Goal: Task Accomplishment & Management: Manage account settings

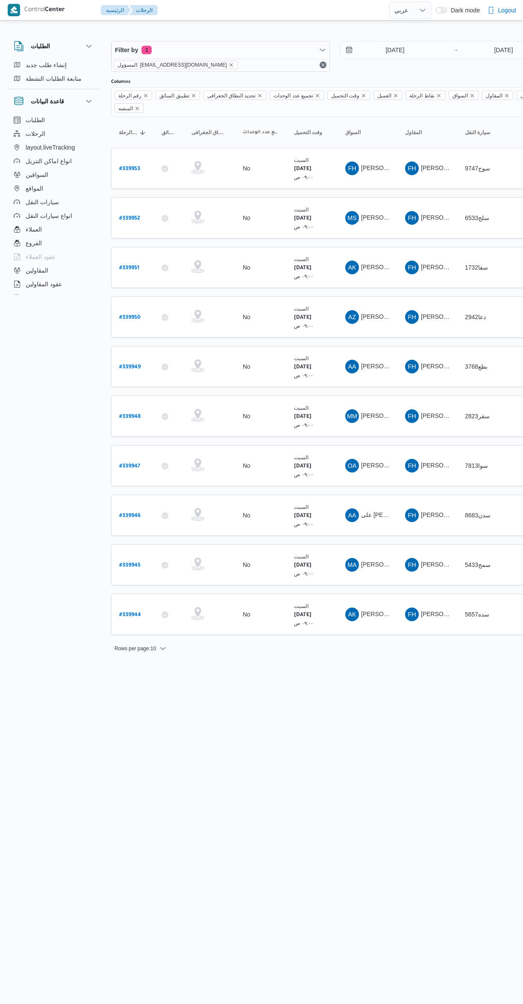
select select "ar"
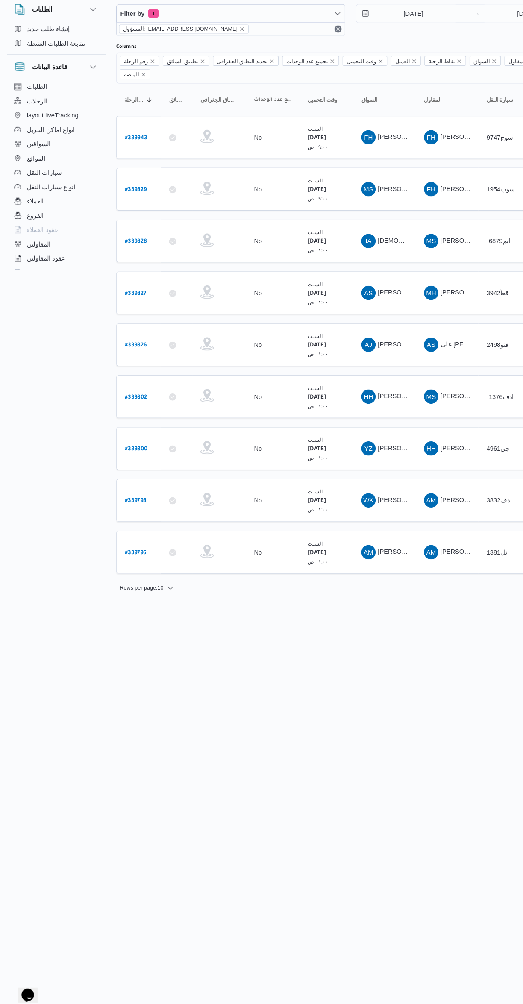
click at [131, 563] on b "# 339796" at bounding box center [129, 566] width 21 height 6
select select "ar"
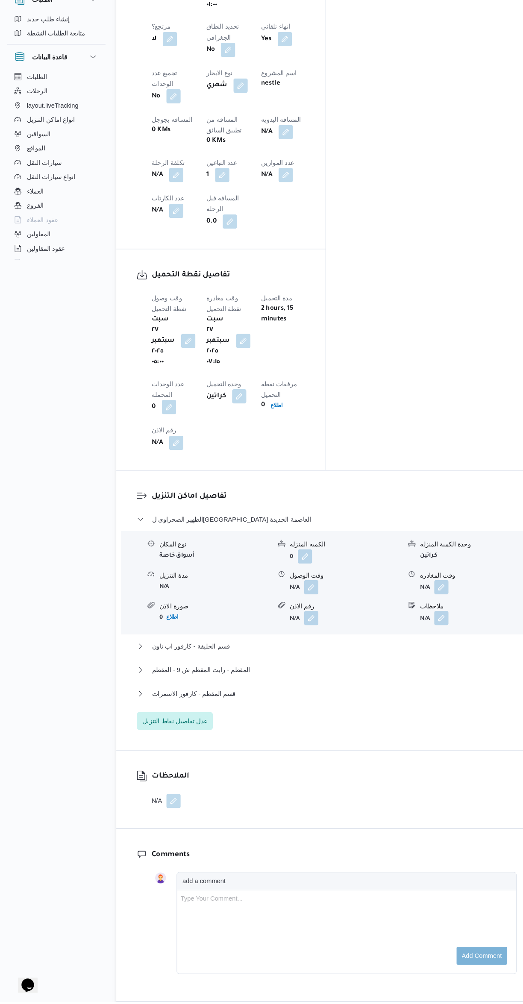
scroll to position [406, 0]
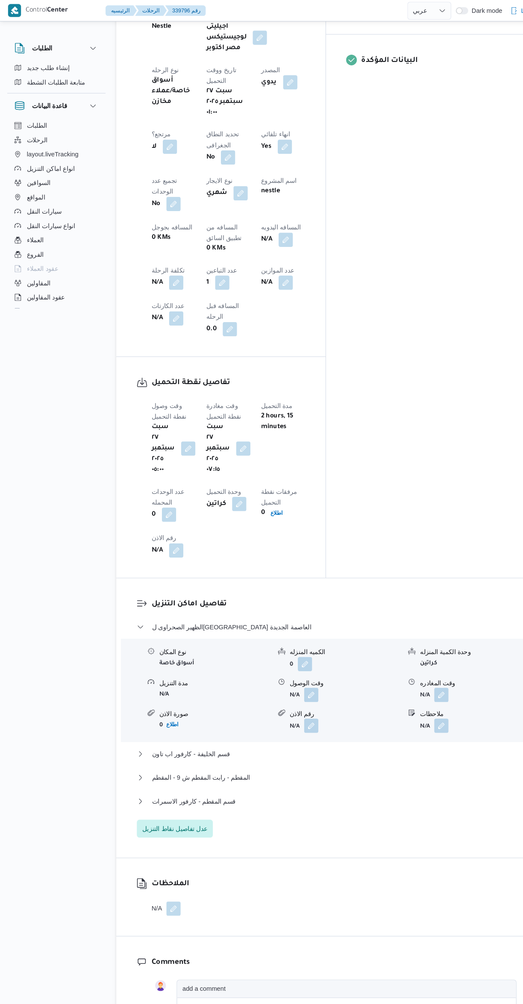
click at [297, 657] on button "button" at bounding box center [298, 664] width 14 height 14
click at [303, 627] on div "الظهير الصحراوى لمحافظة ال - كارفور العاصمة الجديدة نوع المكان أسواق خاصة الكمي…" at bounding box center [312, 697] width 363 height 206
click at [297, 761] on button "قسم المقطم - كارفور الاسمرات" at bounding box center [312, 766] width 363 height 10
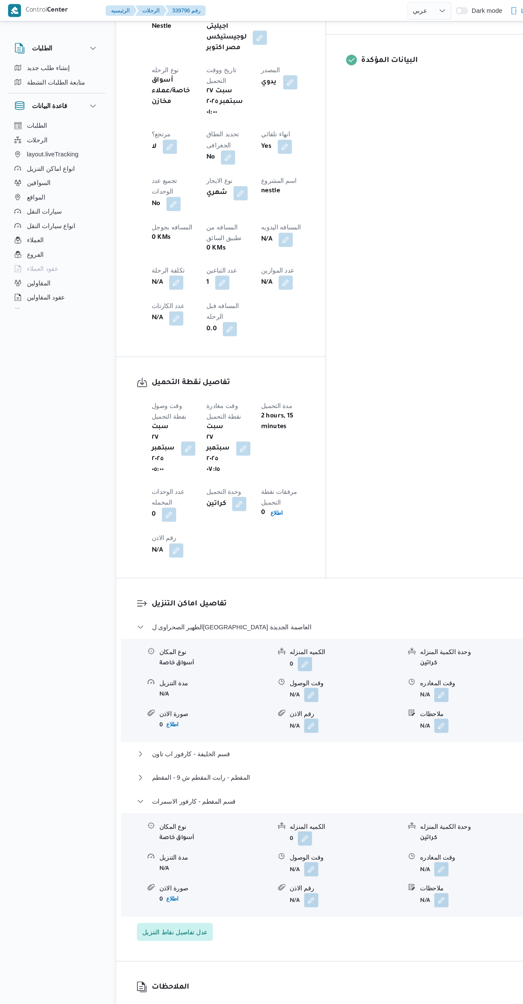
scroll to position [368, 0]
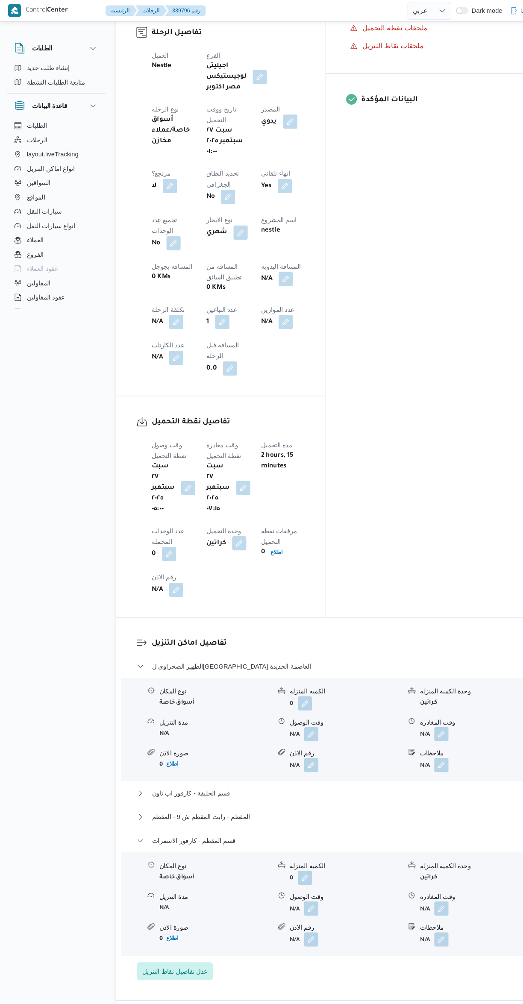
click at [422, 861] on button "button" at bounding box center [422, 868] width 14 height 14
click at [370, 724] on label "وقت المغادره" at bounding box center [366, 724] width 30 height 7
click at [370, 730] on input "وقت المغادره" at bounding box center [399, 738] width 97 height 17
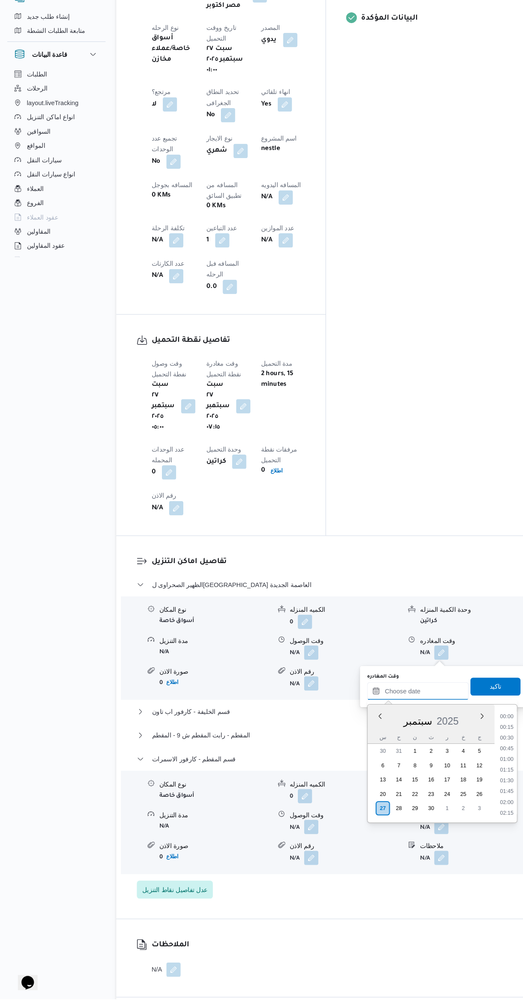
scroll to position [98, 0]
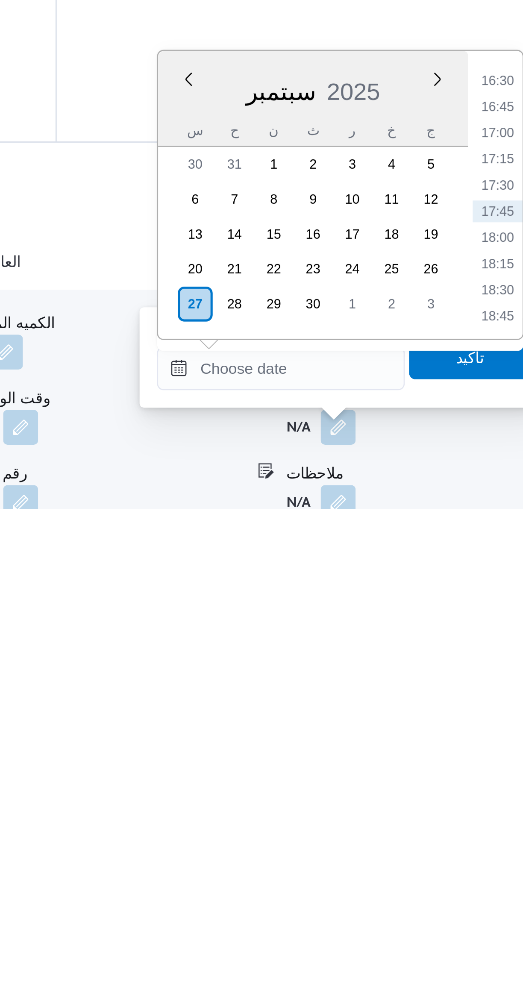
click at [479, 833] on li "16:30" at bounding box center [484, 836] width 20 height 9
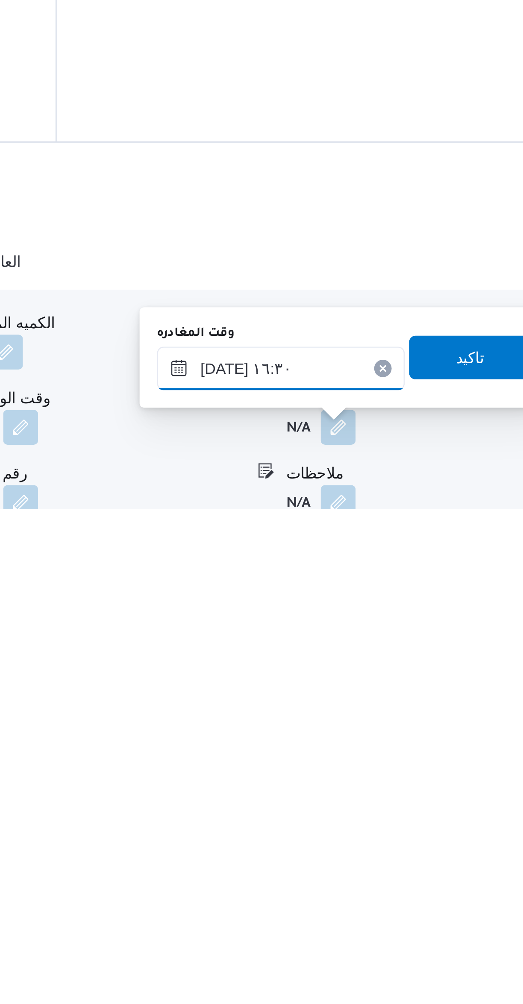
scroll to position [98, 0]
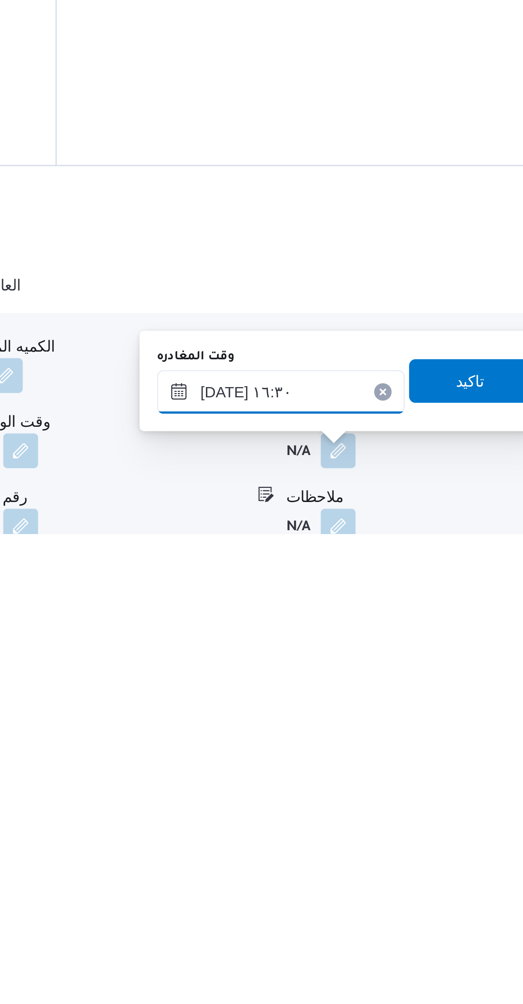
click at [378, 952] on input "[DATE] ١٦:٣٠" at bounding box center [399, 948] width 97 height 17
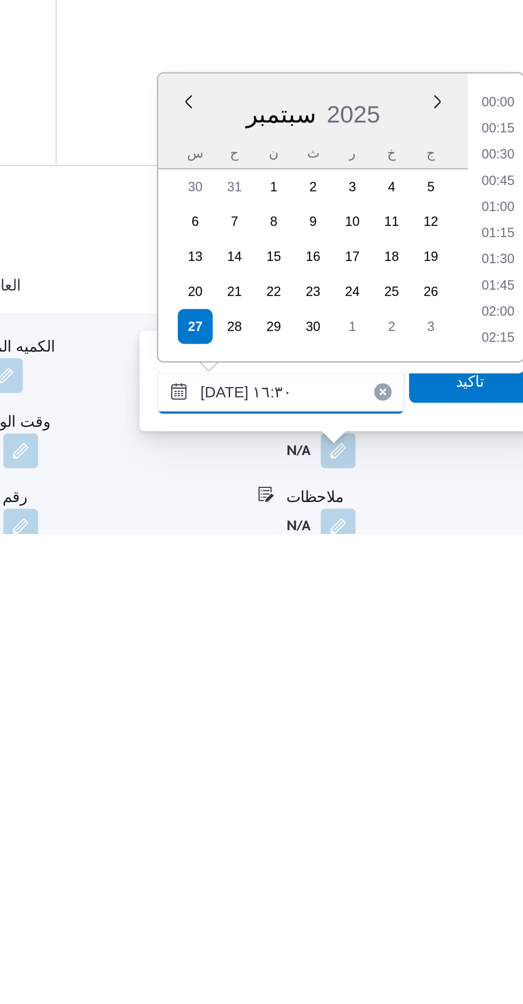
scroll to position [625, 0]
click at [480, 833] on li "15:15" at bounding box center [484, 836] width 20 height 9
type input "[DATE] ١٥:١٥"
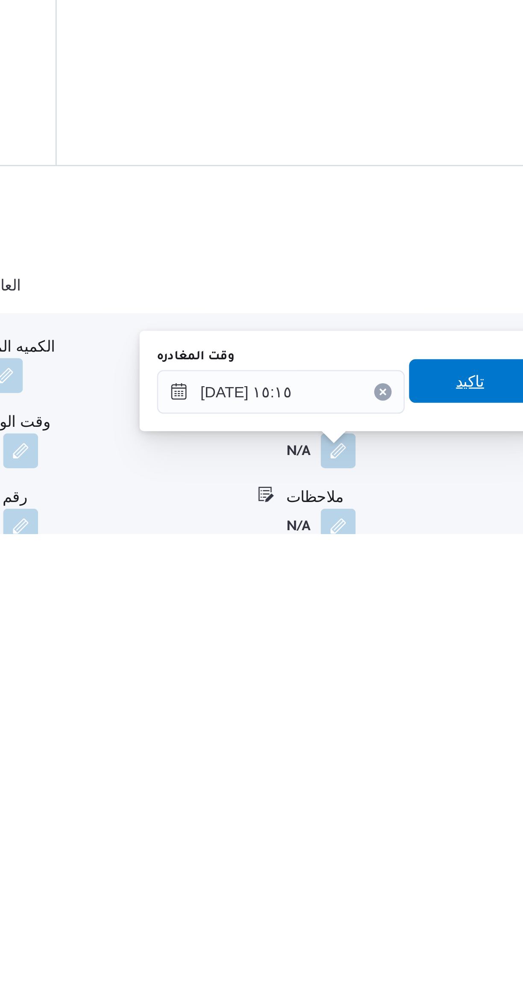
click at [470, 948] on span "تاكيد" at bounding box center [473, 944] width 11 height 10
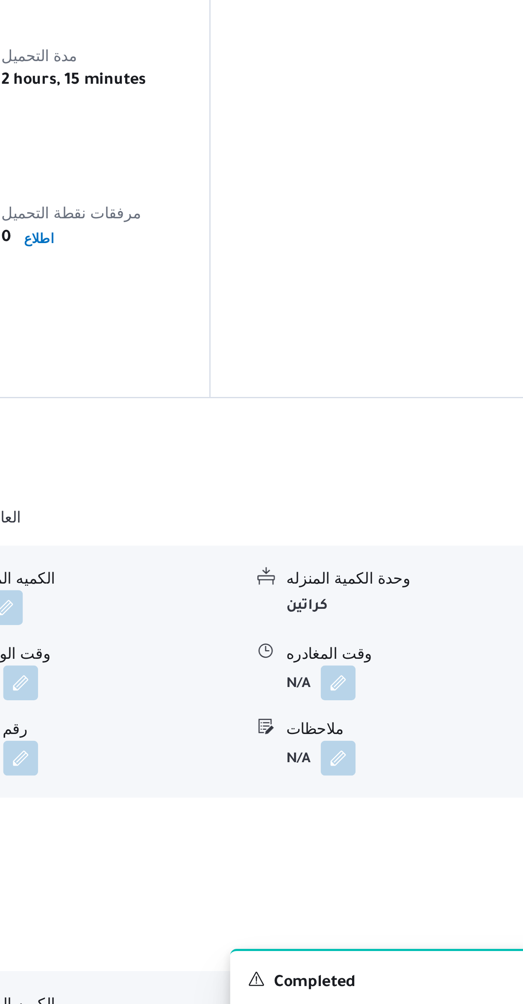
scroll to position [108, 0]
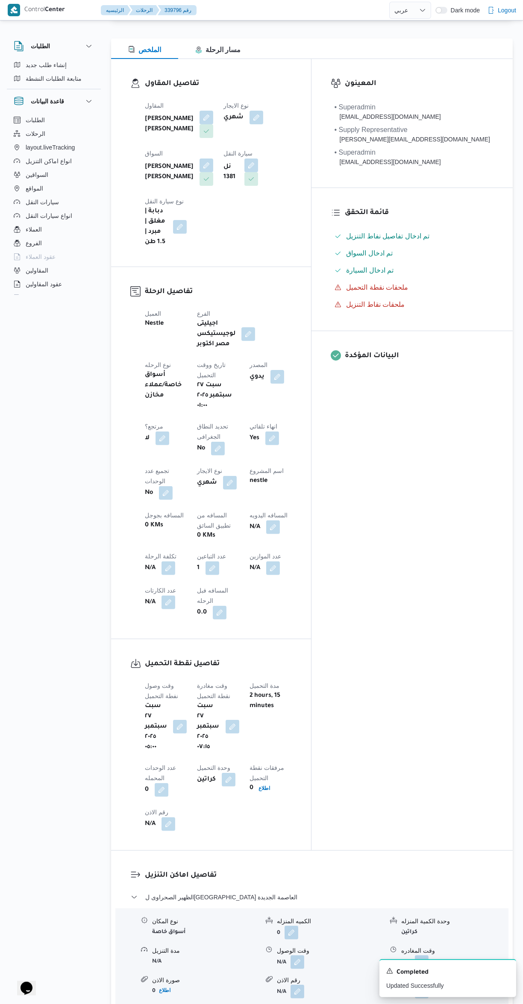
click at [266, 520] on button "button" at bounding box center [273, 527] width 14 height 14
click at [199, 455] on input "المسافه اليدويه" at bounding box center [221, 455] width 85 height 17
type input "245"
click at [269, 445] on span "تاكيد" at bounding box center [290, 451] width 48 height 17
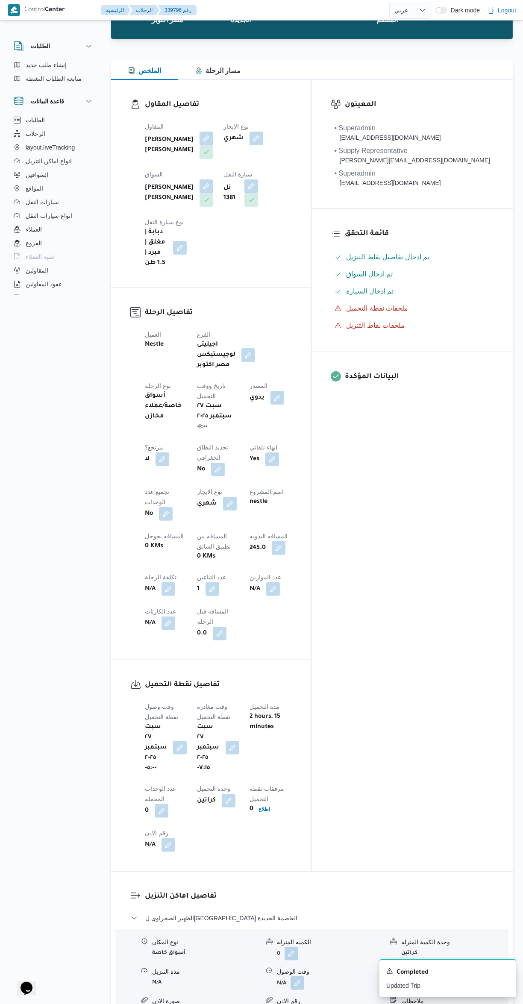
scroll to position [0, 0]
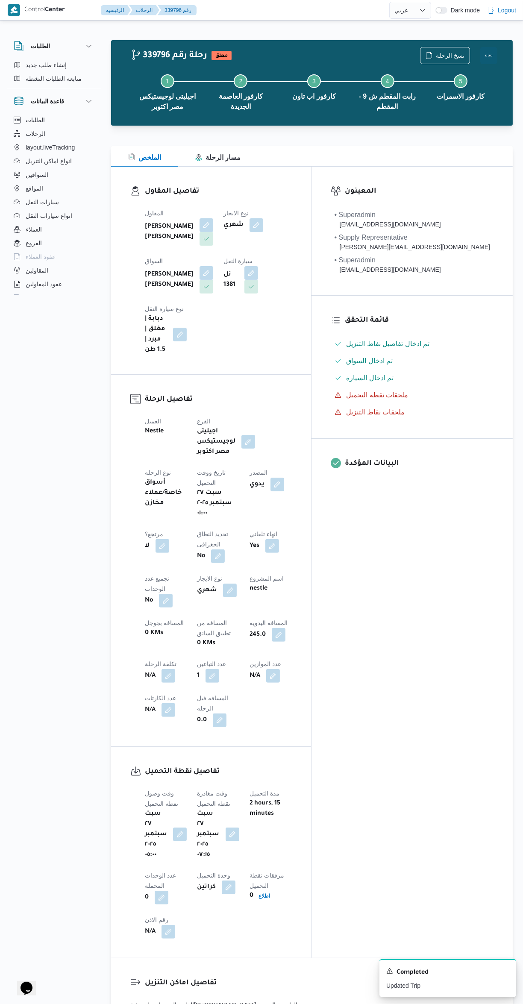
click at [484, 48] on button "Actions" at bounding box center [488, 55] width 17 height 17
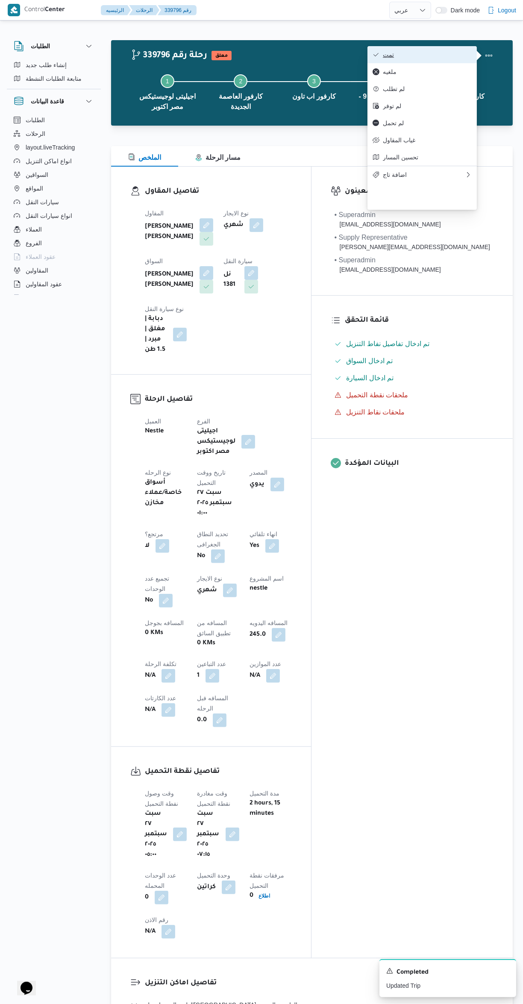
click at [380, 48] on button "تمت" at bounding box center [421, 54] width 109 height 17
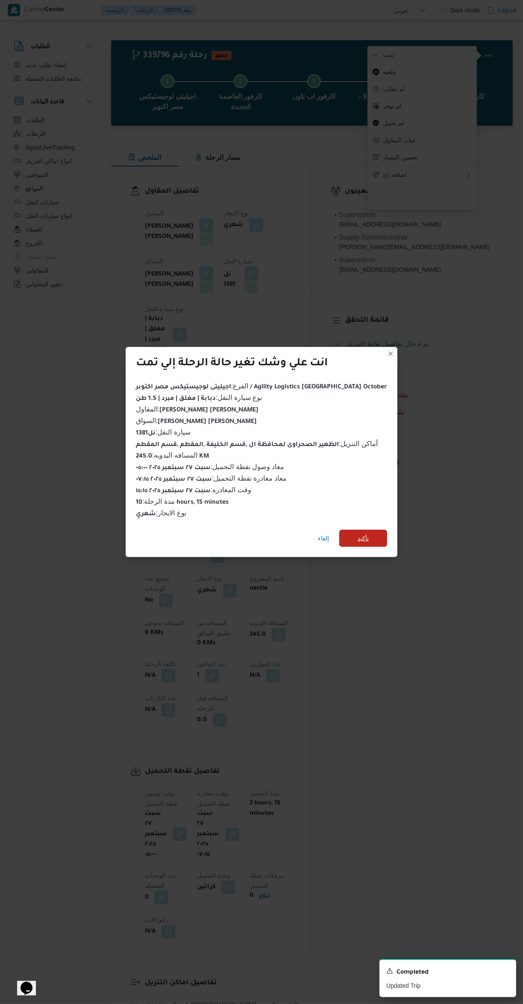
click at [365, 536] on span "تأكيد" at bounding box center [363, 538] width 48 height 17
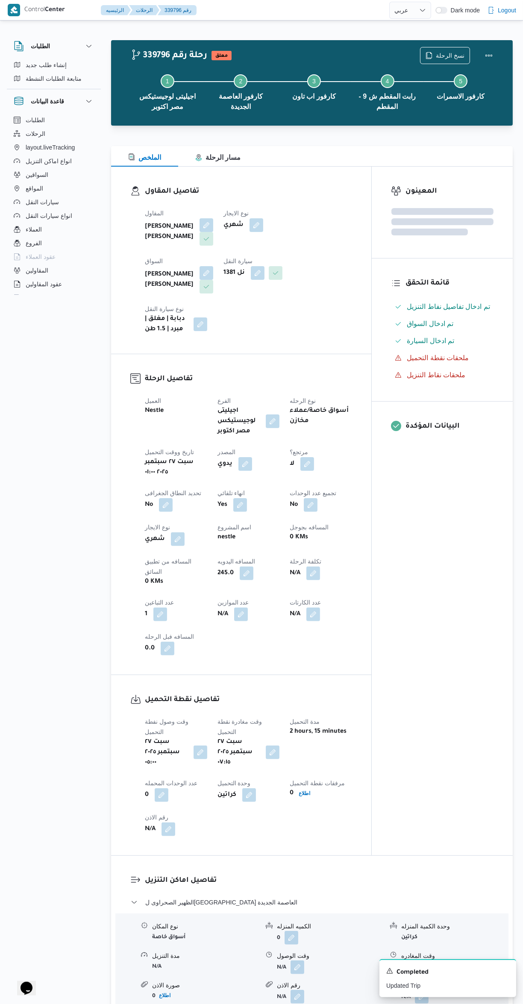
click at [444, 600] on div "المعينون قائمة التحقق تم ادخال تفاصيل نفاط التنزيل تم ادخال السواق تم ادخال الس…" at bounding box center [442, 511] width 141 height 689
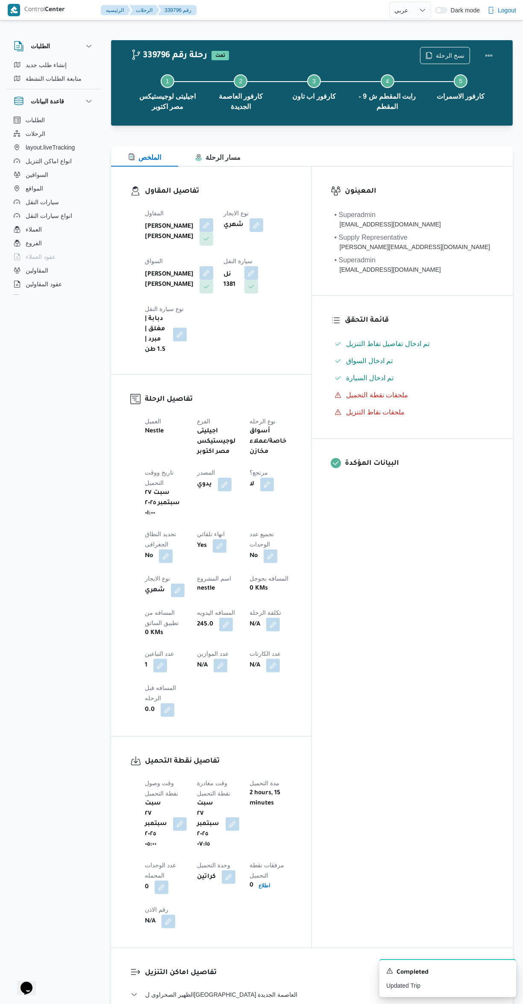
select select "ar"
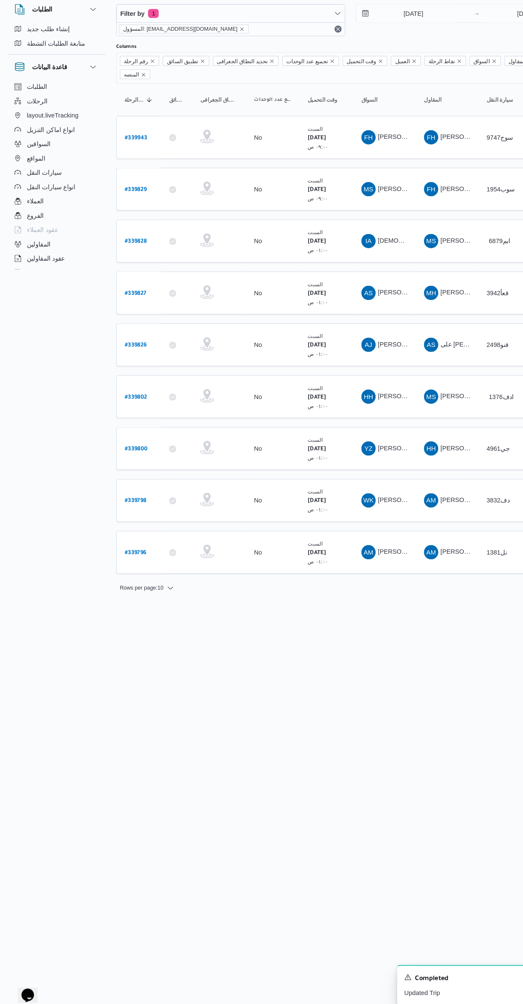
click at [135, 513] on b "# 339798" at bounding box center [129, 516] width 21 height 6
select select "ar"
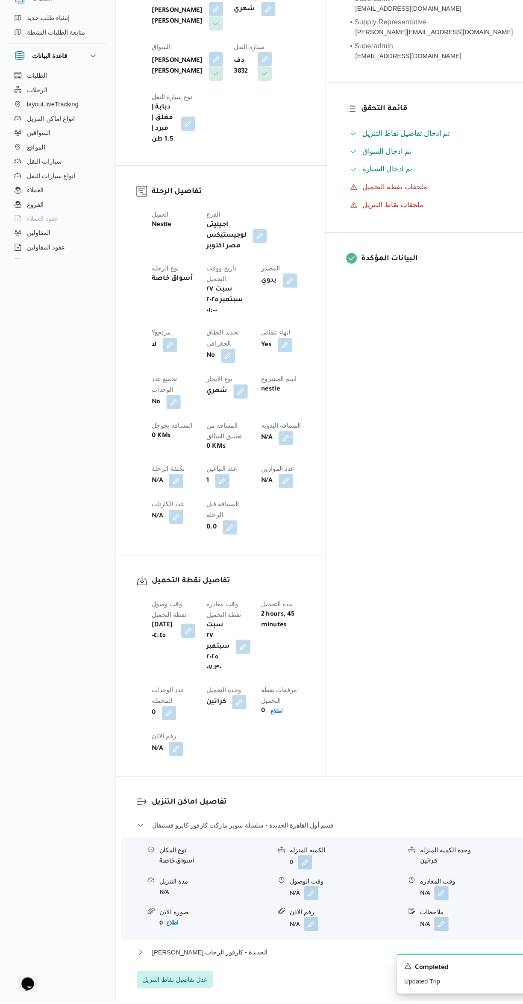
scroll to position [364, 0]
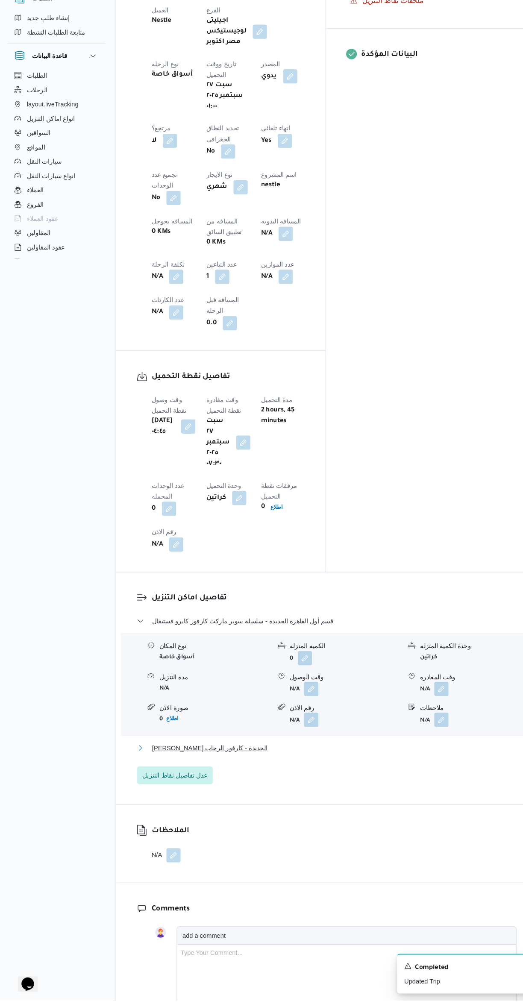
click at [340, 758] on button "[PERSON_NAME] الجديدة - كارفور الرحاب" at bounding box center [312, 763] width 363 height 10
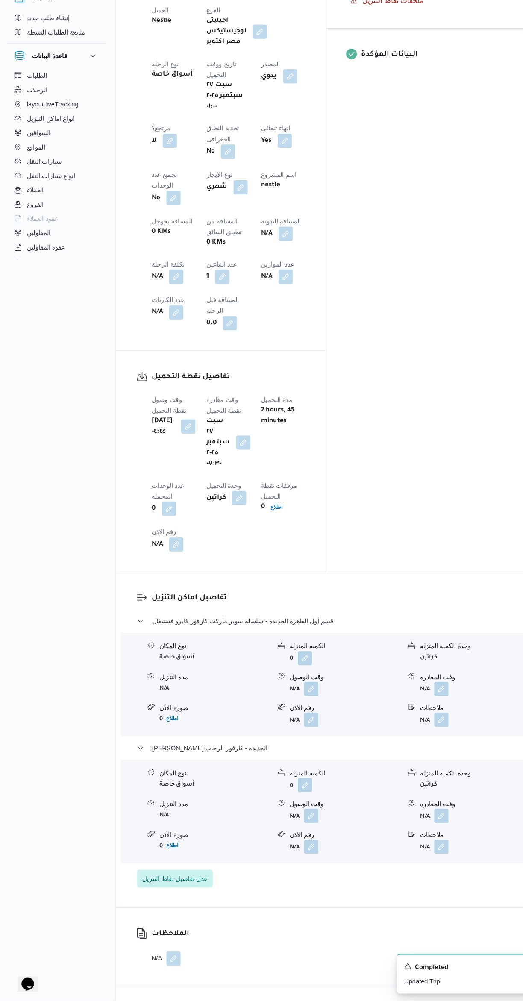
click at [427, 821] on button "button" at bounding box center [422, 828] width 14 height 14
click at [379, 687] on input "وقت المغادره" at bounding box center [399, 687] width 97 height 17
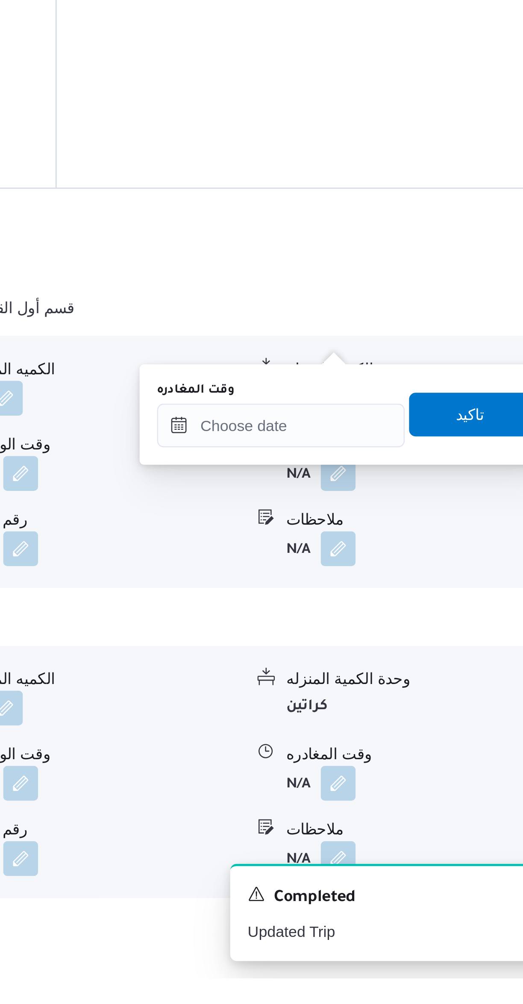
scroll to position [264, 0]
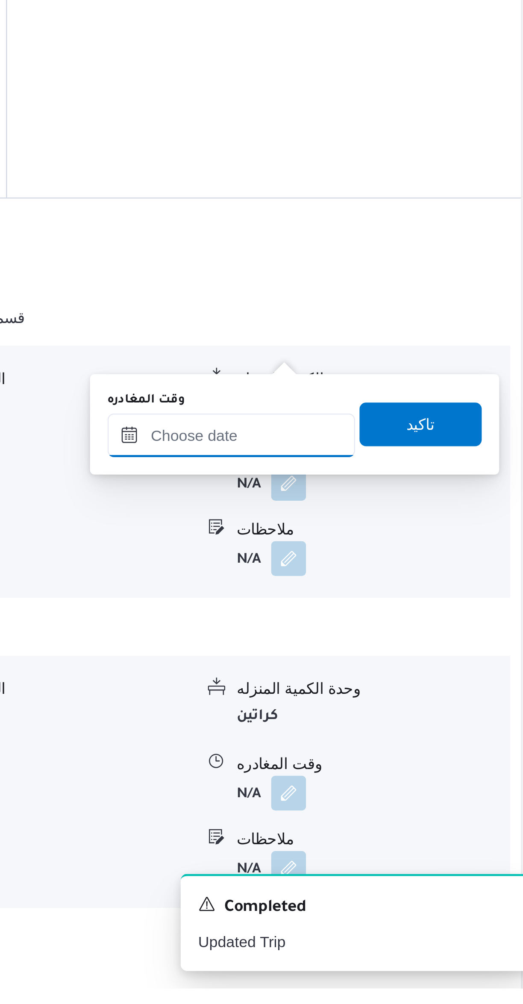
click at [394, 785] on input "وقت المغادره" at bounding box center [399, 787] width 97 height 17
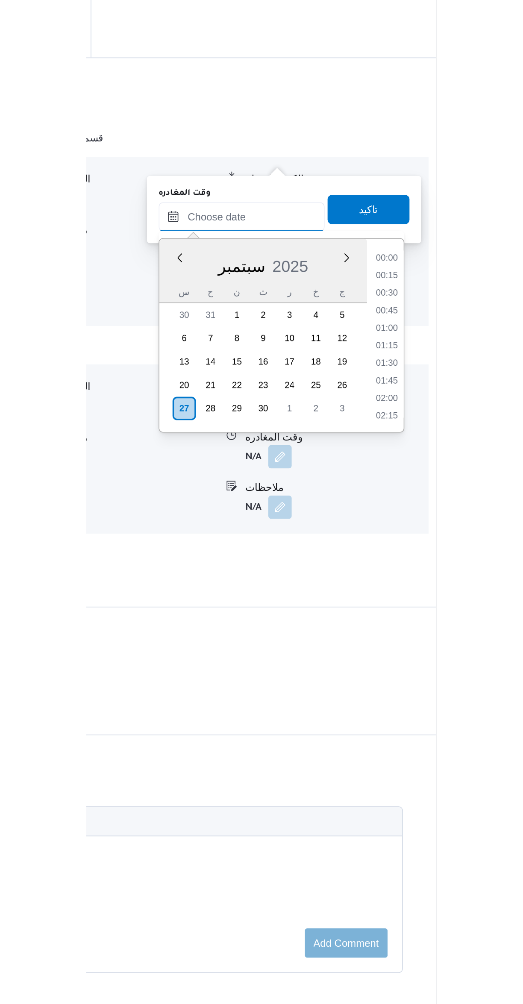
scroll to position [241, 0]
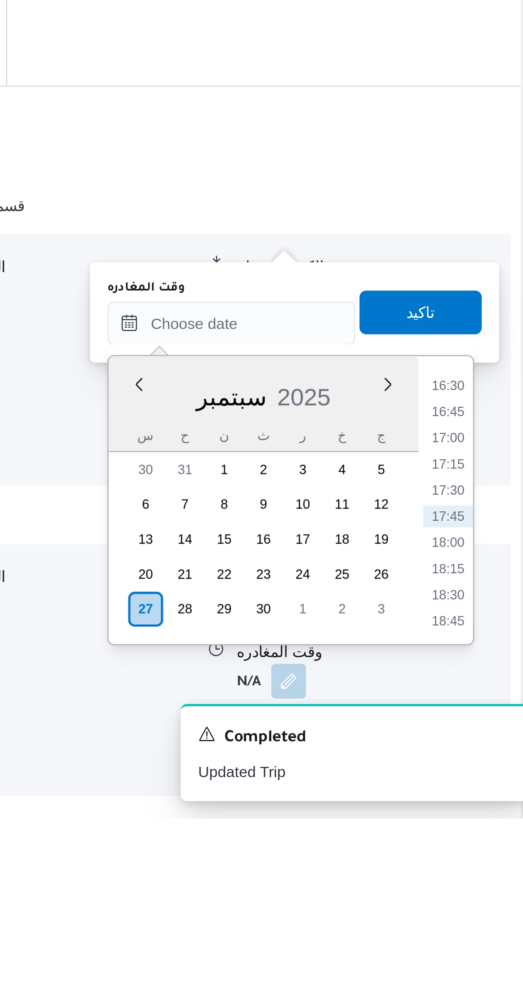
click at [486, 834] on li "16:30" at bounding box center [484, 834] width 20 height 9
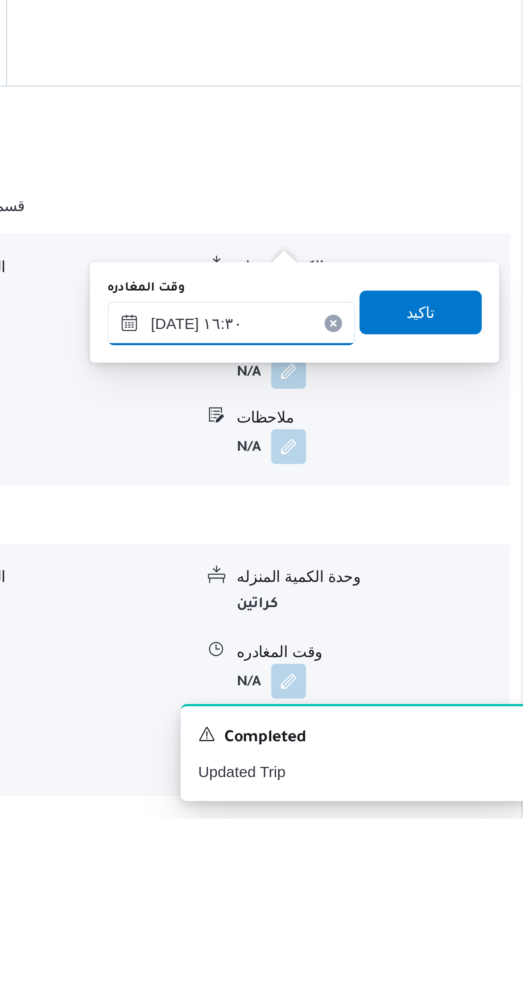
click at [389, 807] on input "[DATE] ١٦:٣٠" at bounding box center [399, 810] width 97 height 17
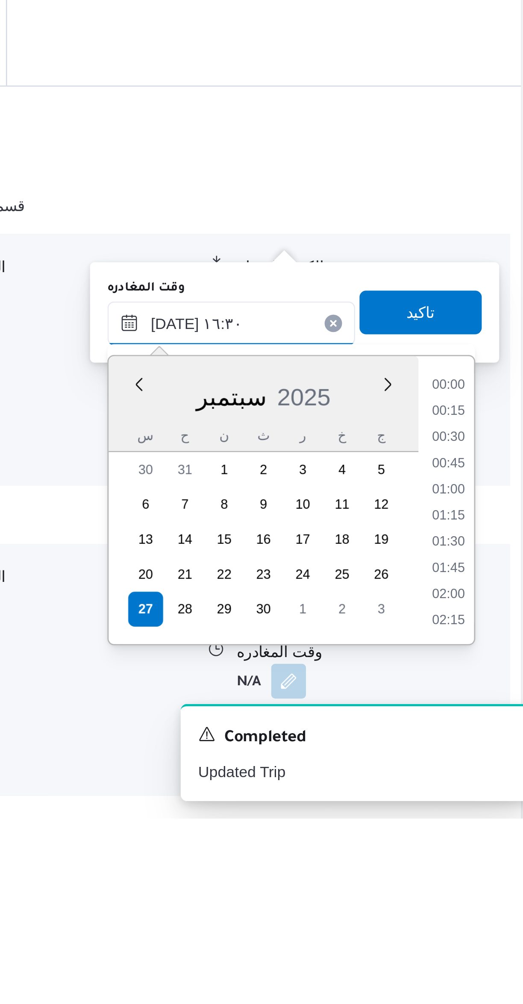
scroll to position [625, 0]
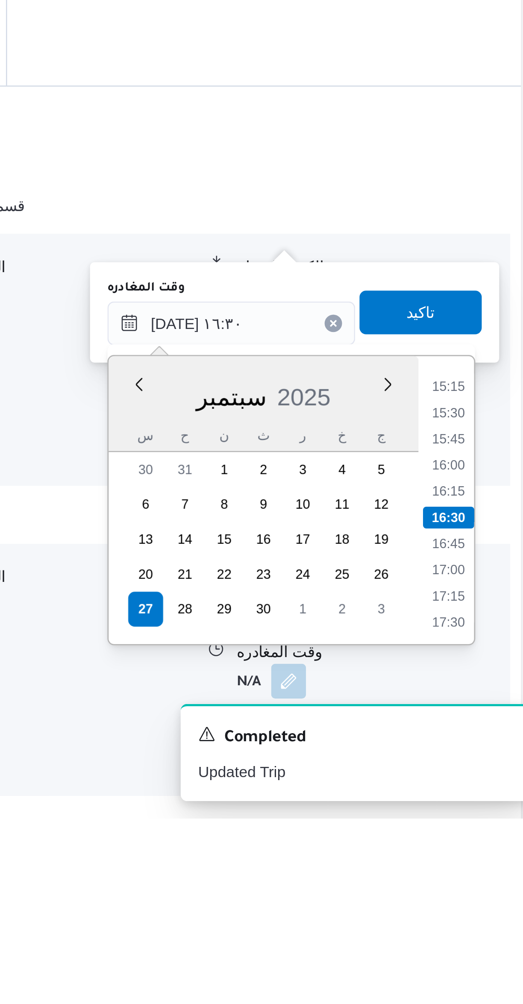
click at [484, 836] on li "15:15" at bounding box center [484, 835] width 20 height 9
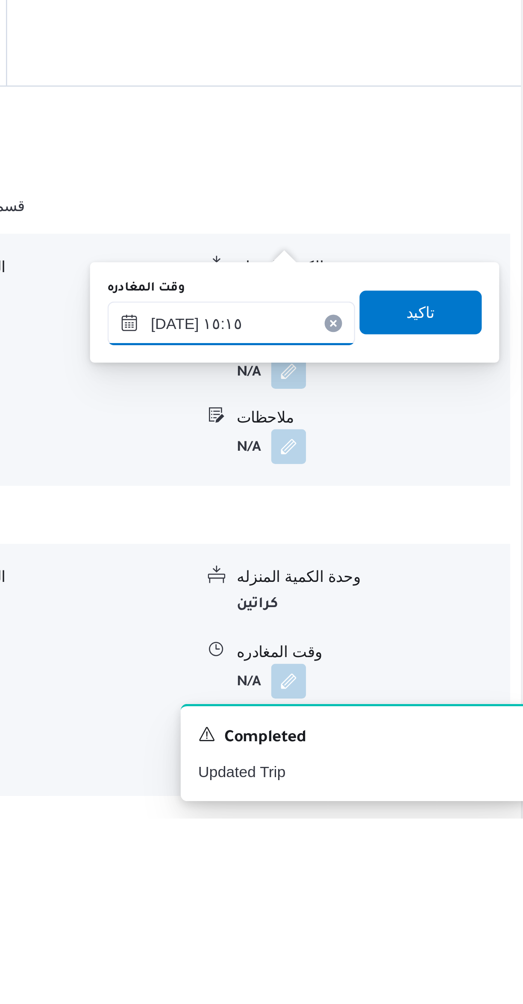
click at [391, 810] on input "[DATE] ١٥:١٥" at bounding box center [399, 810] width 97 height 17
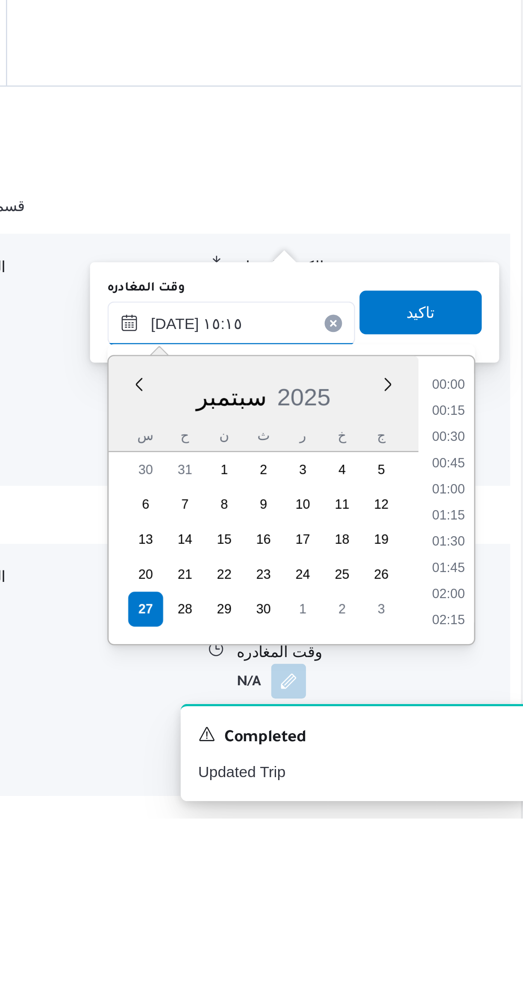
scroll to position [573, 0]
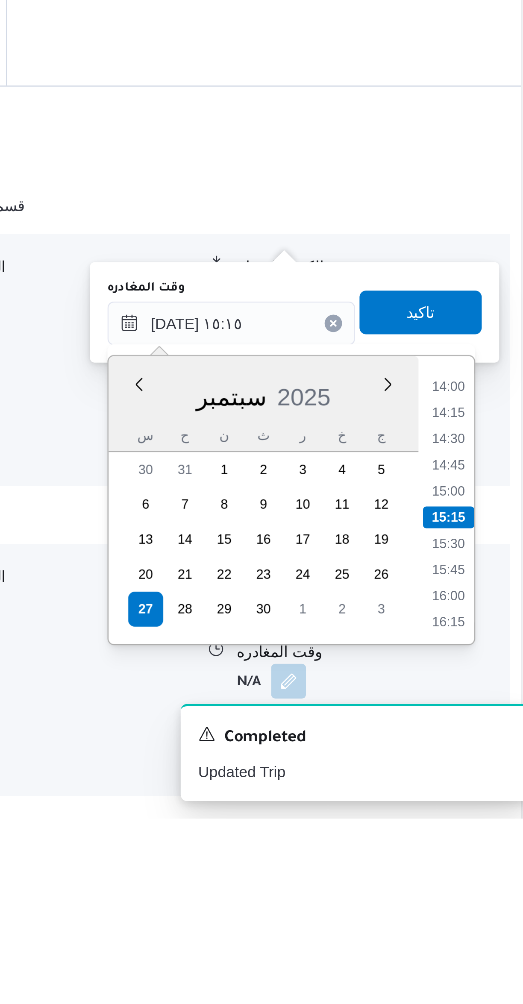
click at [483, 834] on li "14:00" at bounding box center [484, 835] width 20 height 9
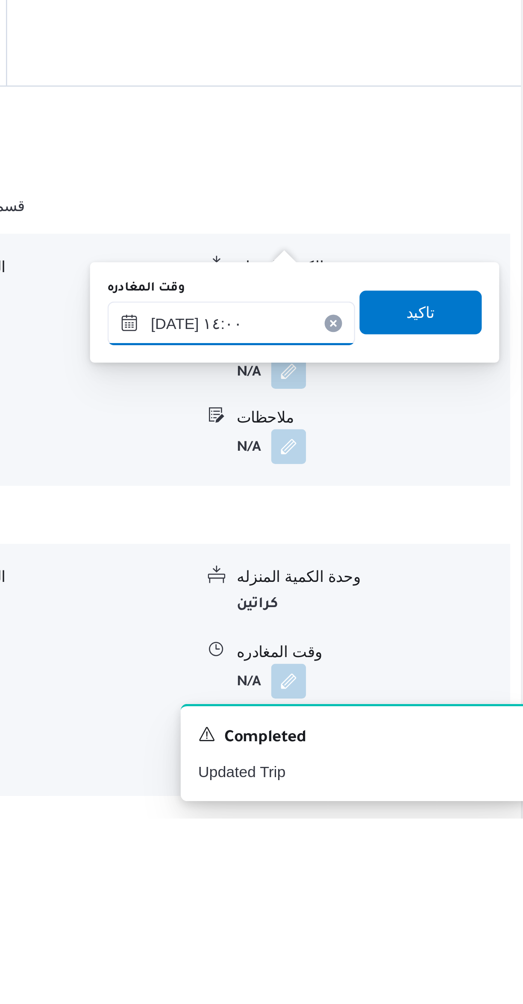
click at [392, 810] on input "[DATE] ١٤:٠٠" at bounding box center [399, 810] width 97 height 17
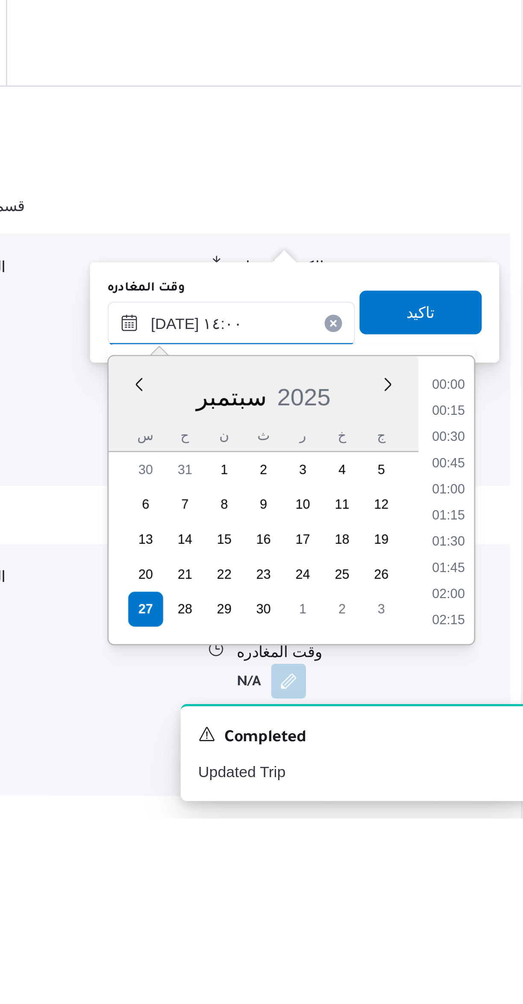
scroll to position [522, 0]
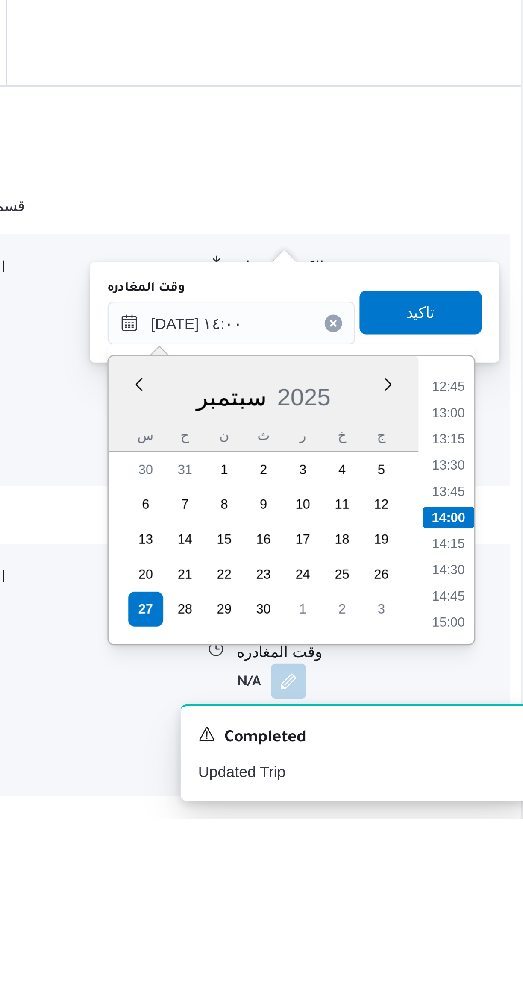
click at [481, 846] on li "13:00" at bounding box center [484, 845] width 20 height 9
type input "[DATE] ١٣:٠٠"
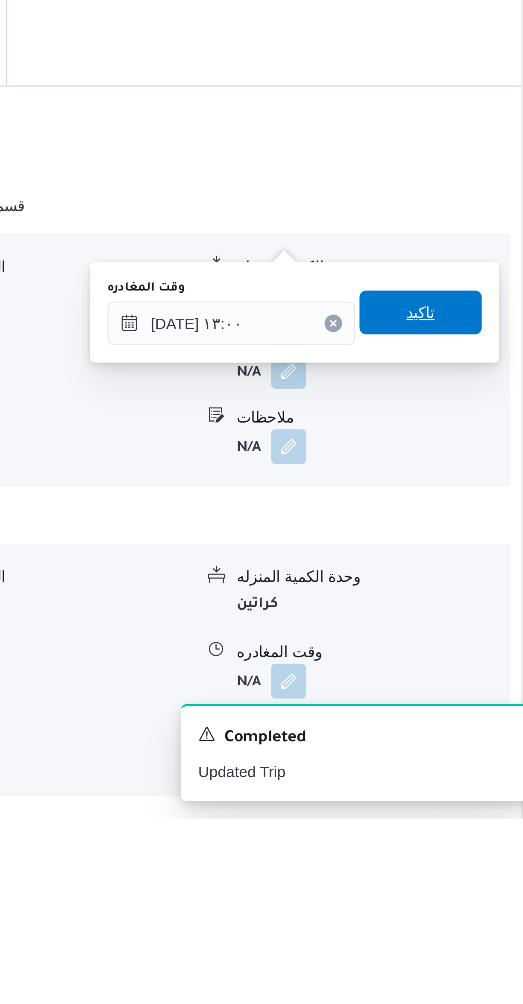
click at [480, 808] on span "تاكيد" at bounding box center [474, 805] width 48 height 17
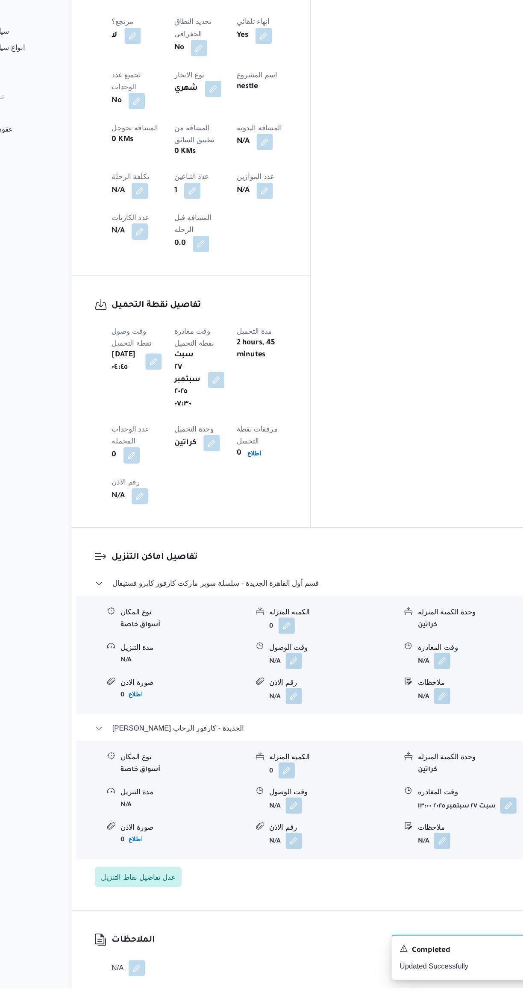
scroll to position [340, 0]
click at [167, 981] on button "button" at bounding box center [166, 988] width 14 height 14
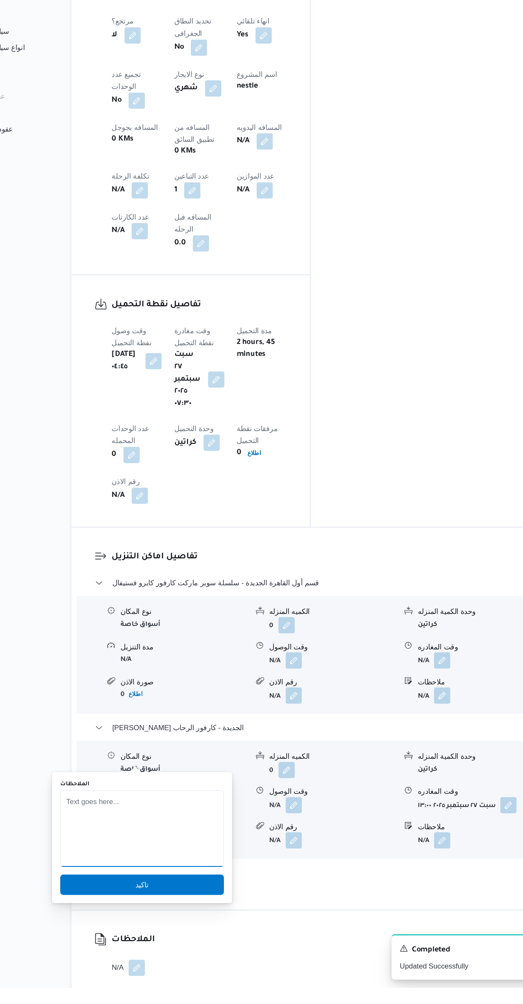
click at [203, 848] on textarea "الملاحظات" at bounding box center [170, 871] width 137 height 64
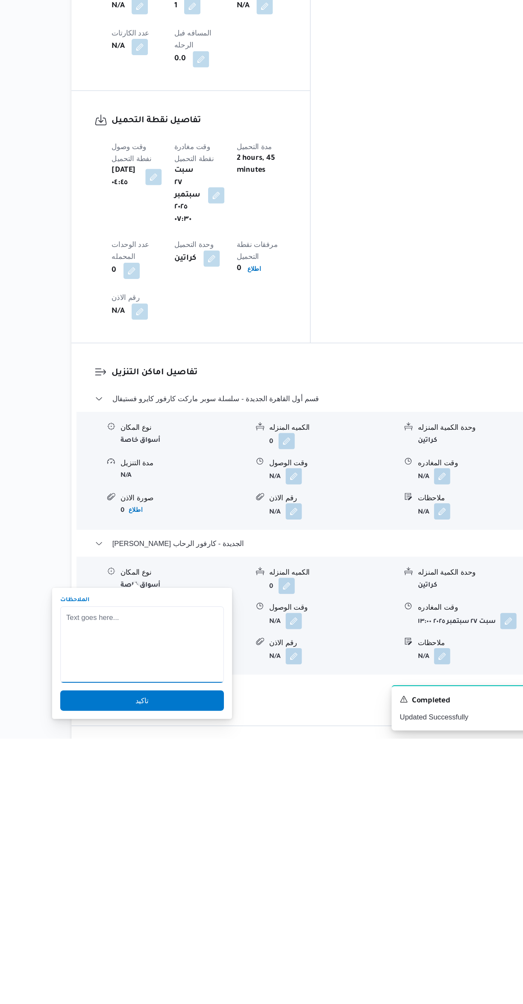
scroll to position [286, 0]
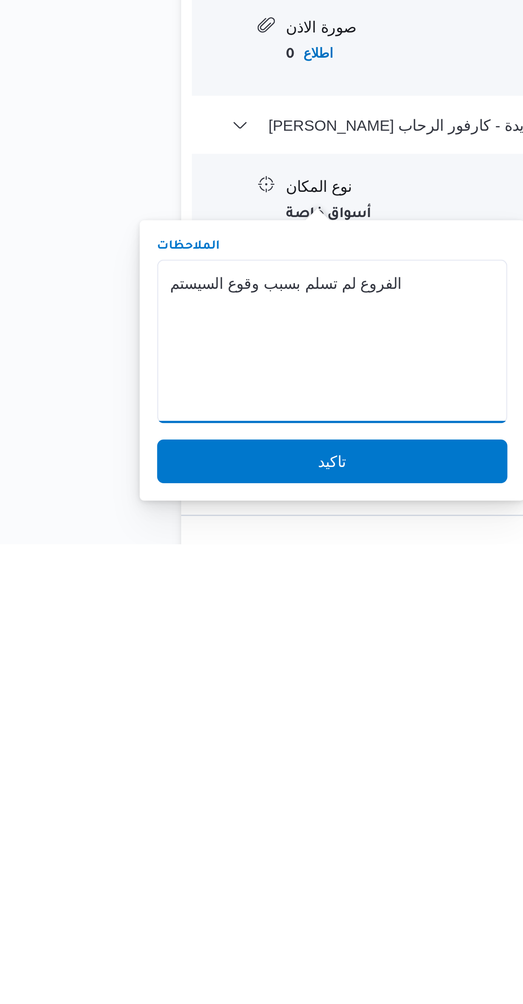
type textarea "الفروع لم تسلم بسبب وقوع السيستم"
click at [196, 971] on span "تاكيد" at bounding box center [170, 971] width 137 height 17
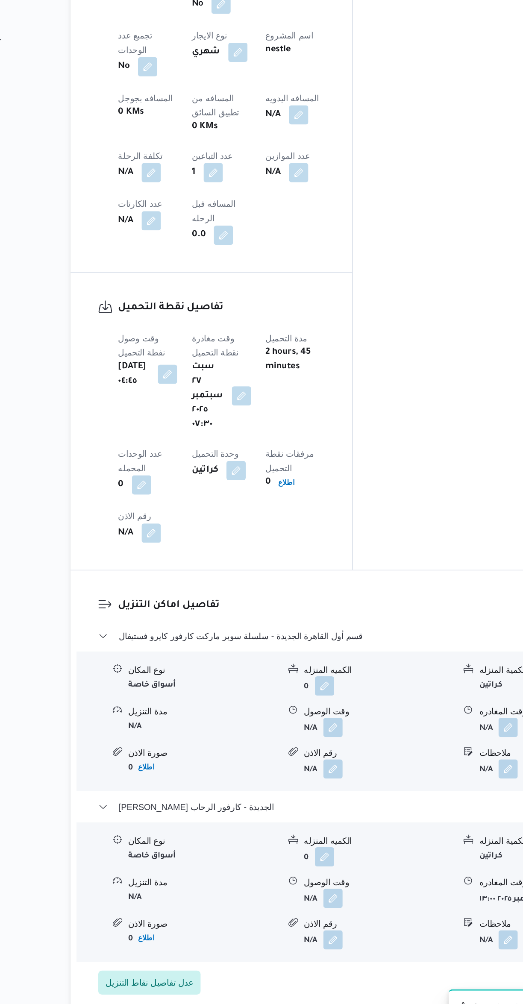
scroll to position [296, 0]
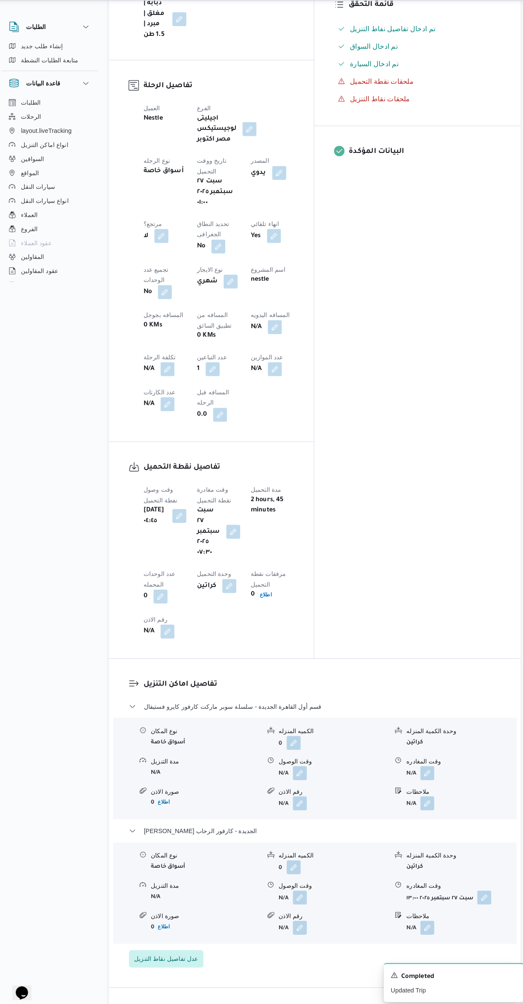
click at [266, 332] on button "button" at bounding box center [273, 339] width 14 height 14
click at [206, 262] on input "المسافه اليدويه" at bounding box center [221, 256] width 85 height 17
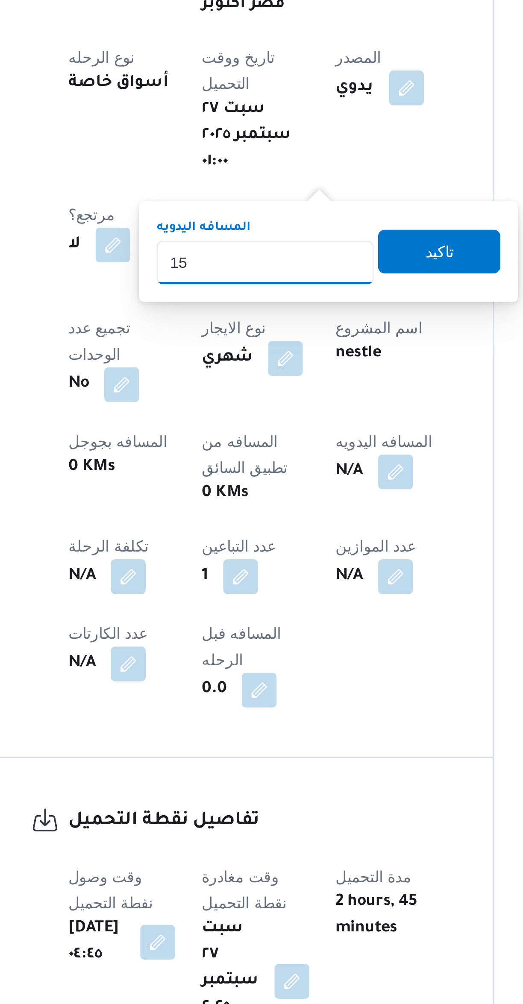
type input "155"
click at [268, 257] on span "تاكيد" at bounding box center [290, 252] width 48 height 17
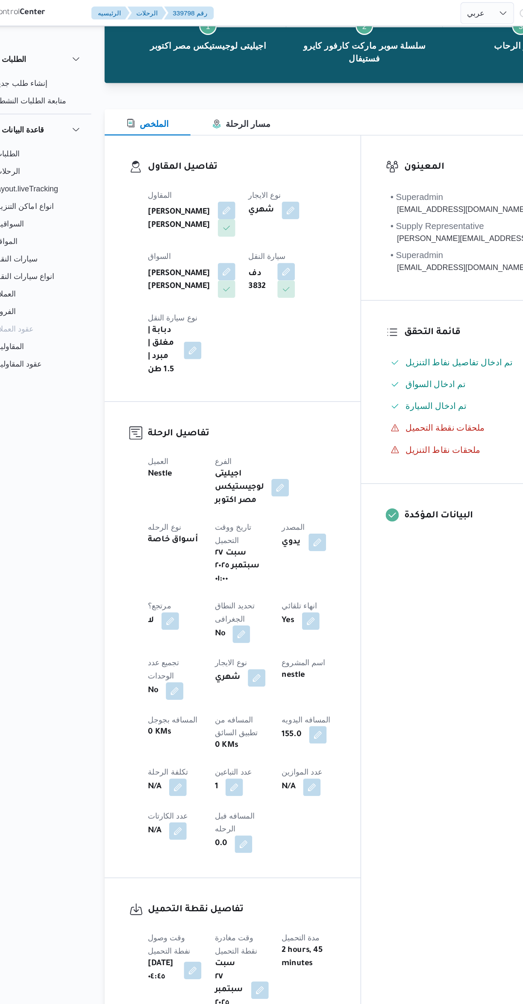
scroll to position [0, 0]
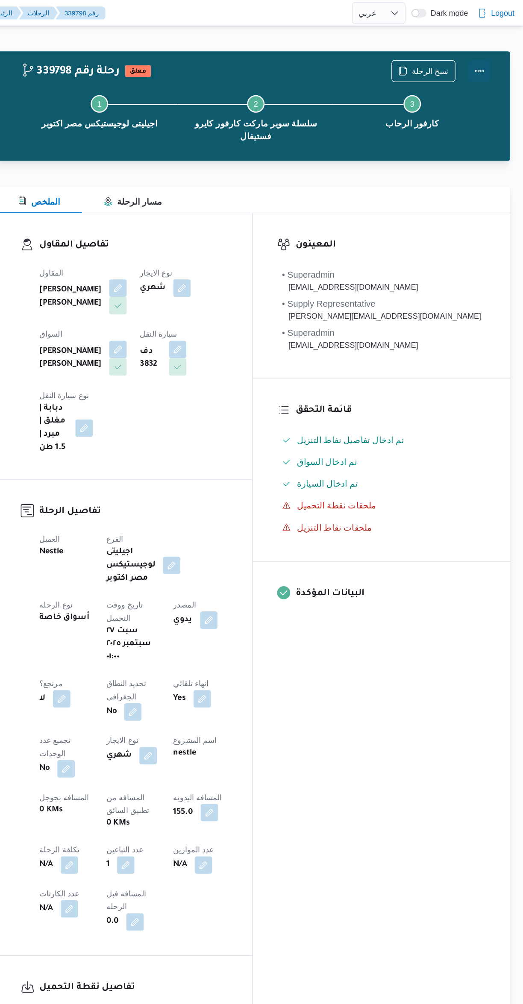
click at [487, 56] on button "Actions" at bounding box center [488, 55] width 17 height 17
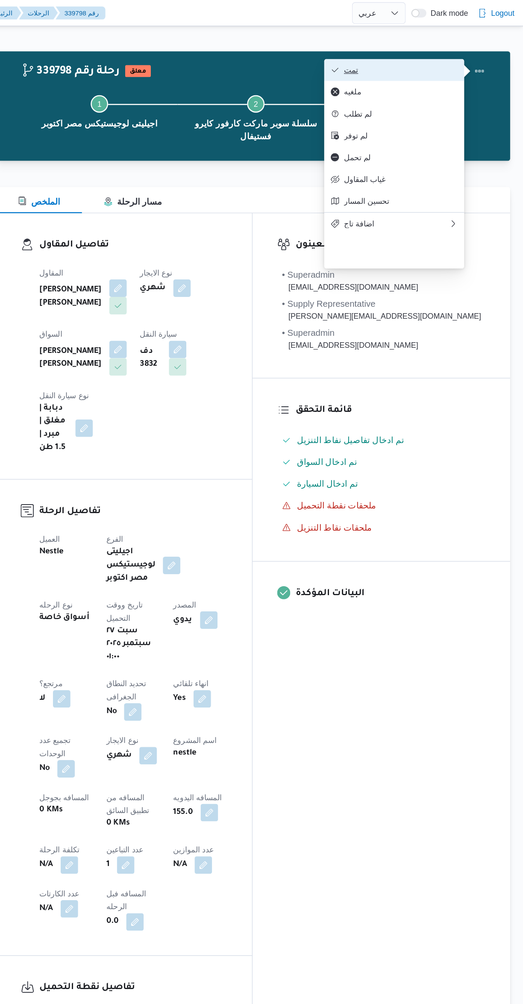
click at [377, 53] on icon "button" at bounding box center [376, 54] width 7 height 7
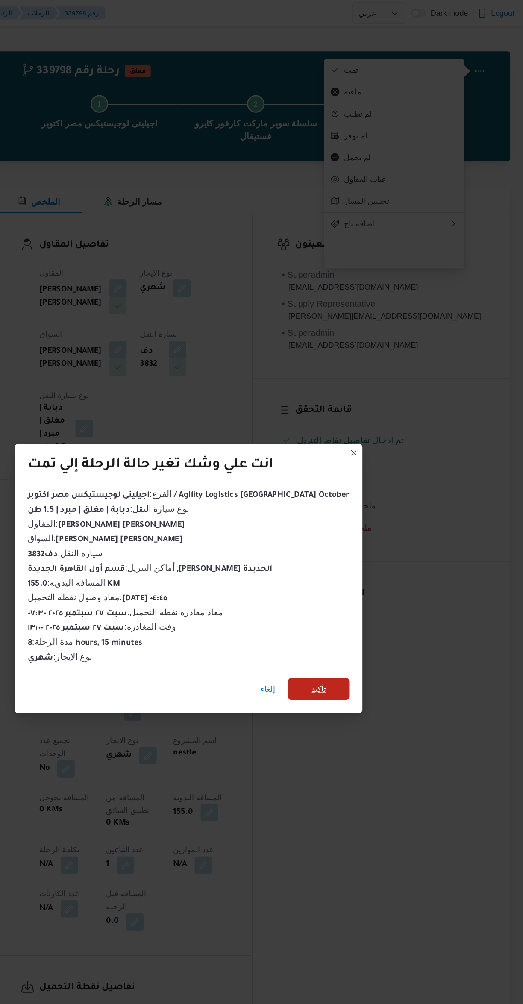
click at [353, 532] on span "تأكيد" at bounding box center [363, 538] width 48 height 17
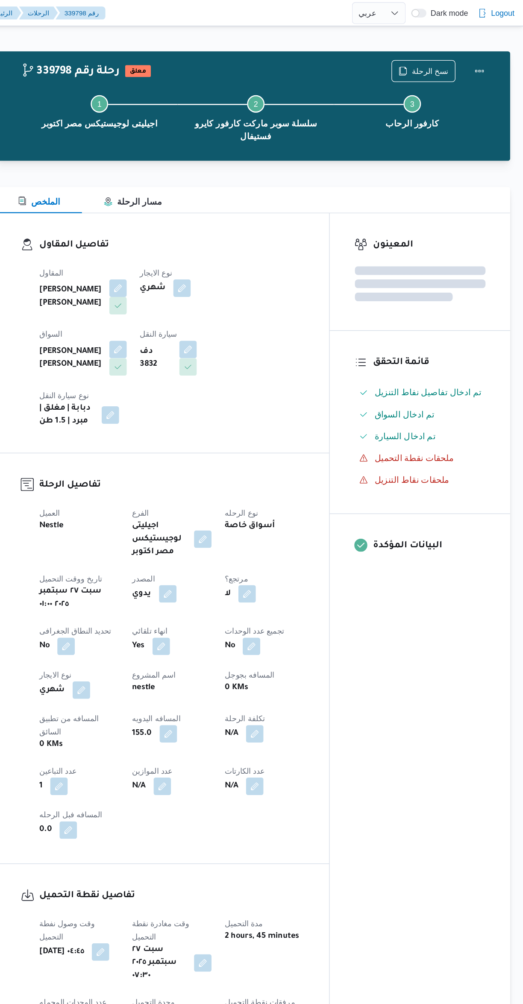
click at [444, 570] on div "المعينون قائمة التحقق تم ادخال تفاصيل نفاط التنزيل تم ادخال السواق تم ادخال الس…" at bounding box center [442, 511] width 141 height 689
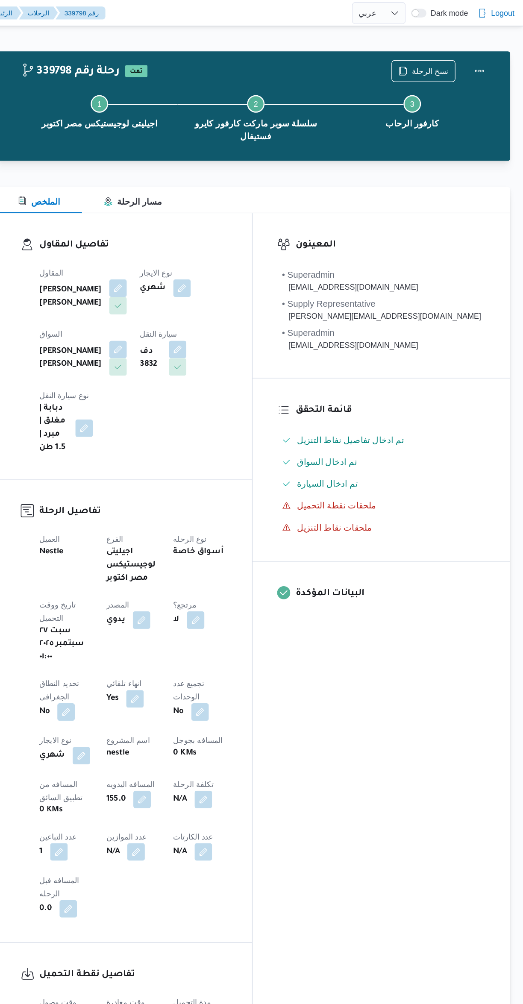
select select "ar"
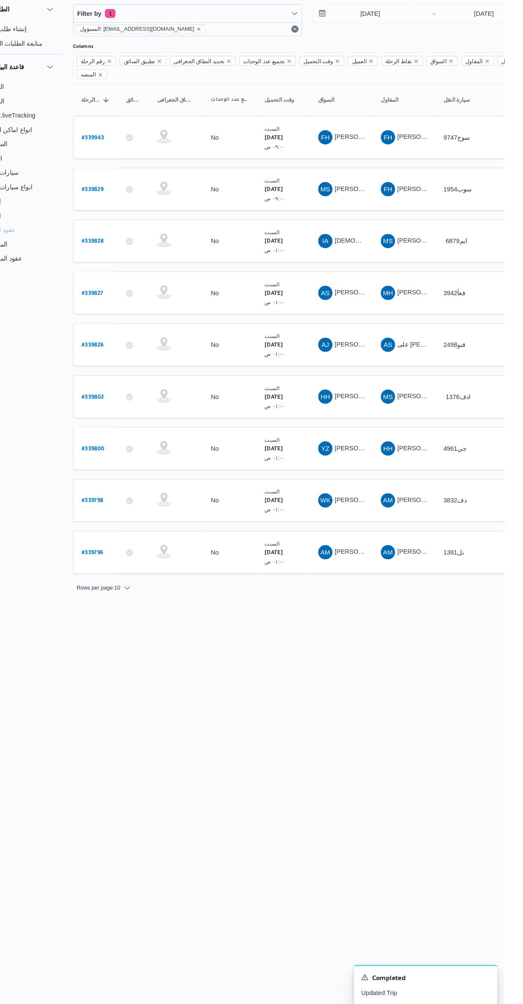
click at [131, 464] on b "# 339800" at bounding box center [130, 467] width 22 height 6
select select "ar"
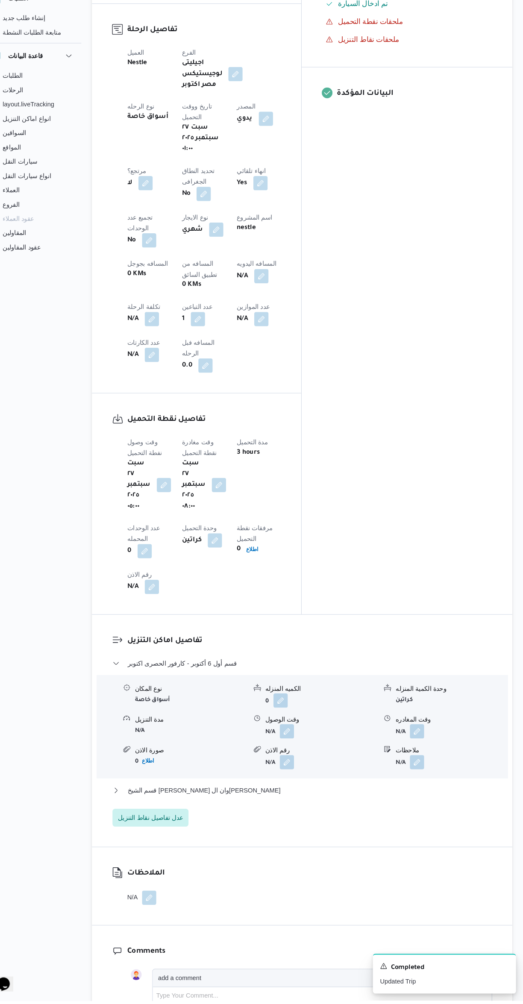
scroll to position [319, 0]
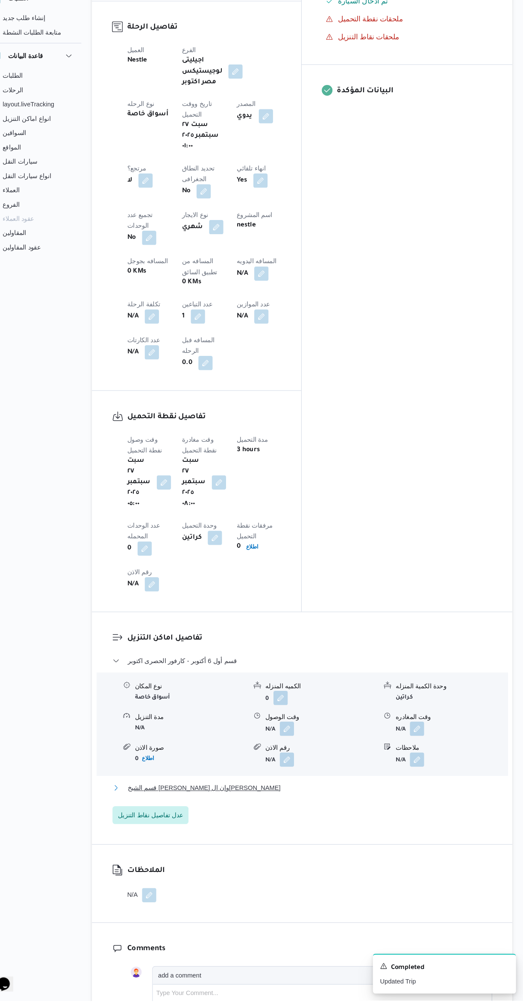
click at [328, 796] on button "قسم الشيخ [PERSON_NAME] وان ال[PERSON_NAME]" at bounding box center [312, 801] width 363 height 10
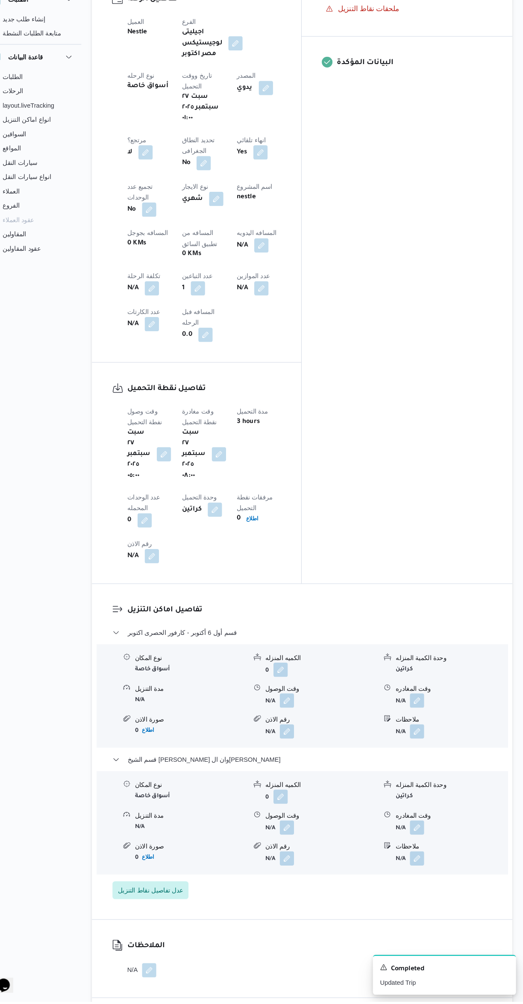
scroll to position [404, 0]
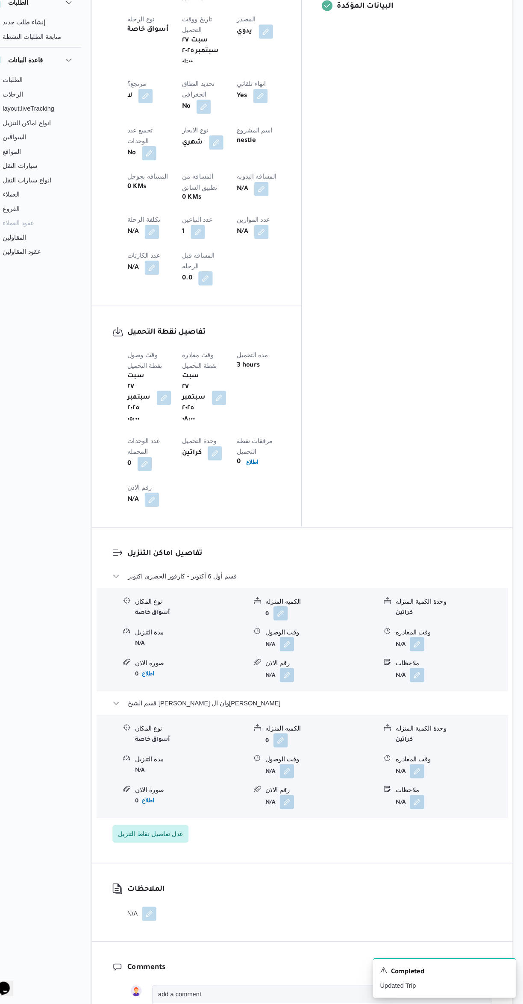
click at [426, 679] on div "تفاصيل اماكن التنزيل قسم أول [DATE] - كارفور الحصرى اكتوبر نوع المكان أسواق خاص…" at bounding box center [312, 708] width 402 height 320
click at [423, 774] on button "button" at bounding box center [422, 781] width 14 height 14
click at [375, 644] on input "وقت المغادره" at bounding box center [399, 643] width 97 height 17
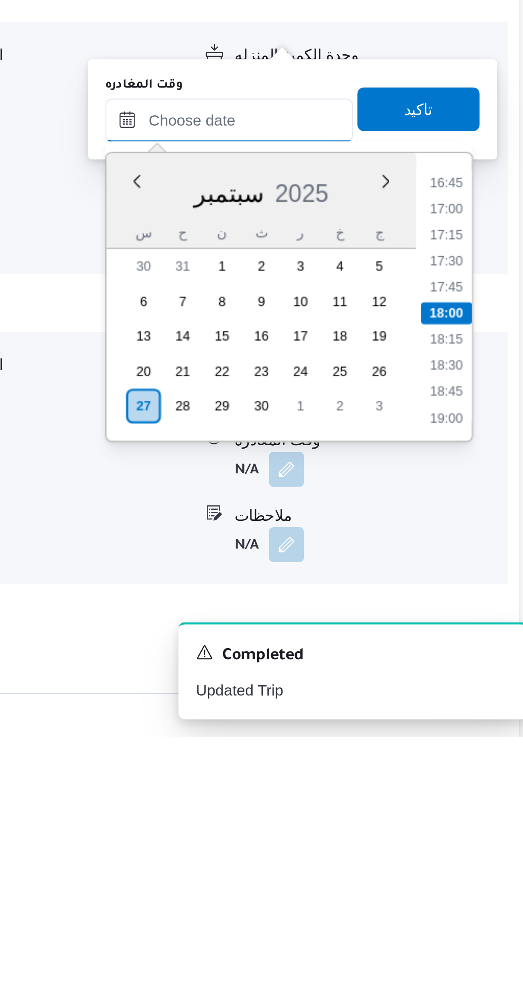
scroll to position [285, 0]
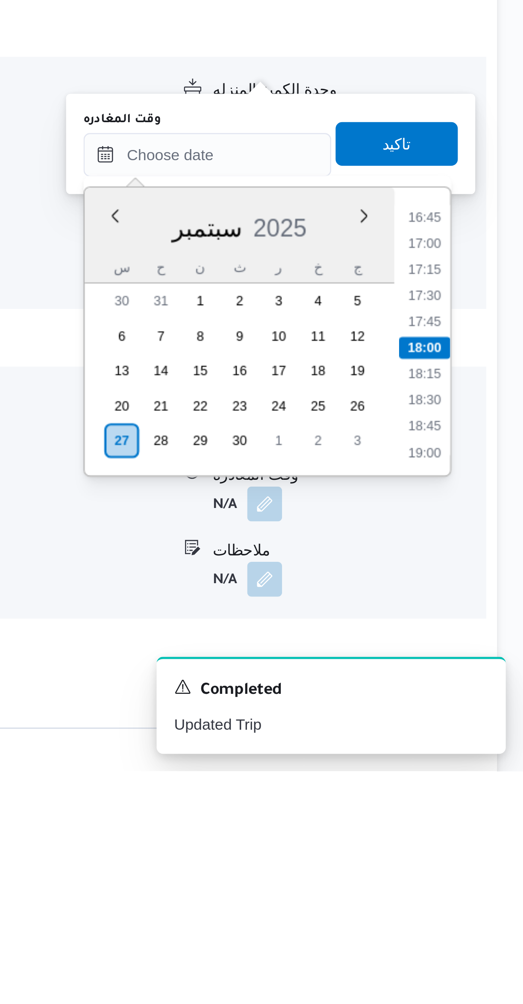
click at [483, 786] on li "16:45" at bounding box center [484, 787] width 20 height 9
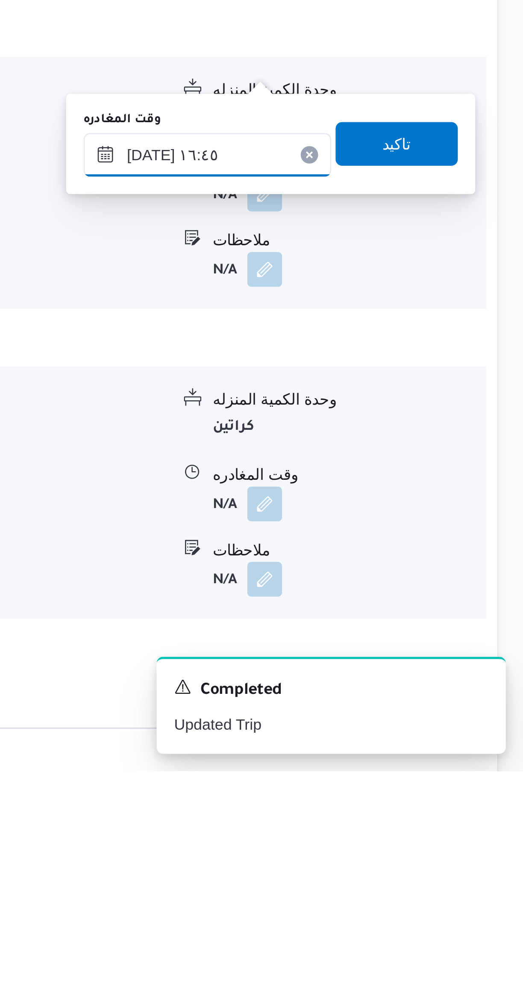
click at [385, 763] on input "[DATE] ١٦:٤٥" at bounding box center [399, 762] width 97 height 17
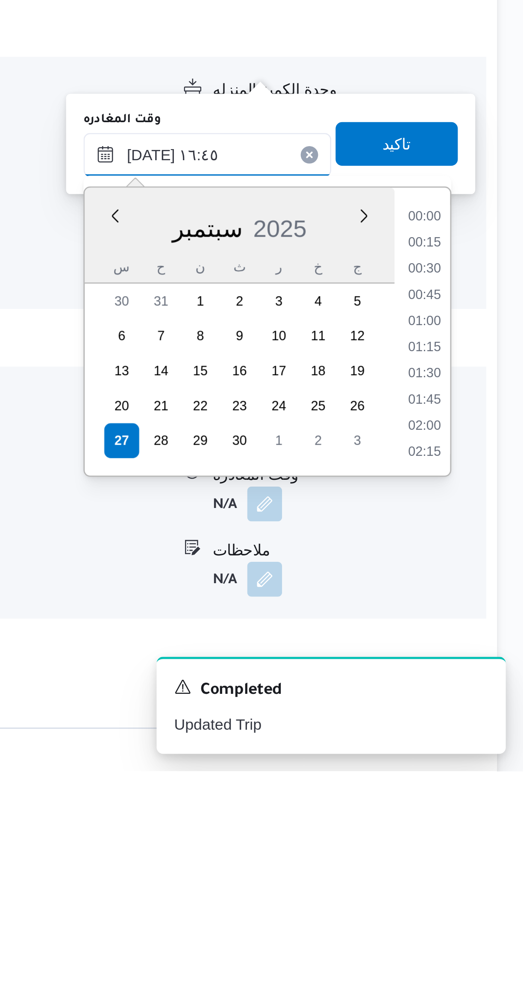
scroll to position [635, 0]
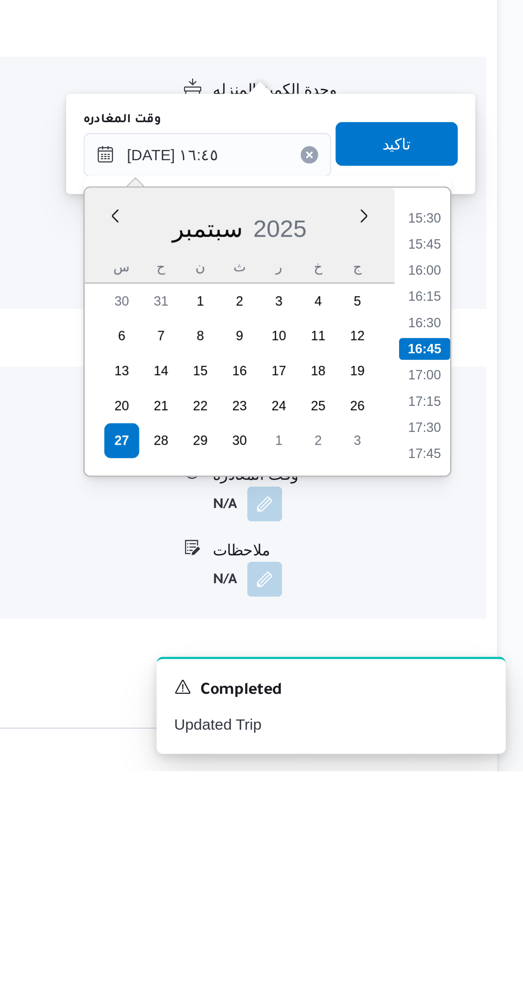
click at [485, 786] on li "15:30" at bounding box center [484, 787] width 20 height 9
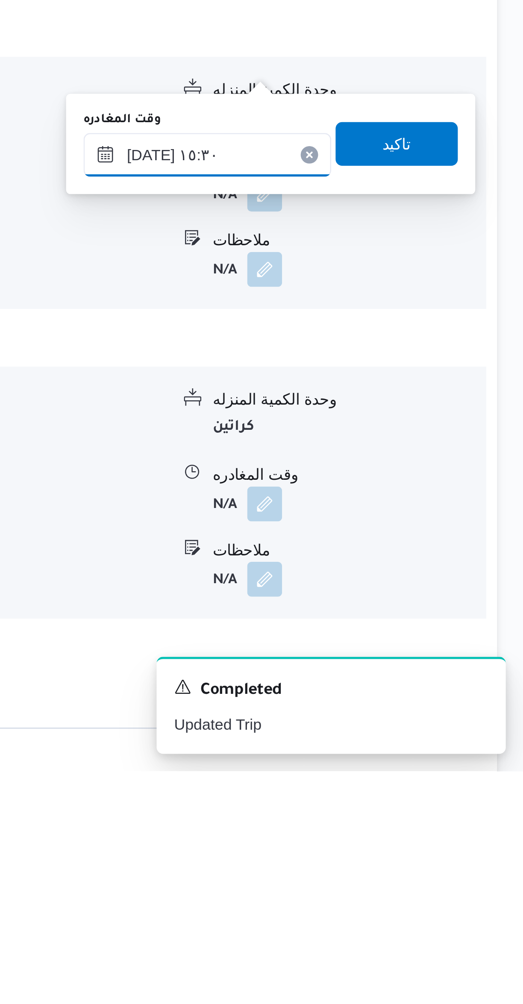
click at [391, 755] on input "[DATE] ١٥:٣٠" at bounding box center [399, 762] width 97 height 17
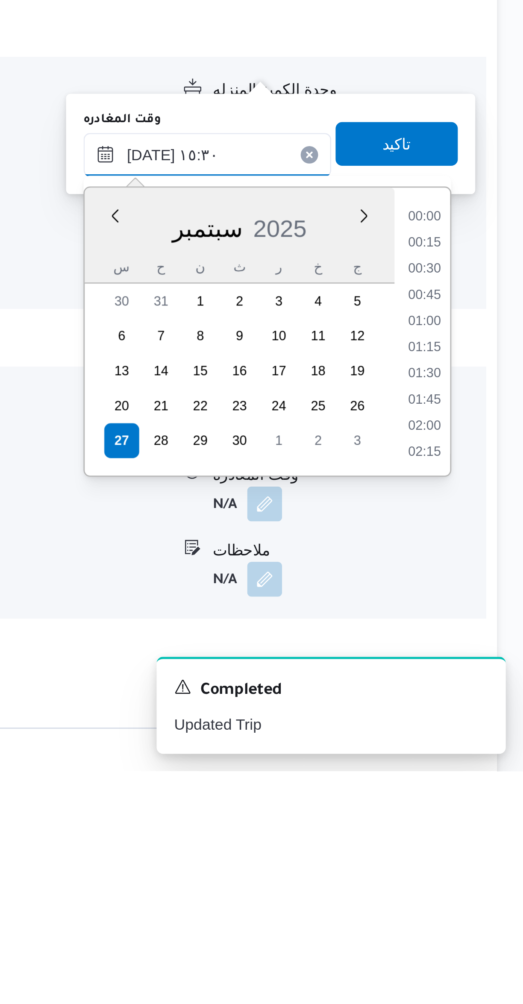
scroll to position [584, 0]
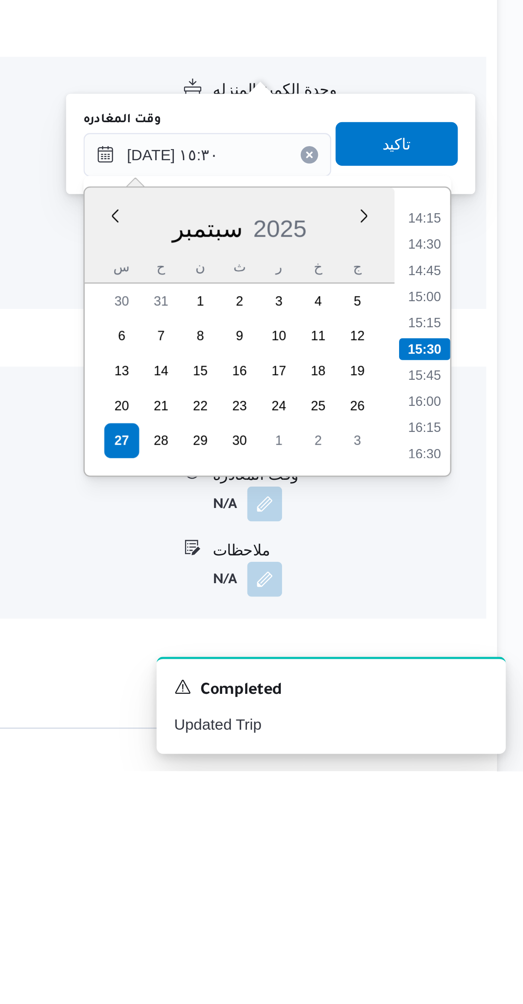
click at [484, 784] on li "14:15" at bounding box center [484, 787] width 20 height 9
type input "[DATE] ١٤:١٥"
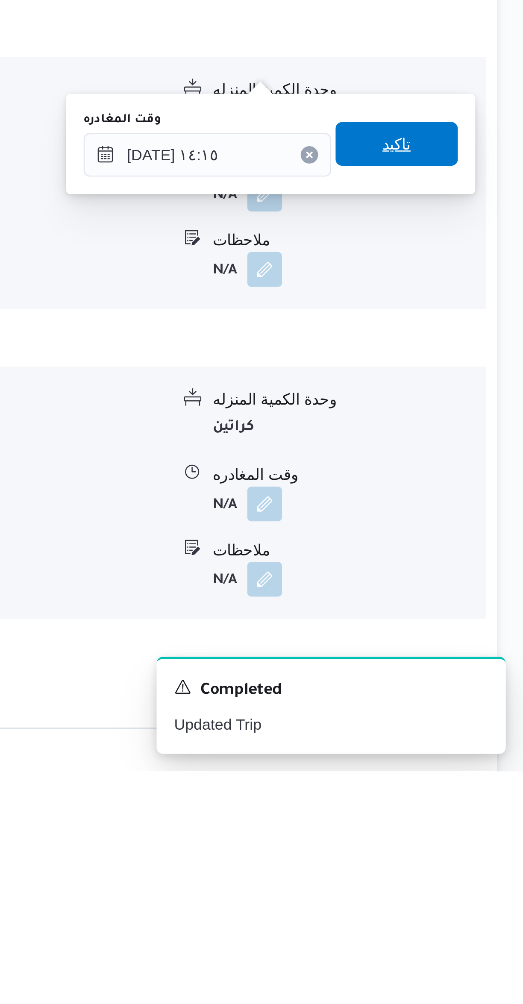
click at [457, 757] on span "تاكيد" at bounding box center [474, 758] width 48 height 17
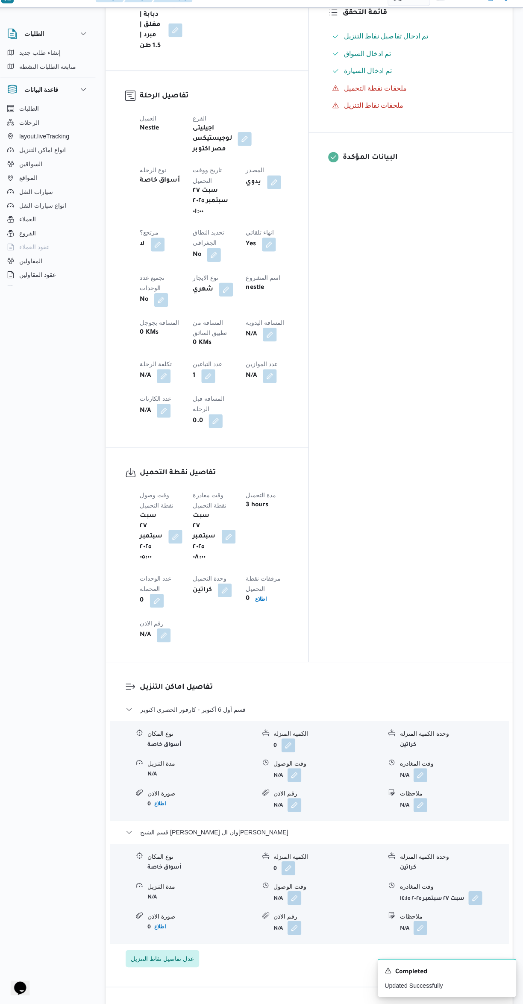
click at [266, 336] on button "button" at bounding box center [273, 343] width 14 height 14
click at [193, 250] on label "المسافه اليدويه" at bounding box center [197, 250] width 37 height 7
click at [193, 256] on input "المسافه اليدويه" at bounding box center [221, 264] width 85 height 17
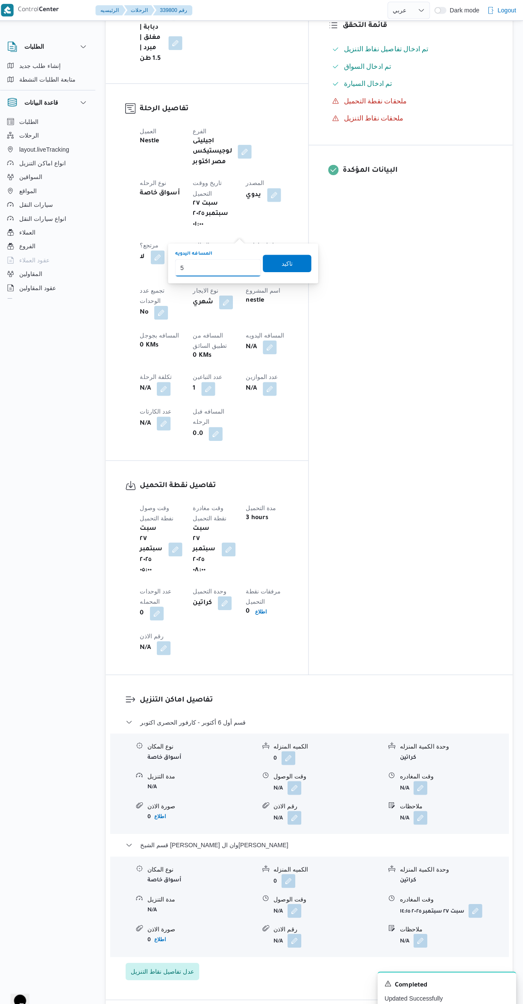
type input "55"
click at [269, 257] on span "تاكيد" at bounding box center [290, 260] width 48 height 17
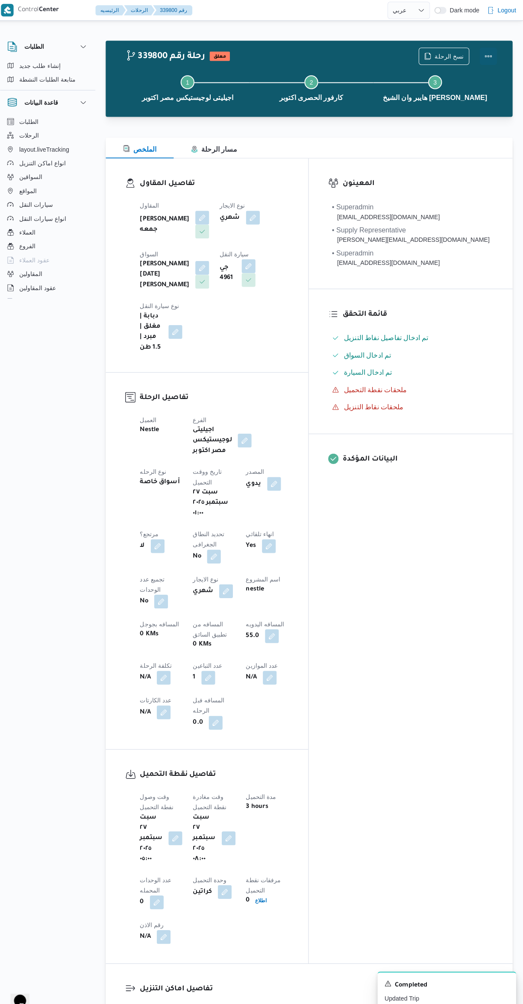
click at [488, 51] on button "Actions" at bounding box center [488, 55] width 17 height 17
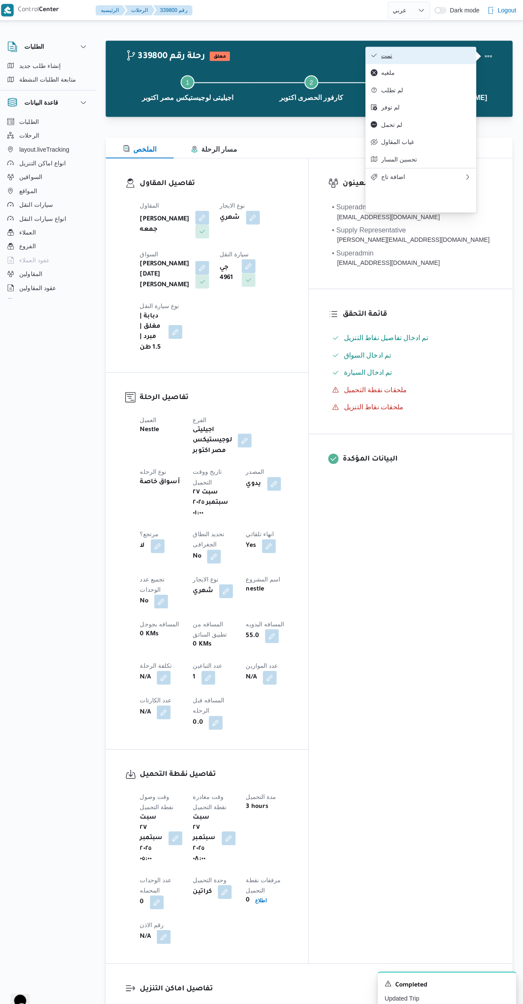
click at [387, 55] on span "تمت" at bounding box center [427, 54] width 89 height 7
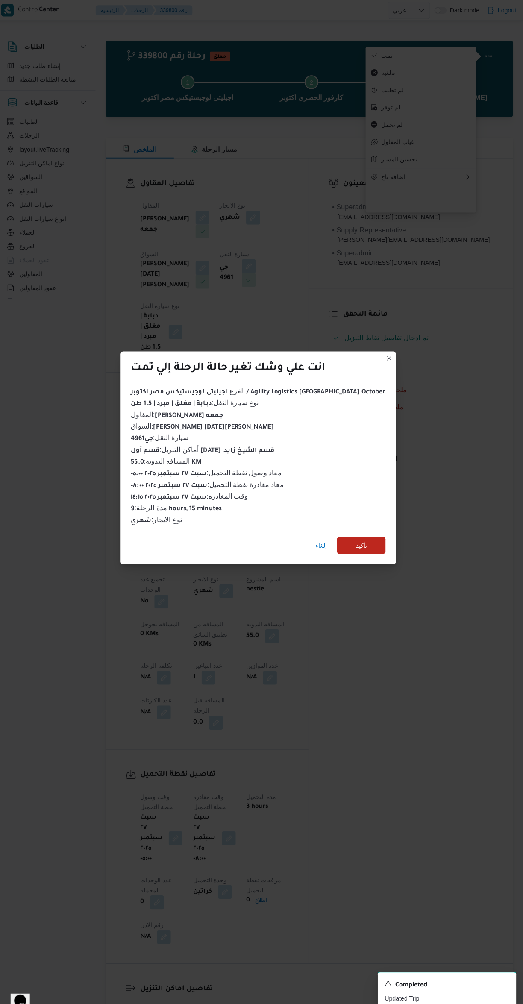
scroll to position [0, 0]
click at [357, 531] on span "تأكيد" at bounding box center [363, 538] width 48 height 17
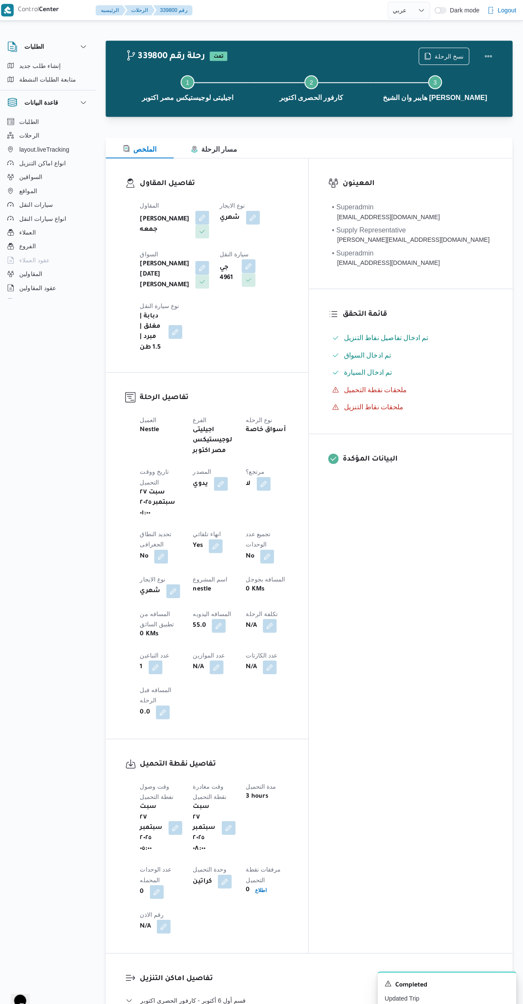
click at [229, 611] on button "button" at bounding box center [223, 618] width 14 height 14
click at [222, 549] on input "55.0" at bounding box center [224, 549] width 85 height 17
click at [428, 517] on div "المعينون • Superadmin [EMAIL_ADDRESS][DOMAIN_NAME] • Supply Representative [PER…" at bounding box center [412, 548] width 201 height 785
select select "ar"
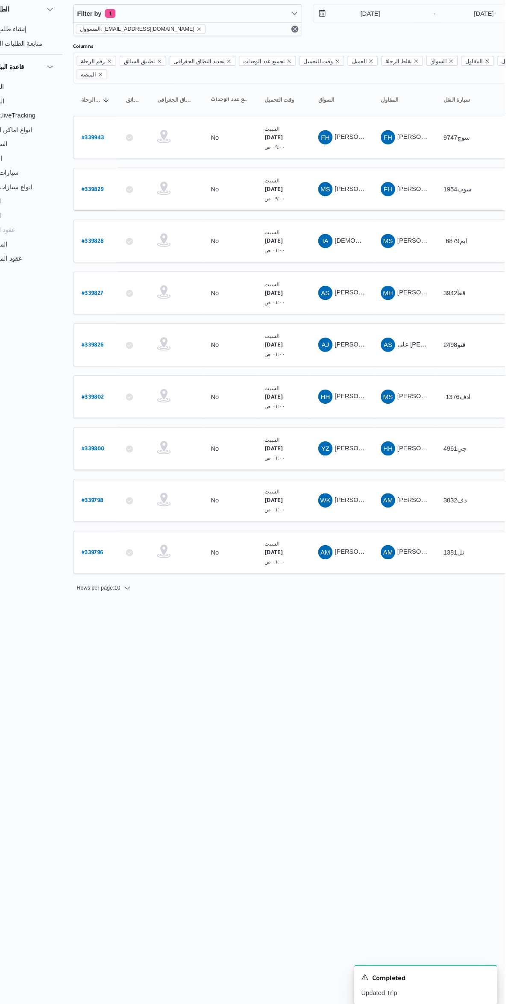
click at [120, 414] on b "# 339802" at bounding box center [129, 417] width 21 height 6
select select "ar"
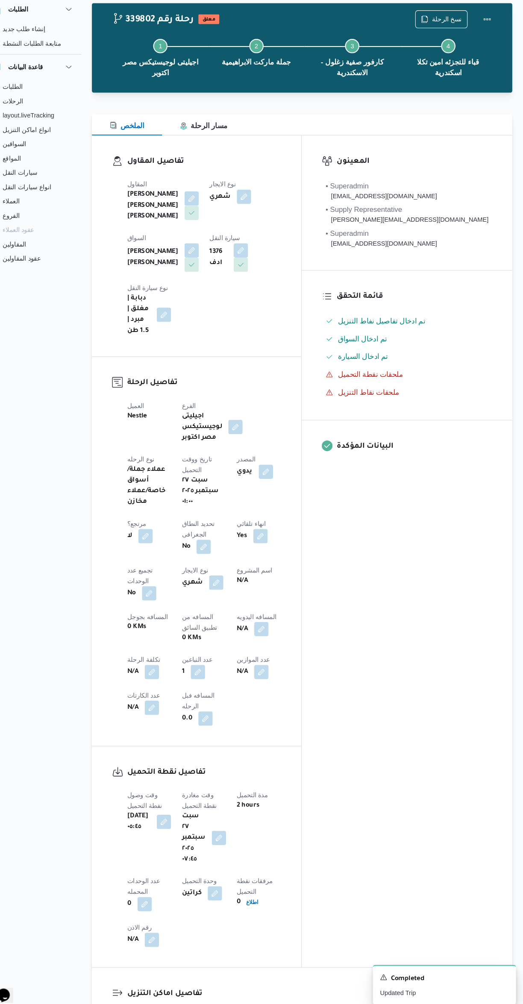
click at [317, 1003] on button "قسم باب شرقي - جملة ماركت الابراهيمية" at bounding box center [312, 1008] width 363 height 10
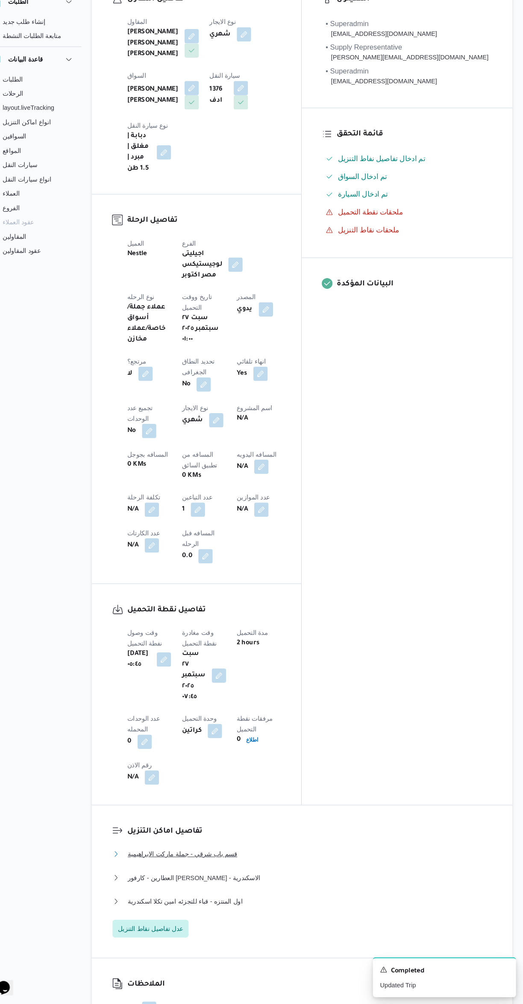
scroll to position [156, 0]
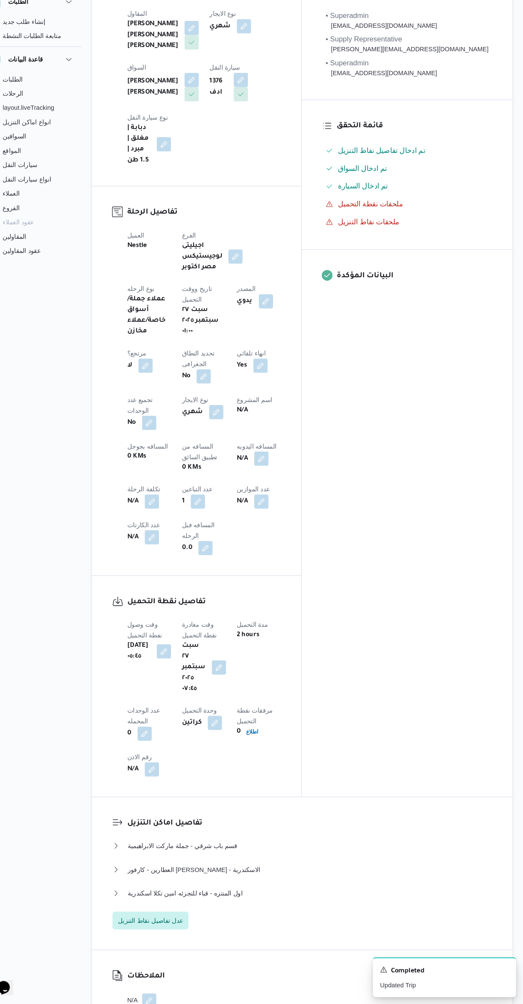
click at [320, 848] on div "قسم باب شرقي - جملة ماركت الابراهيمية نوع المكان عملاء جملة الكميه المنزله 0 وح…" at bounding box center [312, 890] width 363 height 85
click at [327, 893] on button "اول المنتزه - قباء للتجزئه امين تكلا اسكندرية" at bounding box center [312, 898] width 363 height 10
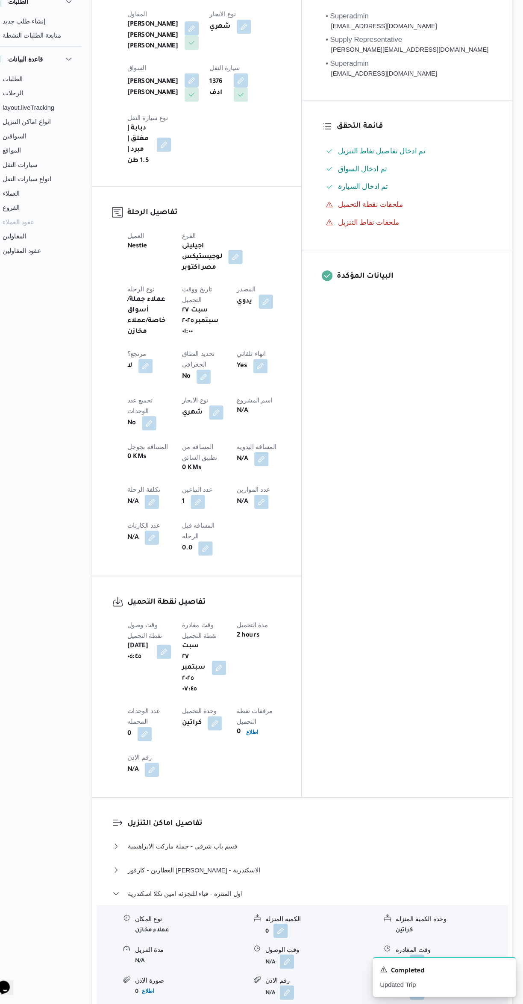
scroll to position [195, 0]
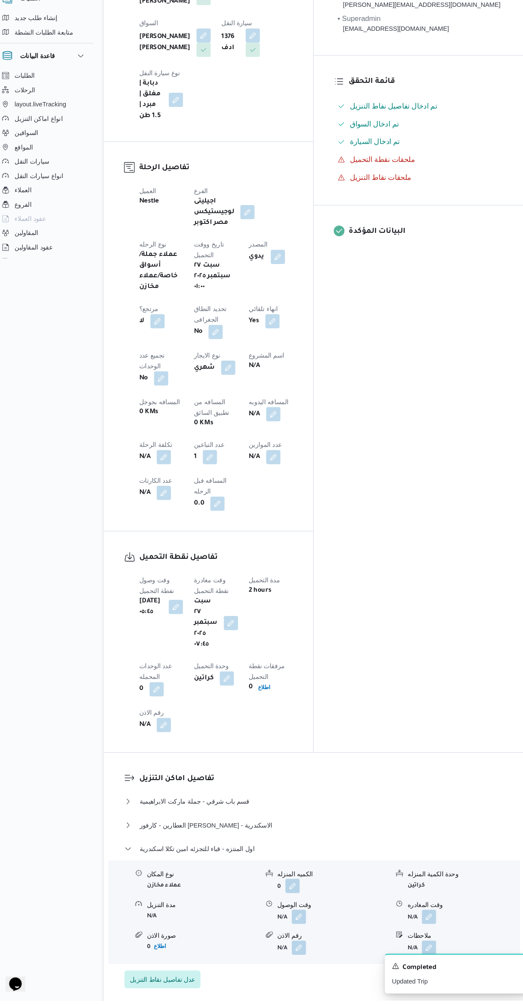
click at [423, 917] on button "button" at bounding box center [422, 924] width 14 height 14
click at [384, 789] on input "وقت المغادره" at bounding box center [399, 790] width 97 height 17
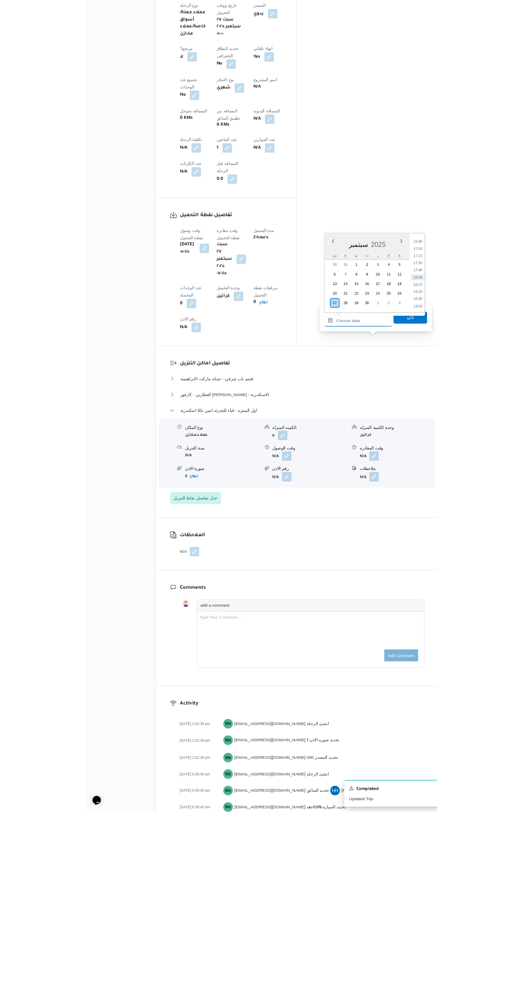
scroll to position [0, 0]
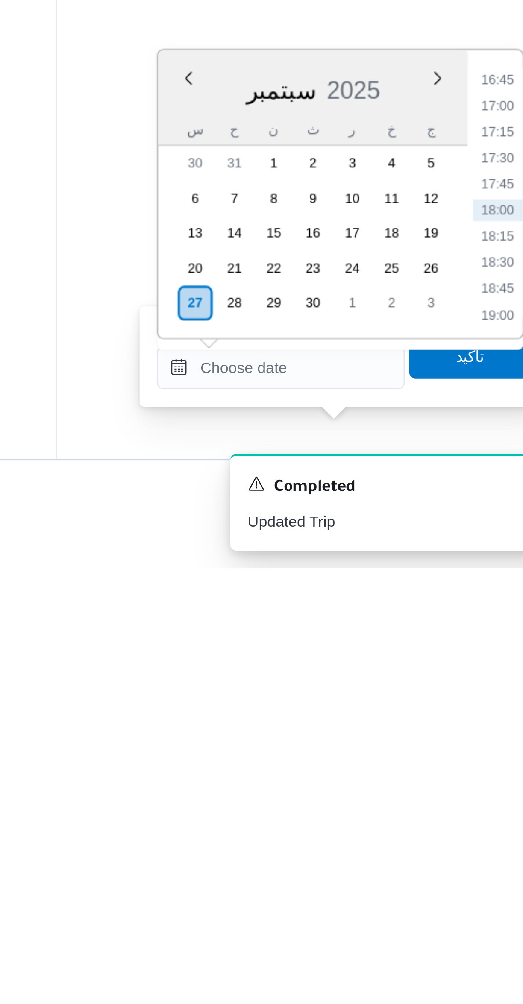
click at [479, 805] on div "Time 00:00 00:15 00:30 00:45 01:00 01:15 01:30 01:45 02:00 02:15 02:30 02:45 03…" at bounding box center [483, 857] width 21 height 113
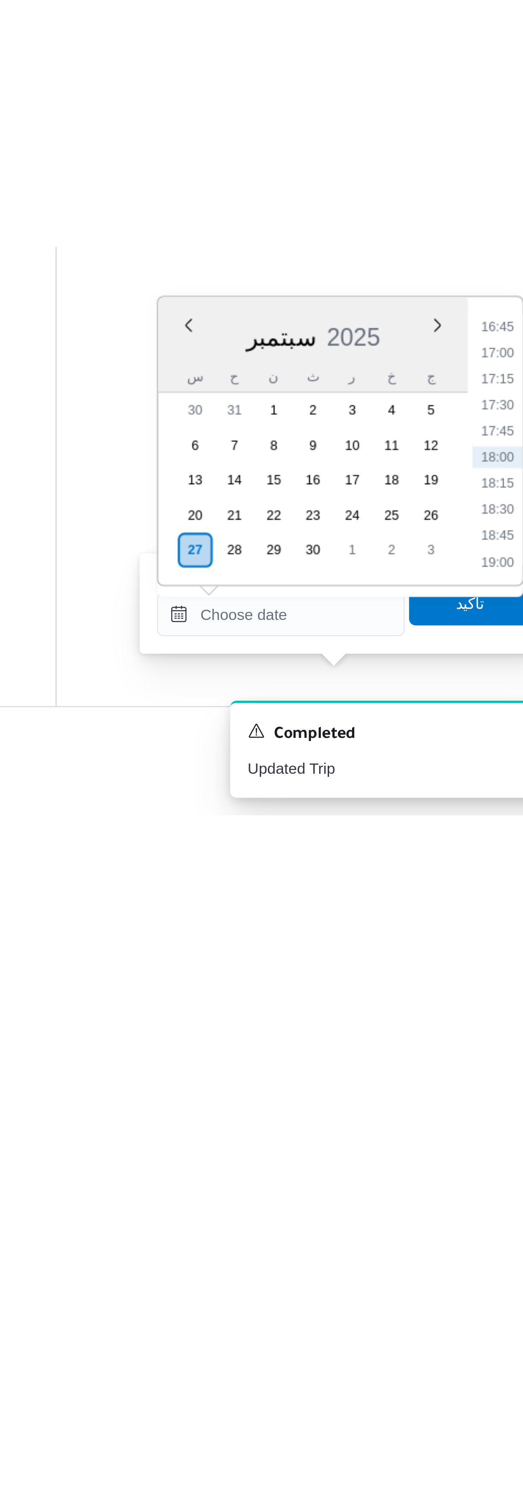
scroll to position [0, 0]
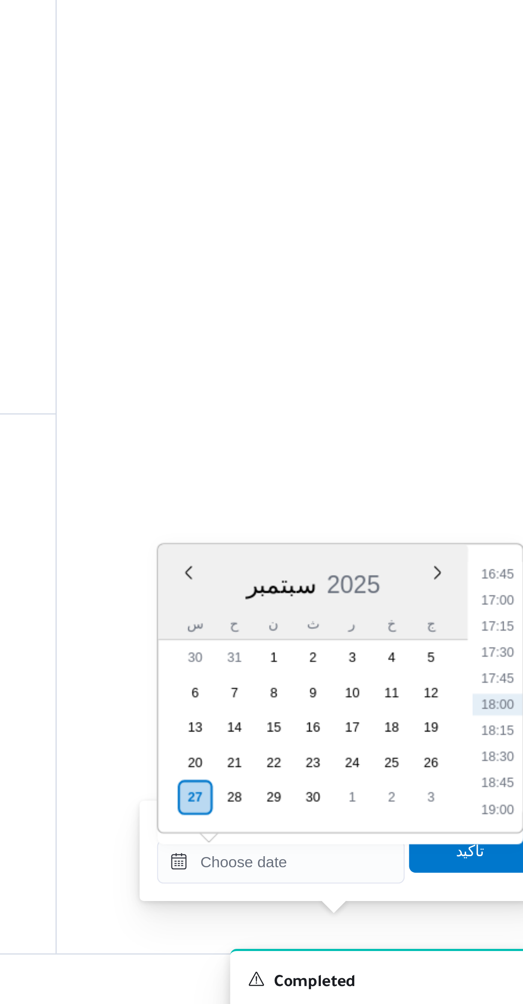
click at [479, 811] on li "16:45" at bounding box center [484, 812] width 20 height 9
type input "[DATE] ١٦:٤٥"
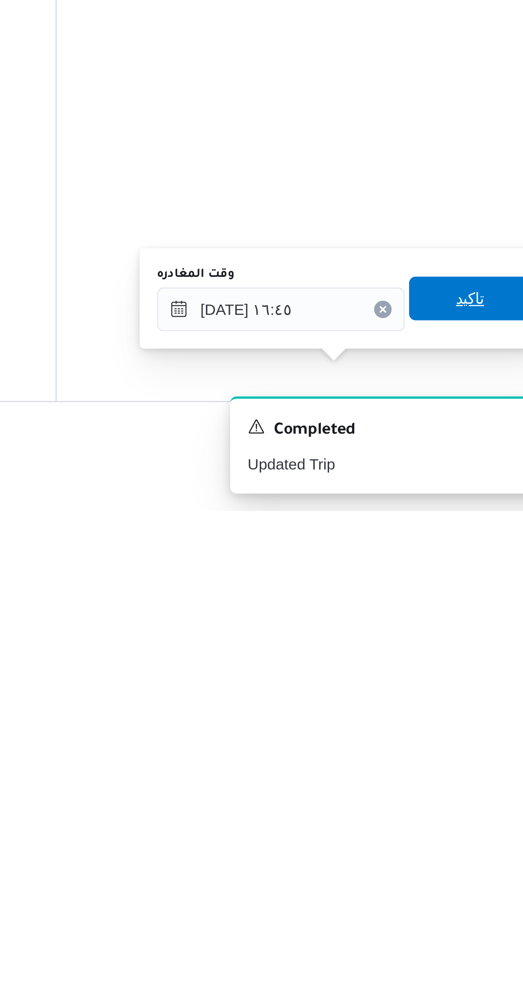
click at [477, 922] on span "تاكيد" at bounding box center [474, 920] width 48 height 17
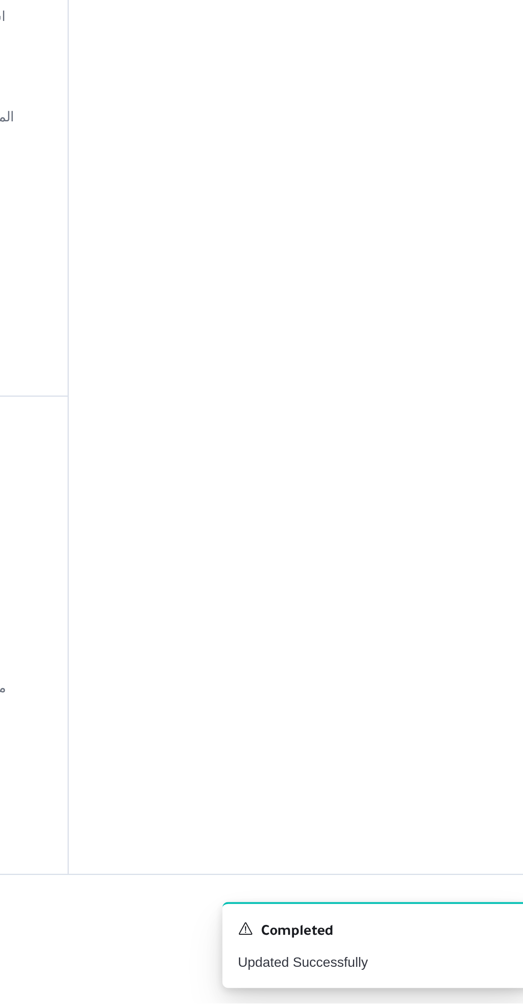
scroll to position [14, 0]
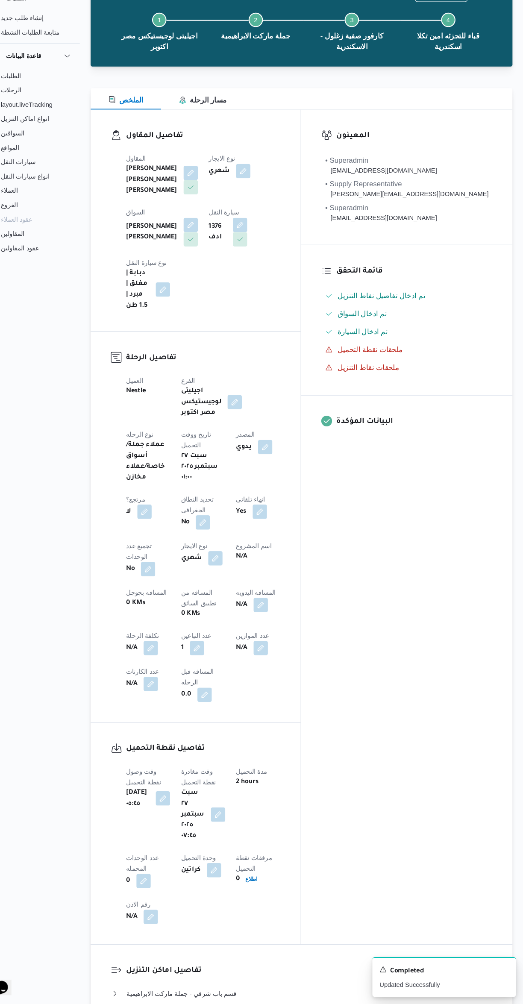
click at [266, 617] on button "button" at bounding box center [273, 624] width 14 height 14
click at [189, 535] on label "المسافه اليدويه" at bounding box center [197, 535] width 37 height 7
click at [189, 541] on input "المسافه اليدويه" at bounding box center [221, 549] width 85 height 17
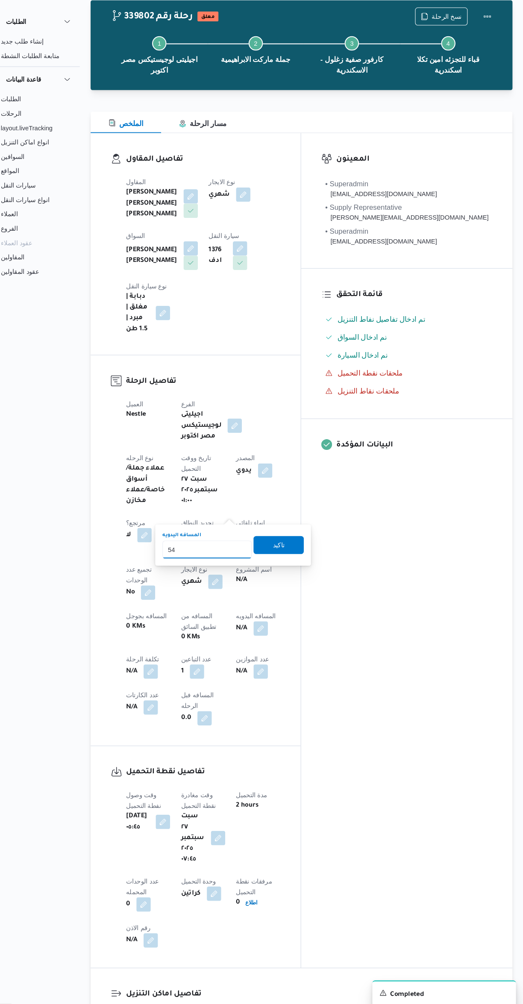
type input "5"
type input "454"
click at [287, 541] on span "تاكيد" at bounding box center [290, 545] width 11 height 10
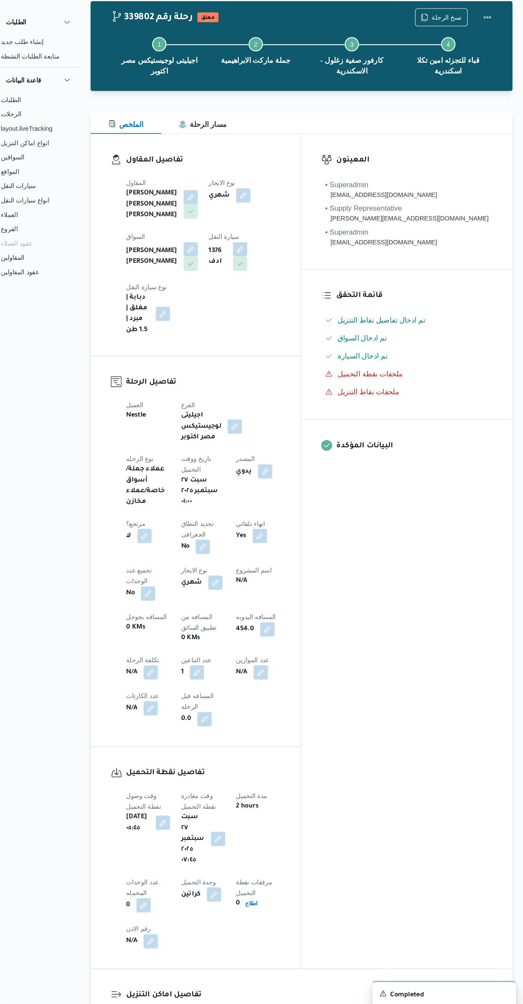
scroll to position [0, 0]
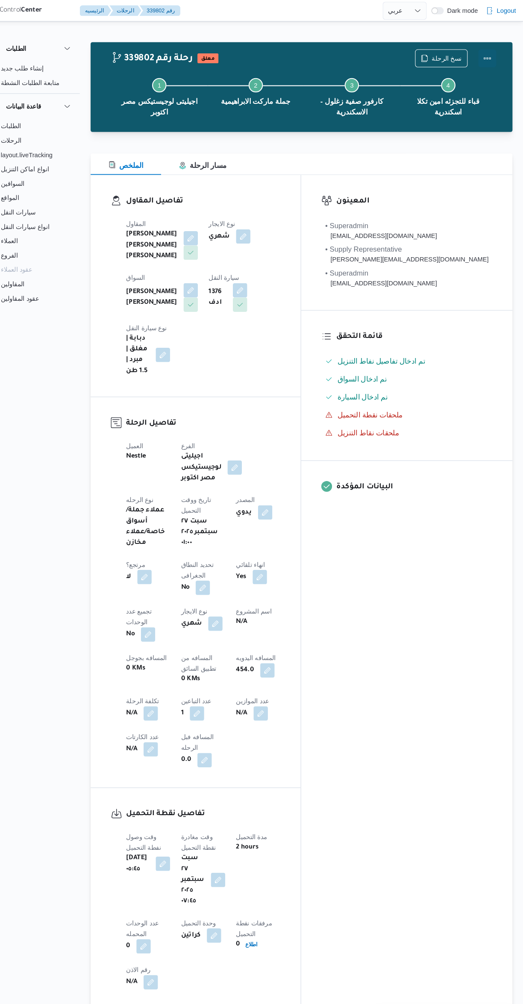
click at [492, 50] on button "Actions" at bounding box center [488, 55] width 17 height 17
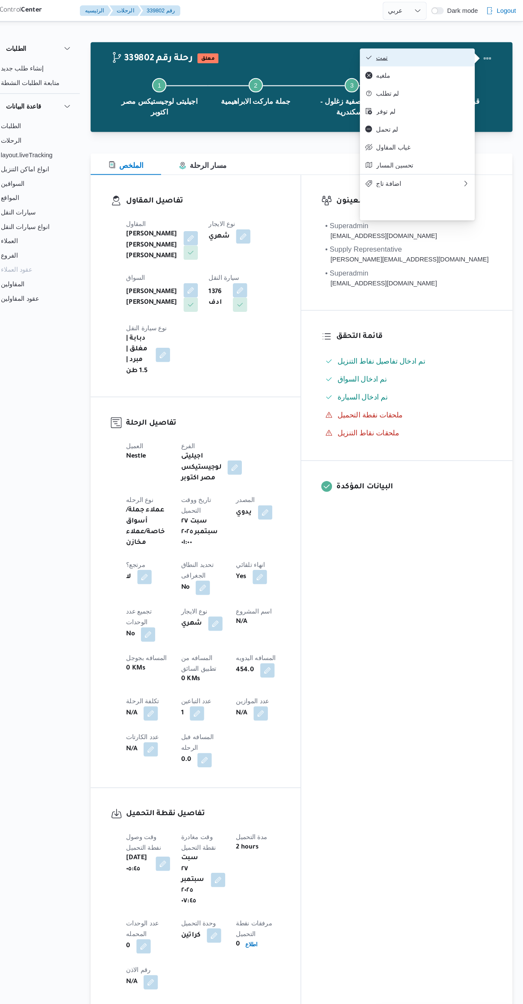
click at [376, 56] on icon "button" at bounding box center [376, 54] width 7 height 7
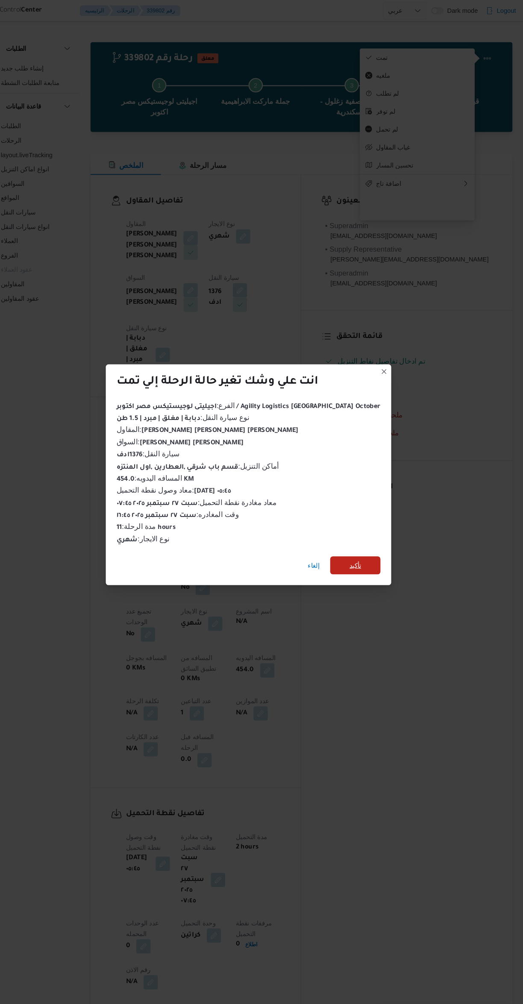
click at [355, 530] on span "تأكيد" at bounding box center [363, 538] width 48 height 17
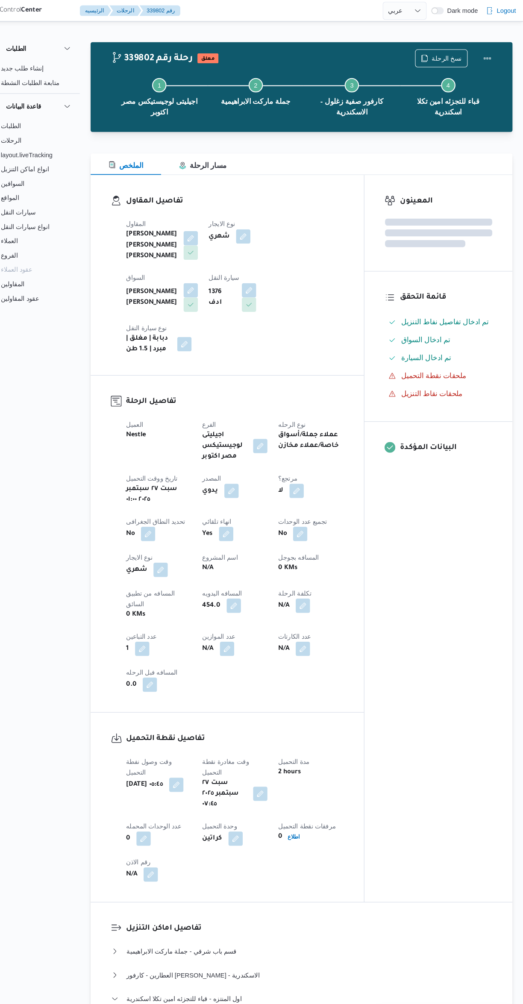
click at [425, 599] on div "المعينون قائمة التحقق تم ادخال تفاصيل نفاط التنزيل تم ادخال السواق تم ادخال الس…" at bounding box center [442, 513] width 141 height 692
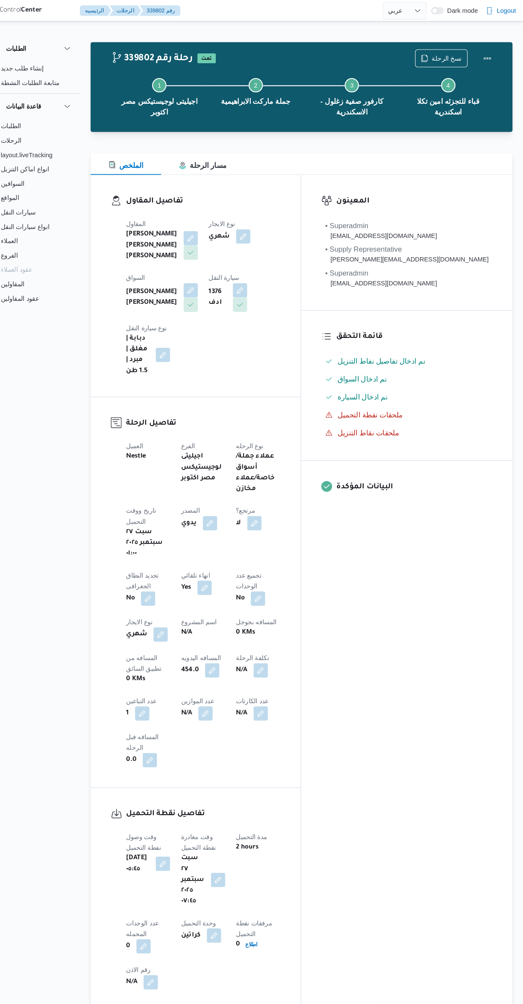
select select "ar"
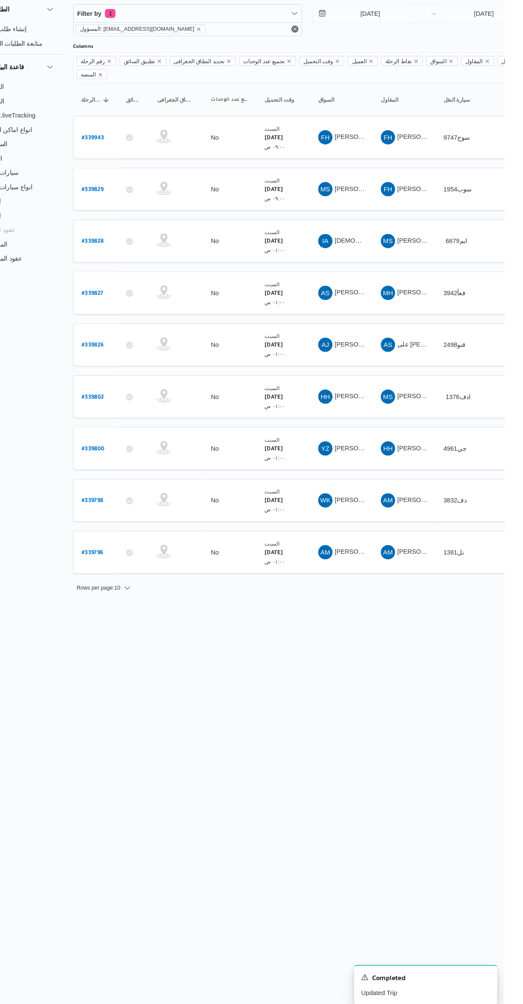
click at [132, 361] on link "# 339826" at bounding box center [129, 367] width 21 height 12
select select "ar"
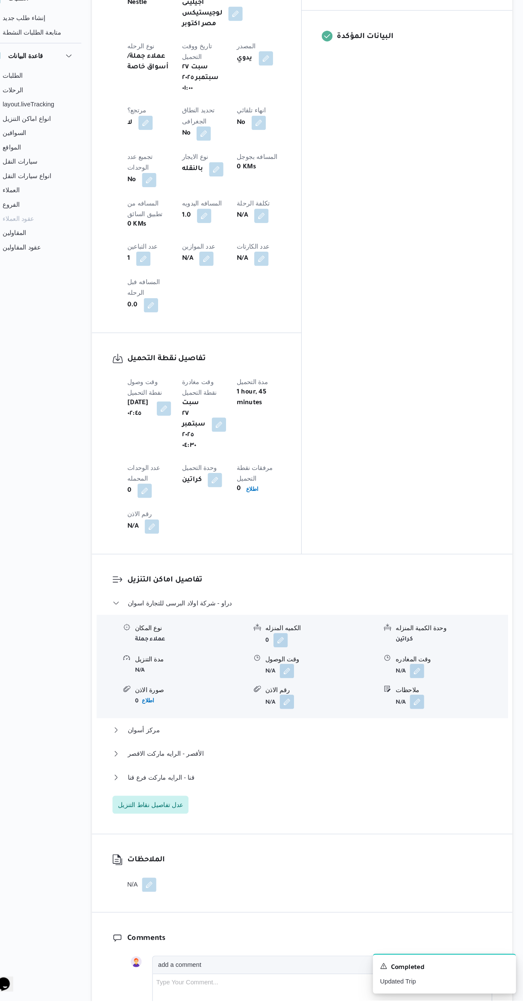
scroll to position [466, 0]
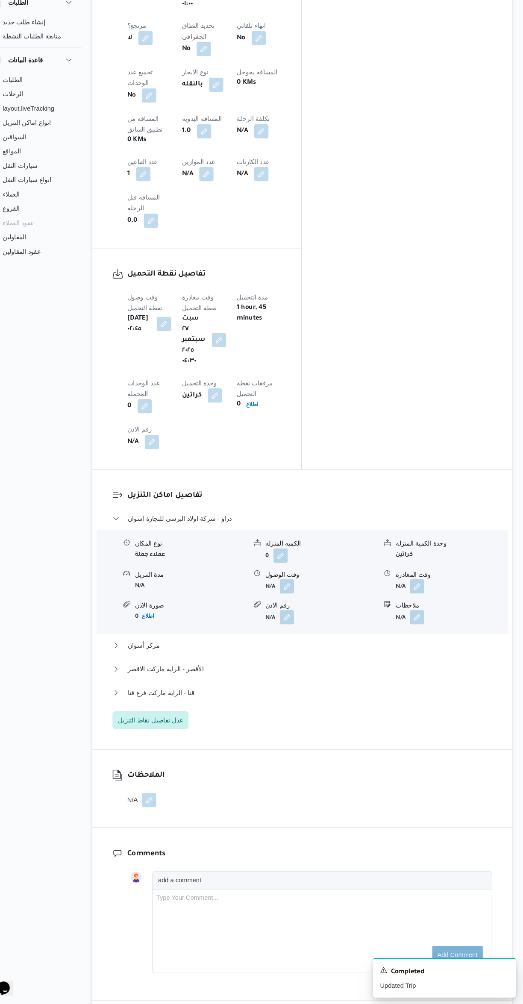
click at [144, 559] on icon at bounding box center [144, 562] width 6 height 6
click at [145, 534] on span "دراو - شركة اولاد البرسى للتجارة اسوان" at bounding box center [195, 539] width 100 height 10
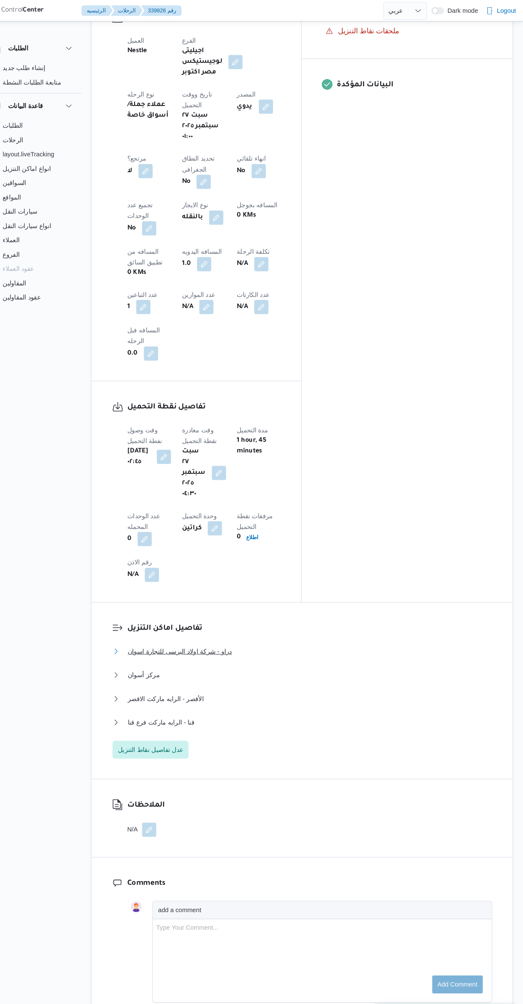
scroll to position [0, 0]
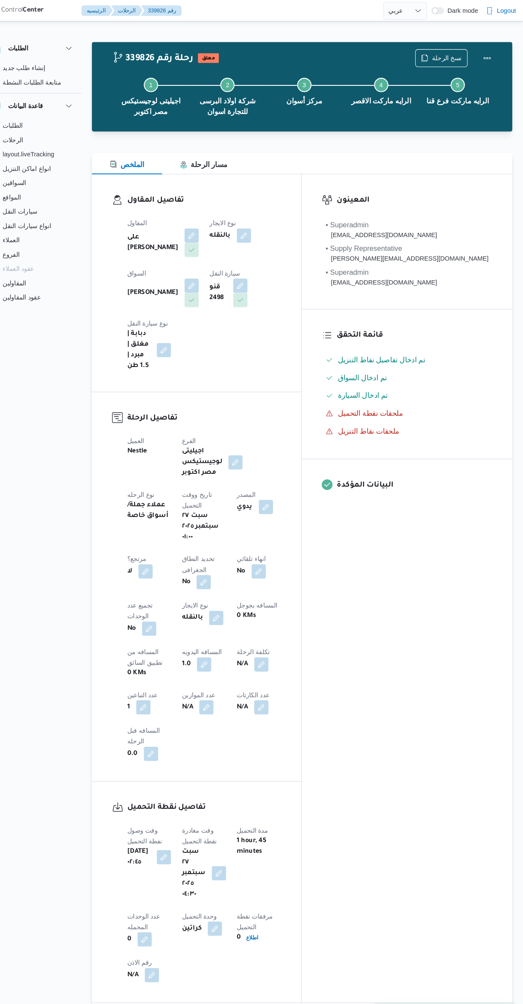
select select "ar"
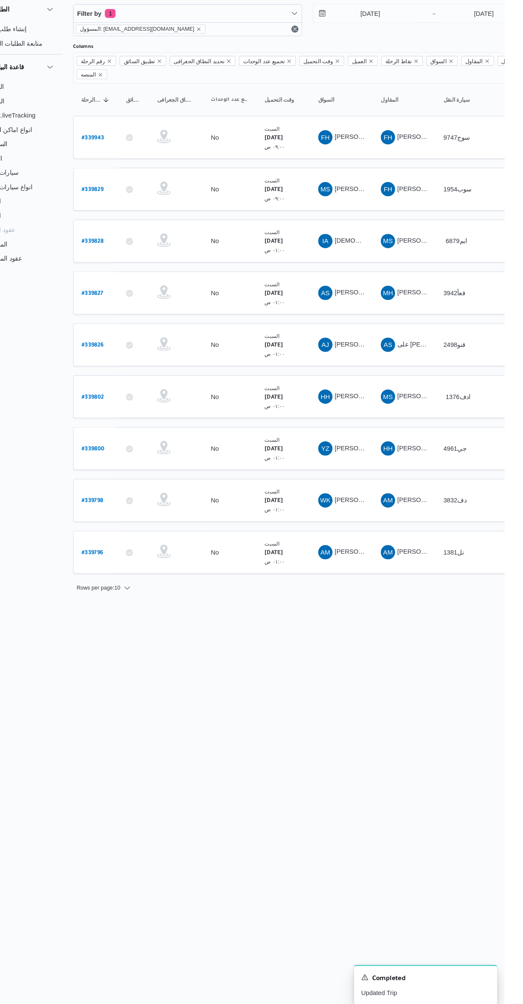
click at [132, 312] on link "# 339827" at bounding box center [129, 318] width 21 height 12
select select "ar"
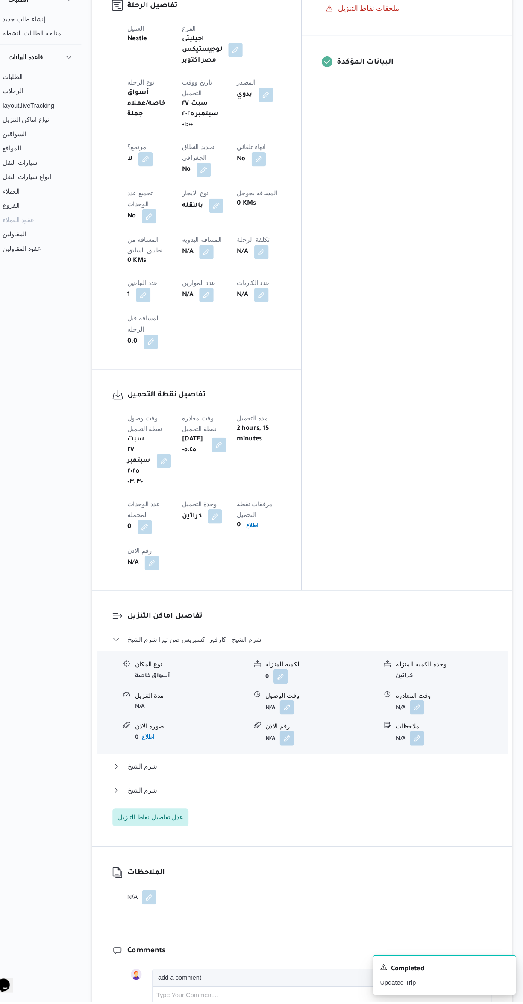
scroll to position [421, 0]
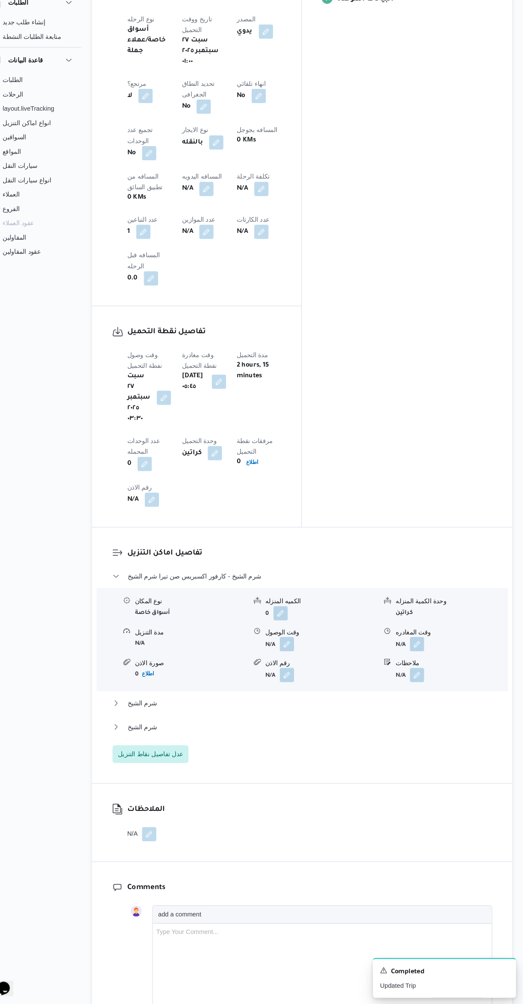
click at [239, 402] on button "button" at bounding box center [233, 409] width 14 height 14
click at [227, 281] on input "[DATE] ٠٥:٤٥" at bounding box center [256, 280] width 97 height 17
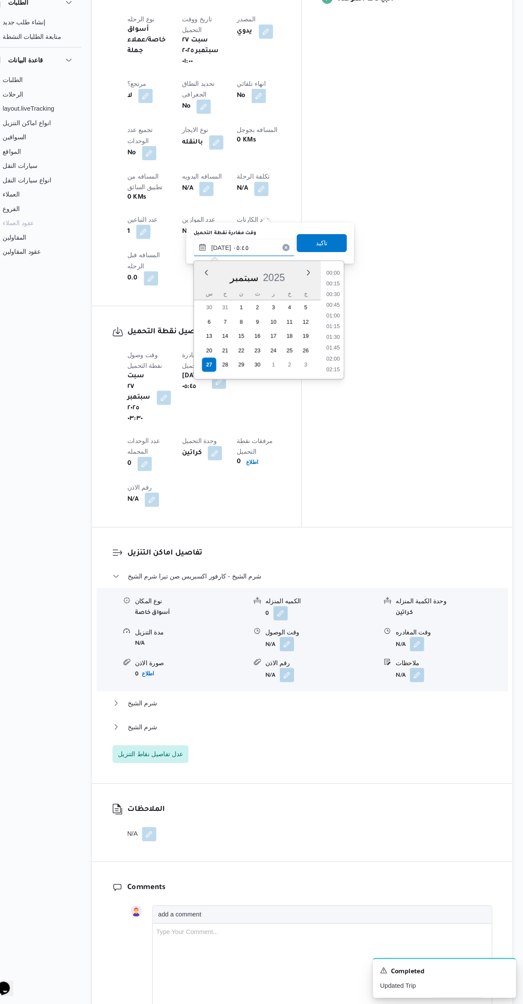
scroll to position [77, 0]
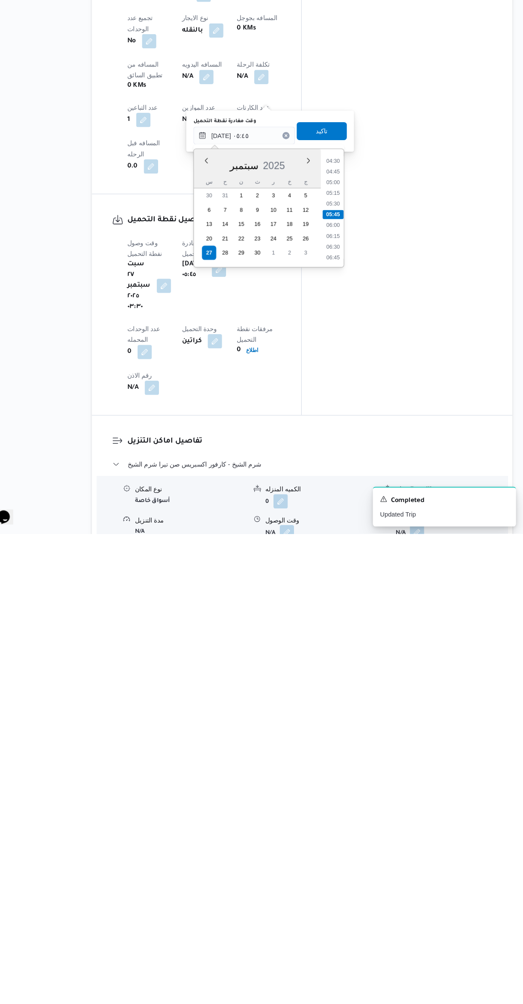
click at [340, 668] on li "05:00" at bounding box center [342, 668] width 20 height 9
type input "[DATE] ٠٥:٠٠"
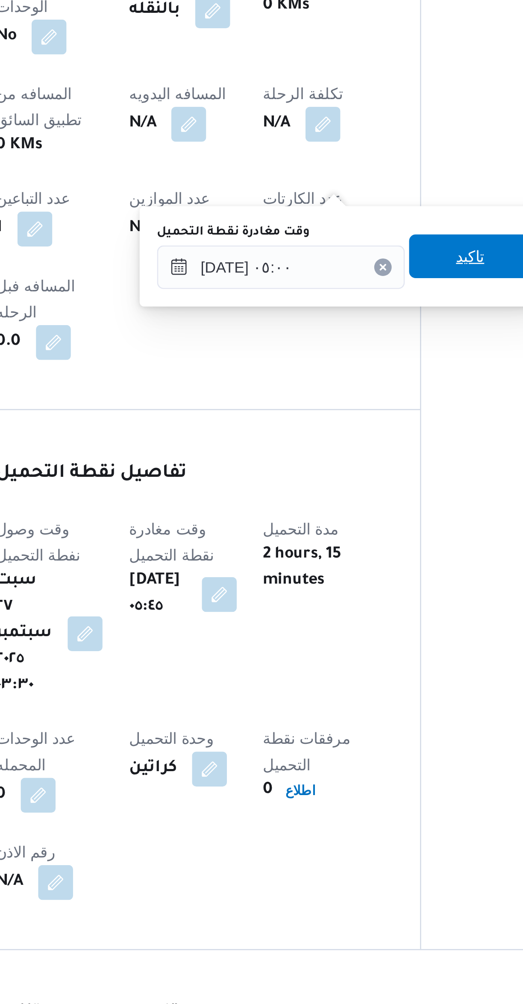
click at [325, 617] on span "تاكيد" at bounding box center [330, 619] width 11 height 10
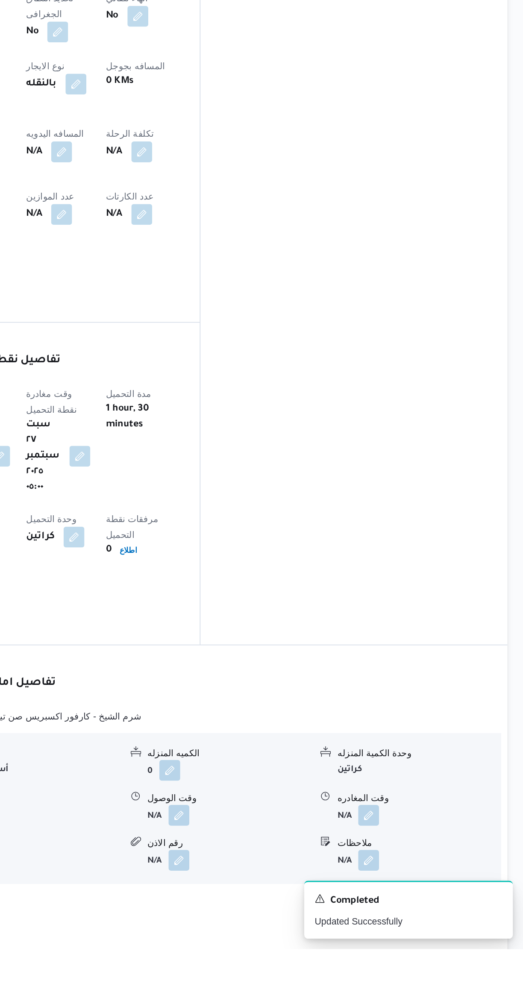
scroll to position [165, 0]
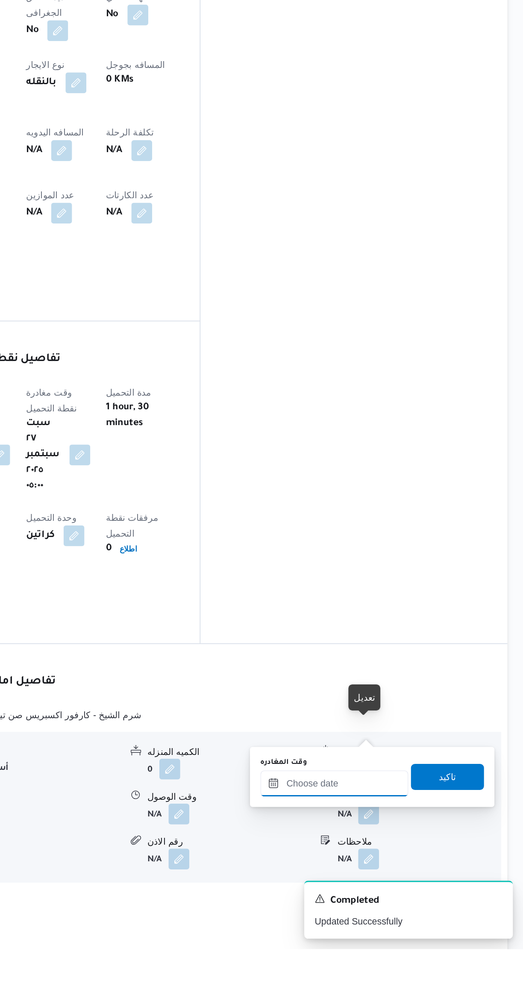
click at [387, 901] on input "وقت المغادره" at bounding box center [399, 895] width 97 height 17
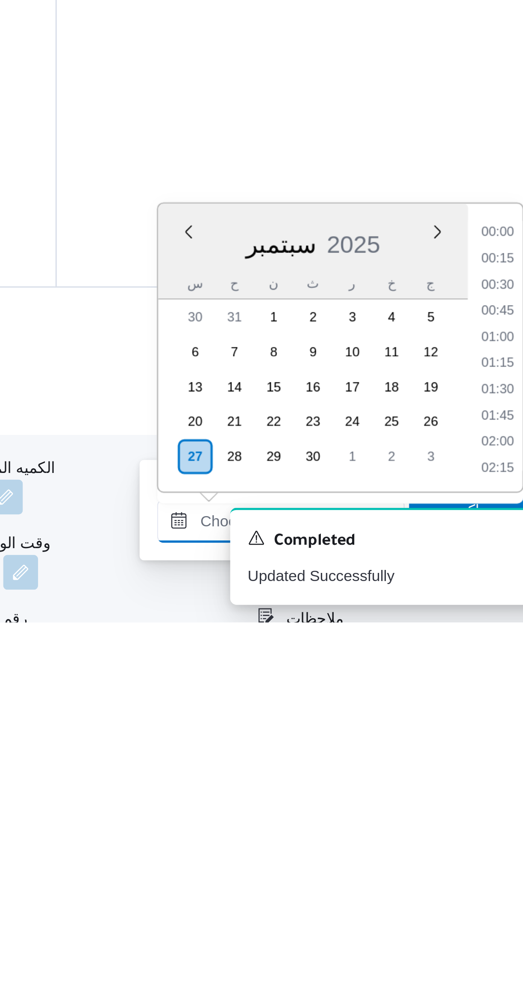
scroll to position [687, 0]
click at [479, 860] on li "17:00" at bounding box center [484, 862] width 20 height 9
type input "[DATE] ١٧:٠٠"
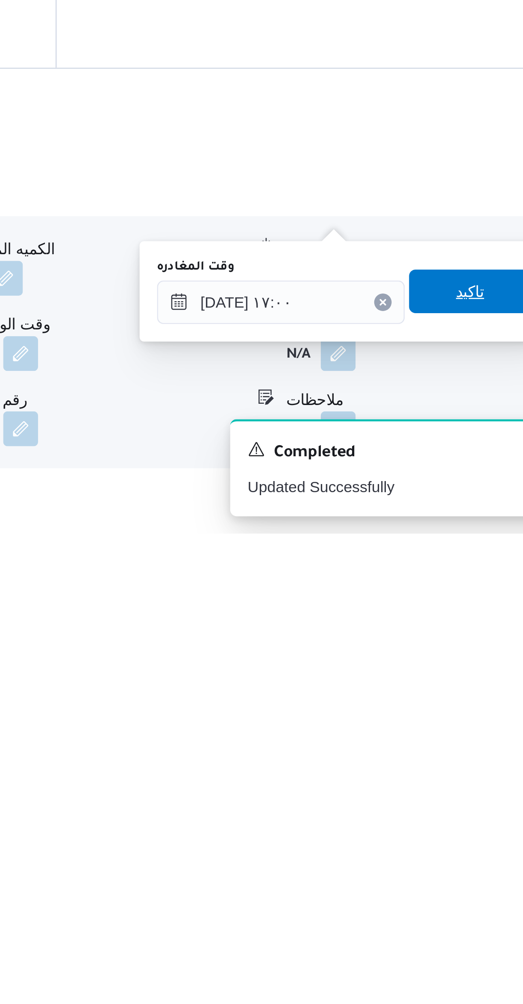
click at [455, 910] on span "تاكيد" at bounding box center [474, 909] width 48 height 17
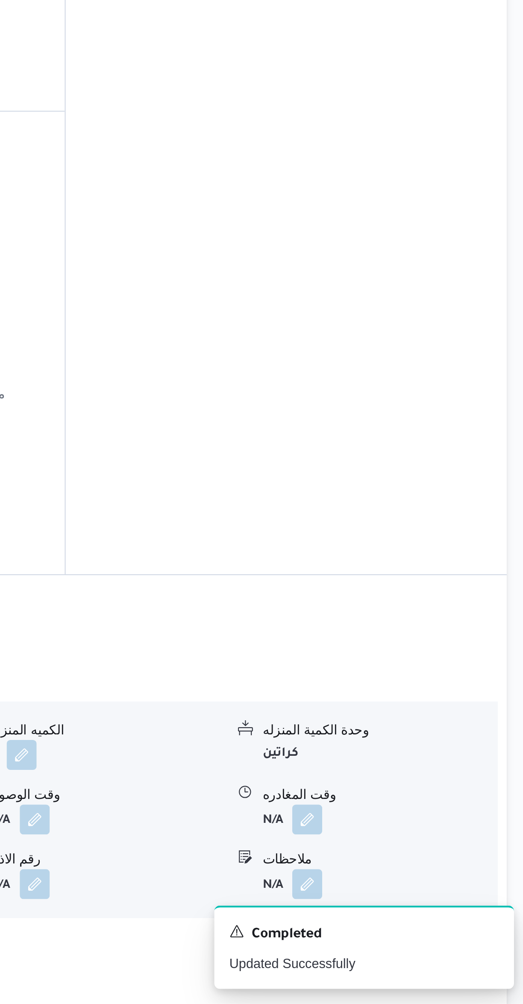
scroll to position [157, 0]
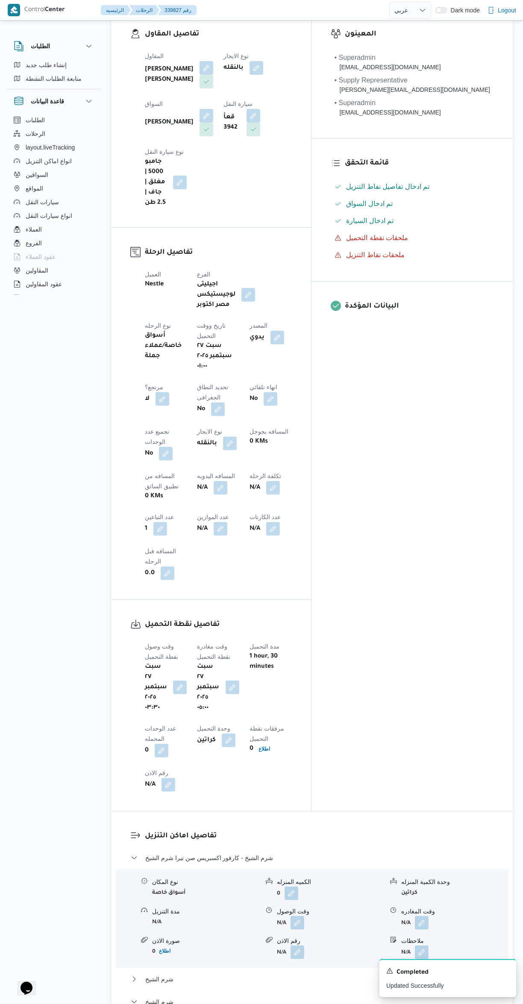
click at [196, 480] on div "N/A" at bounding box center [218, 487] width 44 height 15
click at [214, 481] on button "button" at bounding box center [221, 488] width 14 height 14
click at [132, 415] on input "المسافه اليدويه" at bounding box center [146, 416] width 85 height 17
type input "550"
click at [194, 410] on span "تاكيد" at bounding box center [215, 411] width 48 height 17
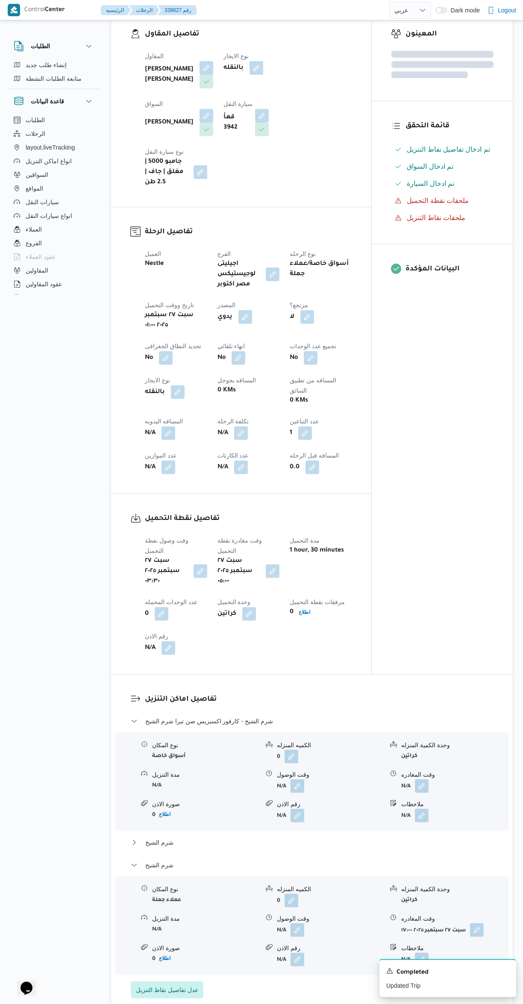
click at [463, 511] on div "المعينون قائمة التحقق تم ادخال تفاصيل نفاط التنزيل تم ادخال السواق تم ادخال الس…" at bounding box center [442, 341] width 141 height 665
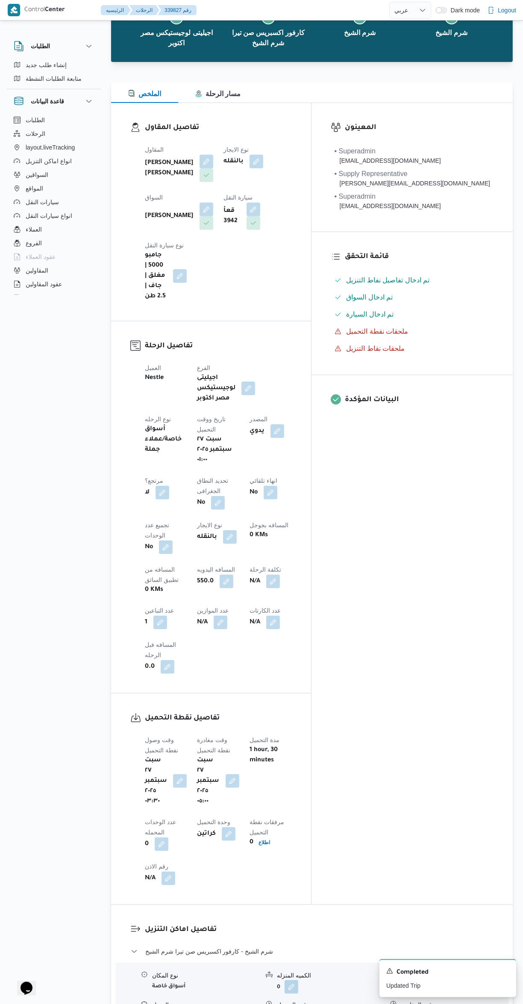
scroll to position [0, 0]
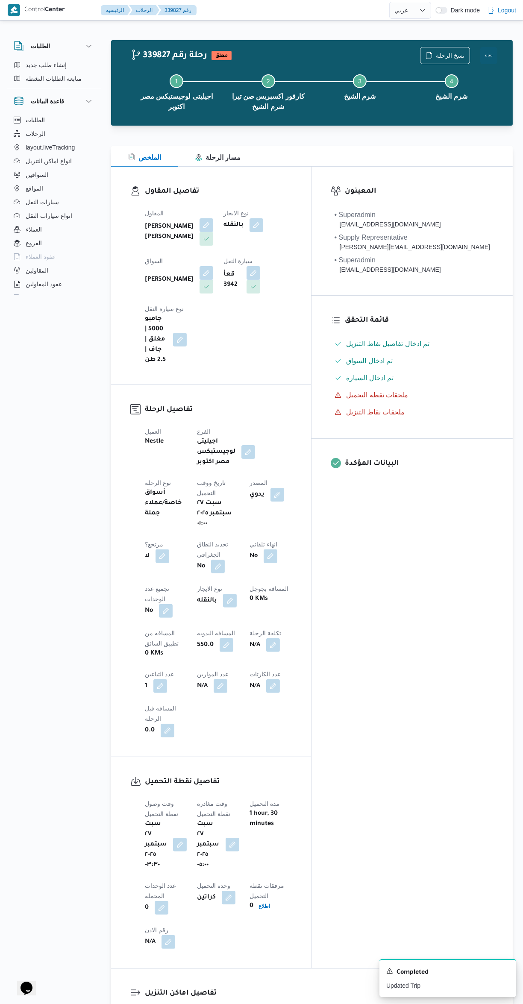
click at [488, 53] on button "Actions" at bounding box center [488, 55] width 17 height 17
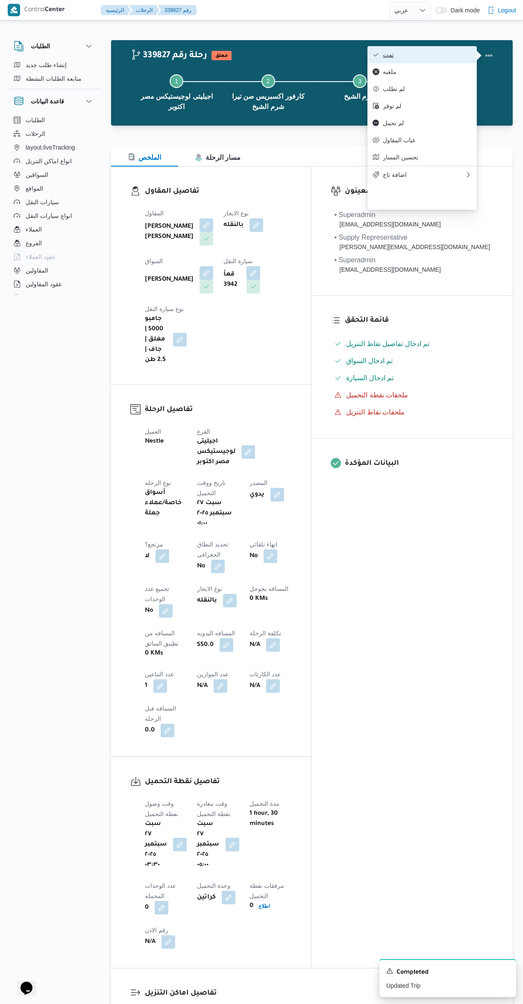
click at [376, 56] on icon "button" at bounding box center [376, 54] width 7 height 7
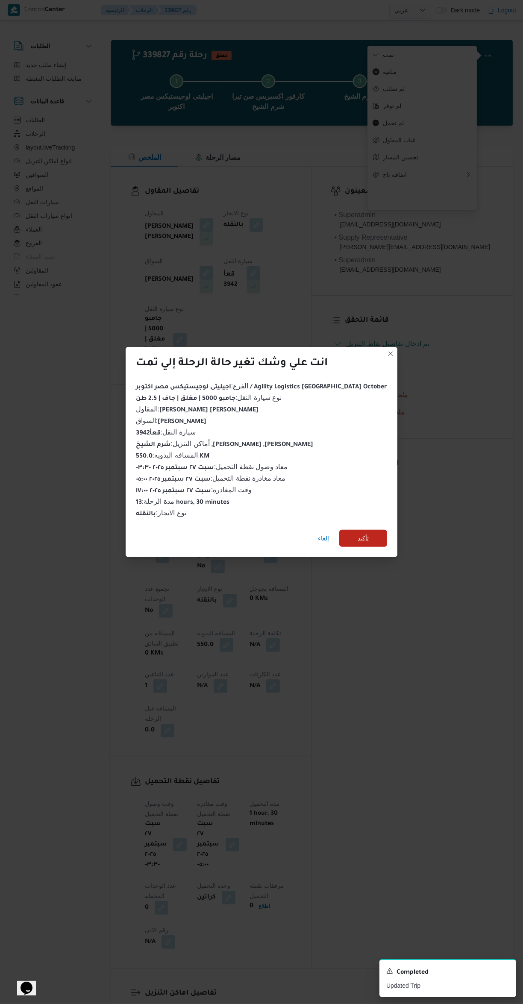
click at [364, 535] on span "تأكيد" at bounding box center [363, 538] width 48 height 17
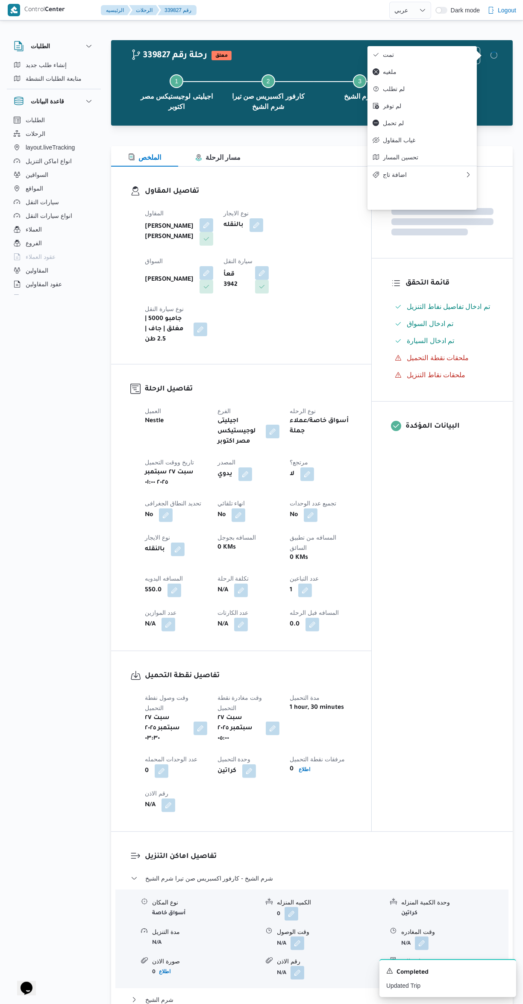
click at [441, 629] on div "المعينون قائمة التحقق تم ادخال تفاصيل نفاط التنزيل تم ادخال السواق تم ادخال الس…" at bounding box center [442, 499] width 141 height 665
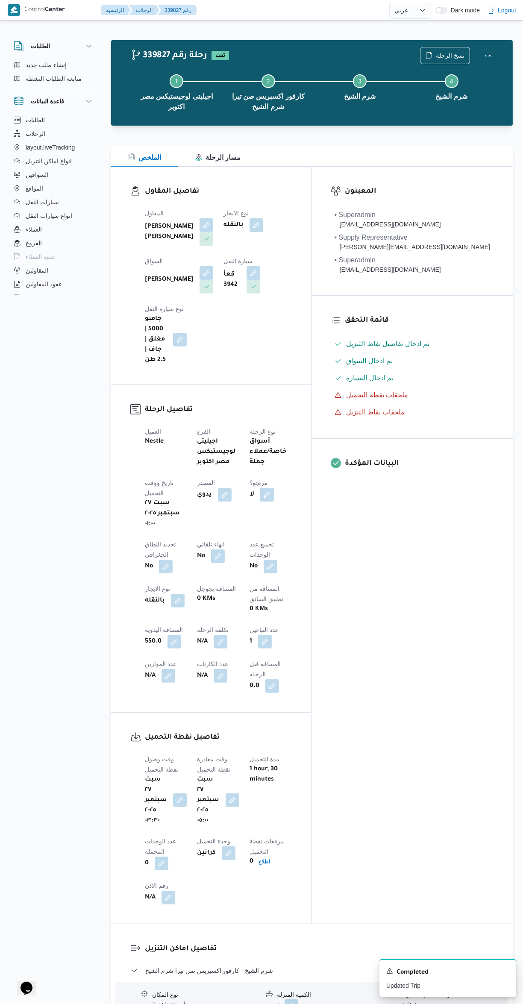
select select "ar"
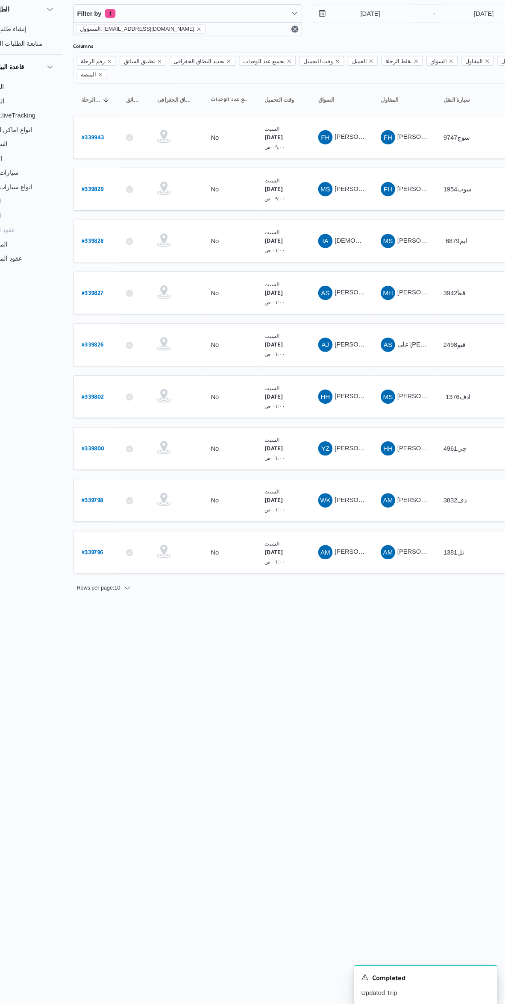
click at [120, 265] on b "# 339828" at bounding box center [129, 268] width 21 height 6
select select "ar"
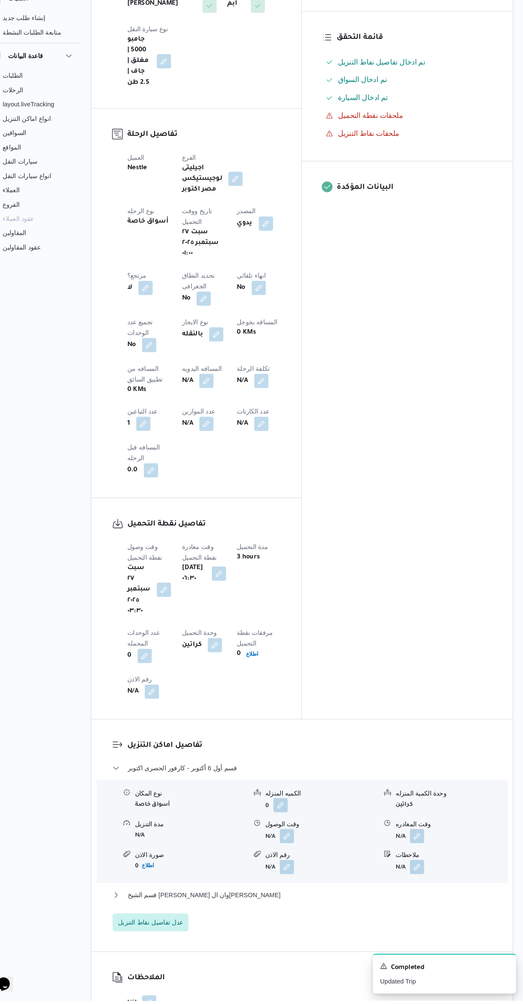
scroll to position [228, 0]
click at [338, 897] on button "قسم الشيخ [PERSON_NAME] وان ال[PERSON_NAME]" at bounding box center [312, 902] width 363 height 10
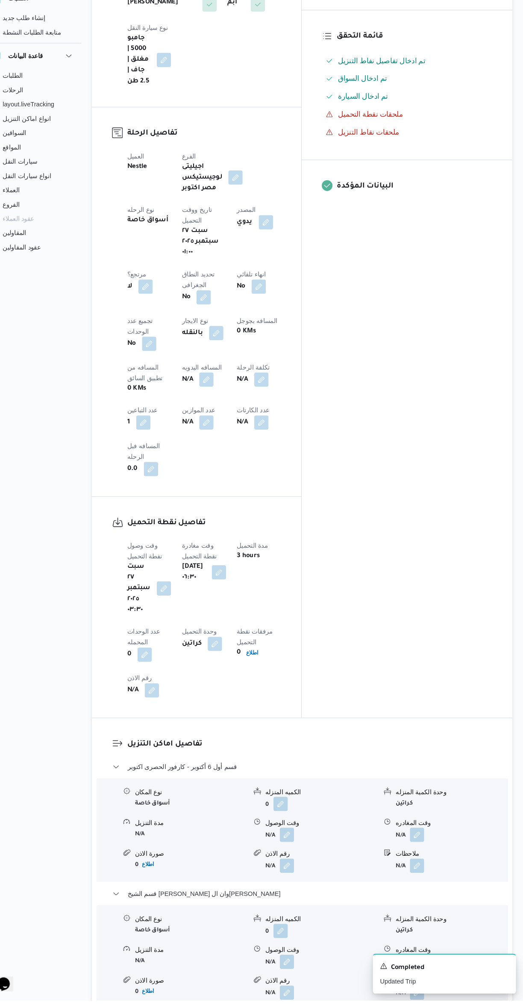
click at [423, 960] on button "button" at bounding box center [422, 967] width 14 height 14
click at [385, 799] on input "وقت المغادره" at bounding box center [399, 799] width 97 height 17
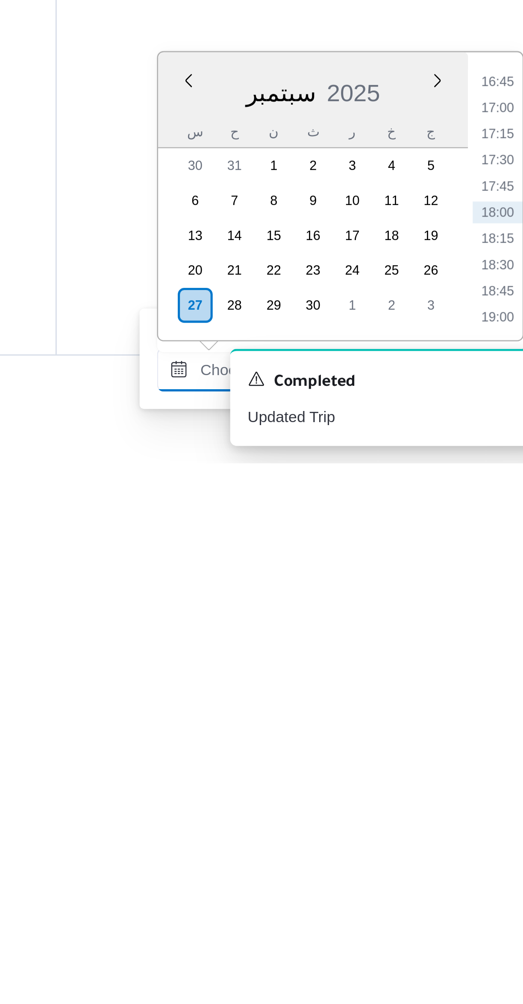
scroll to position [0, 0]
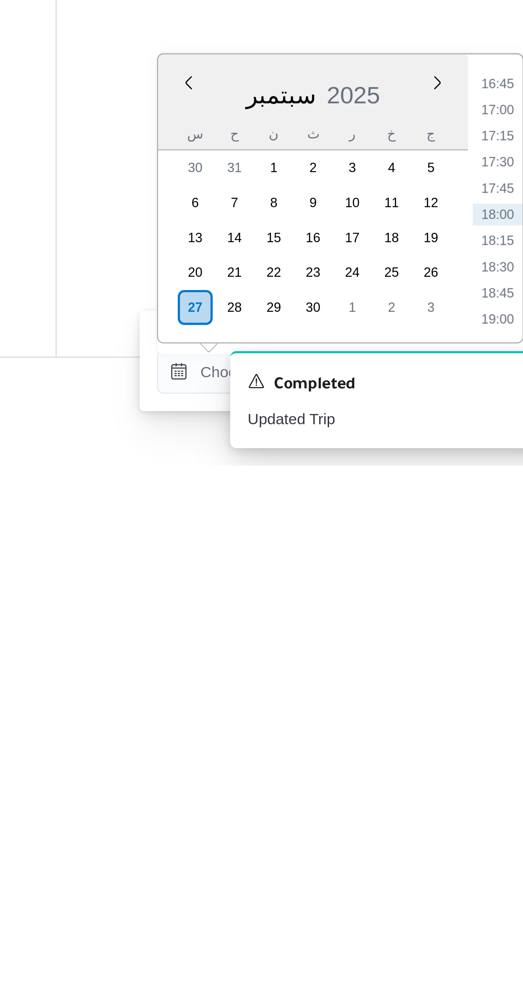
click at [479, 853] on li "16:45" at bounding box center [484, 854] width 20 height 9
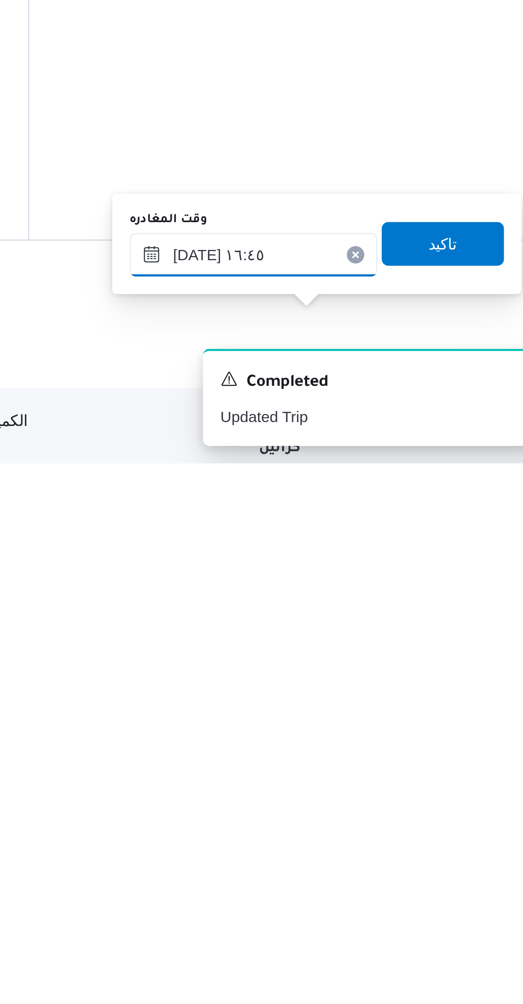
scroll to position [53, 0]
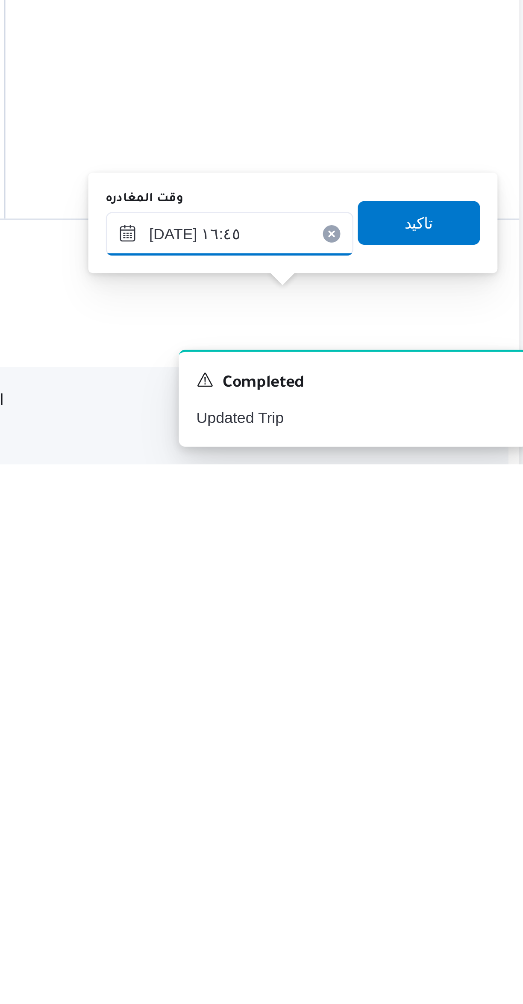
click at [392, 909] on input "[DATE] ١٦:٤٥" at bounding box center [399, 913] width 97 height 17
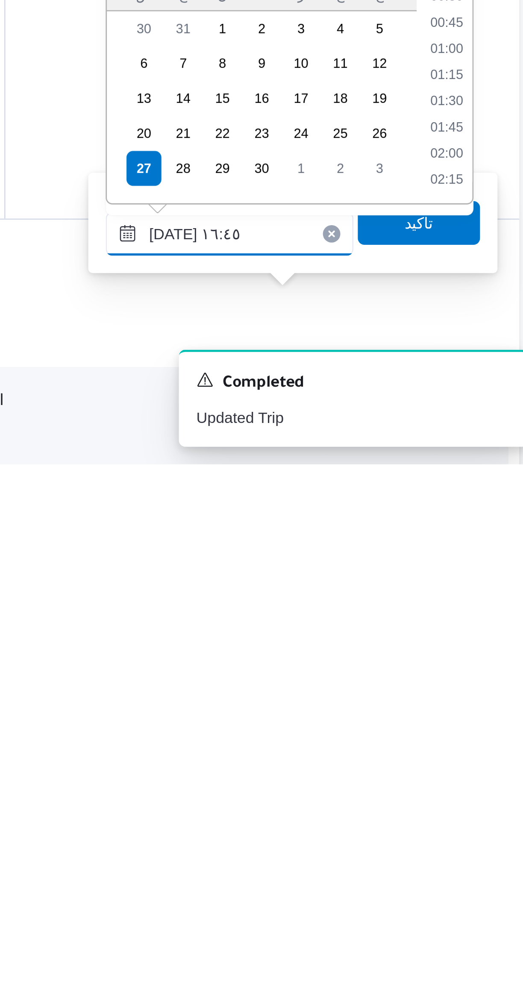
scroll to position [635, 0]
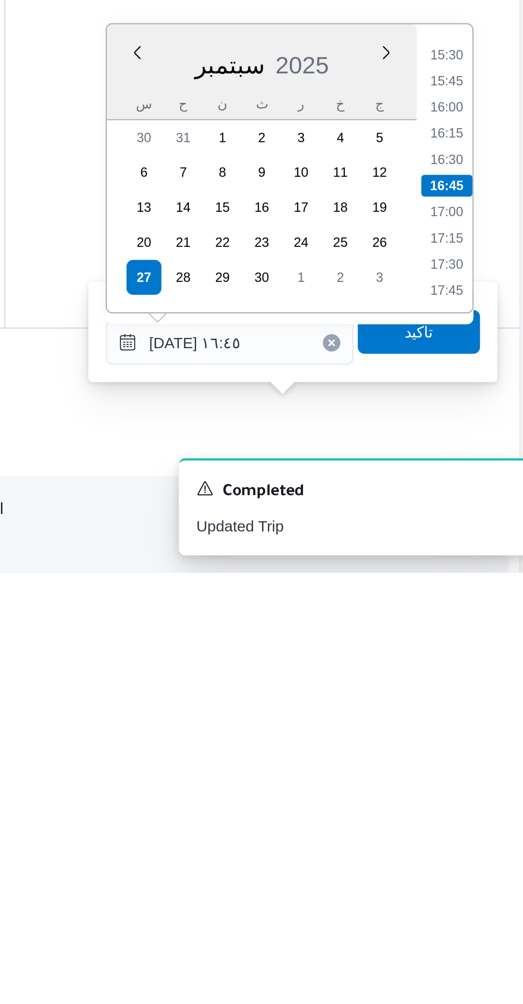
click at [482, 799] on li "15:30" at bounding box center [484, 801] width 20 height 9
type input "[DATE] ١٥:٣٠"
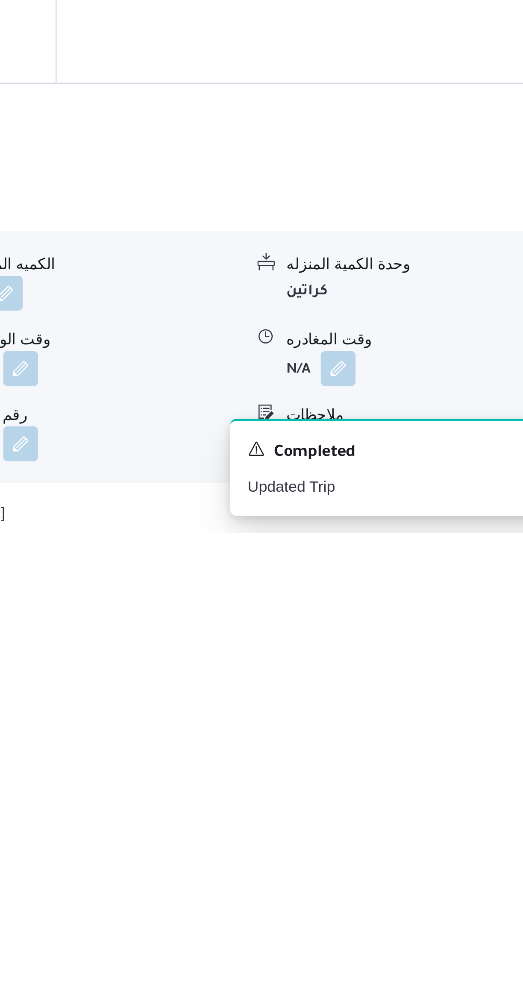
scroll to position [148, 0]
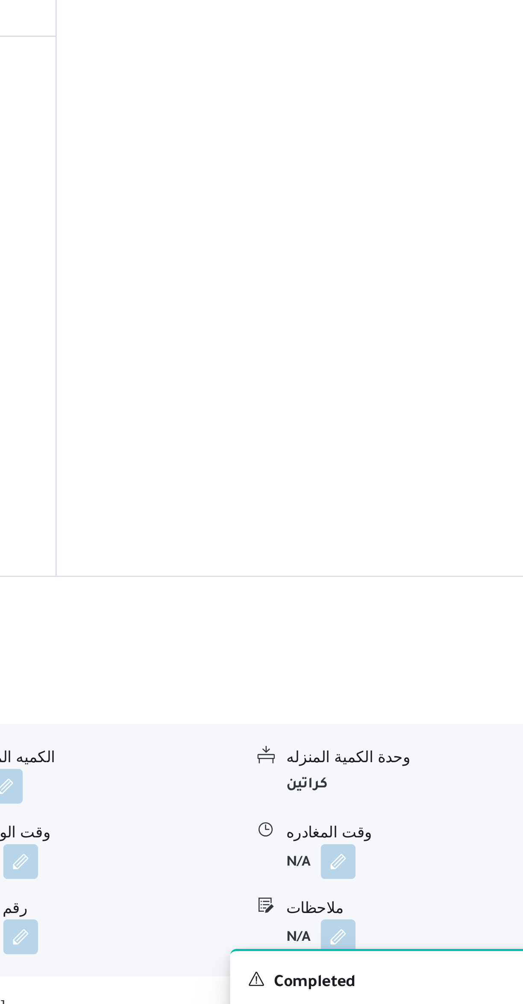
click at [363, 918] on form "N/A" at bounding box center [330, 925] width 107 height 14
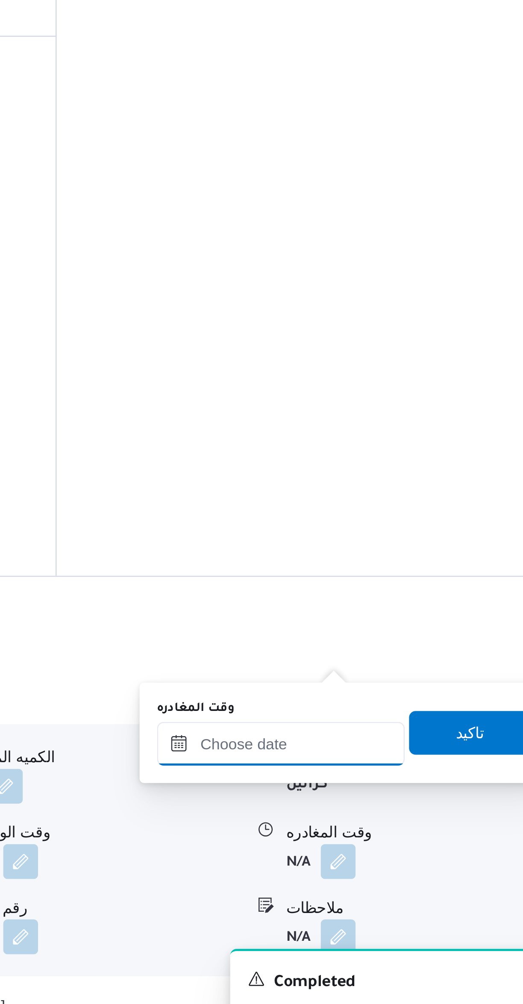
click at [408, 877] on input "وقت المغادره" at bounding box center [399, 878] width 97 height 17
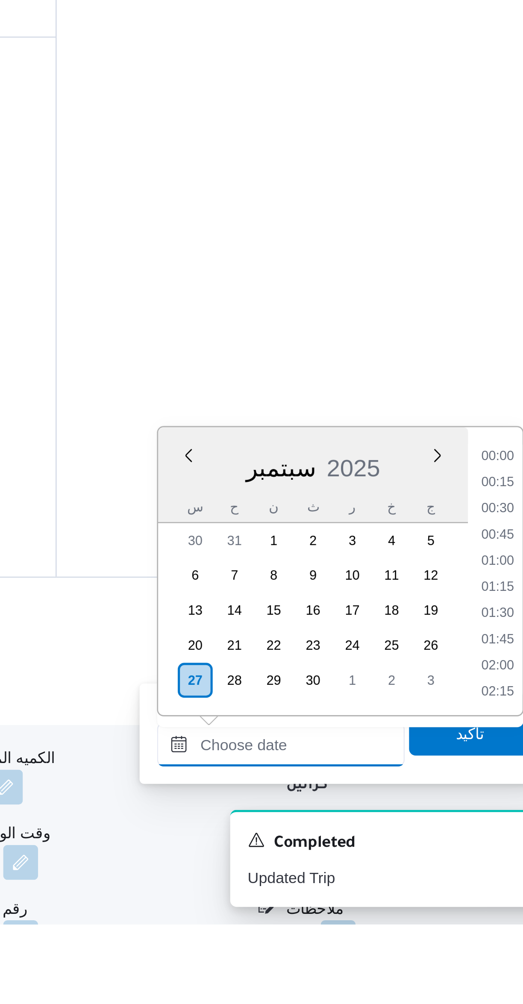
scroll to position [687, 0]
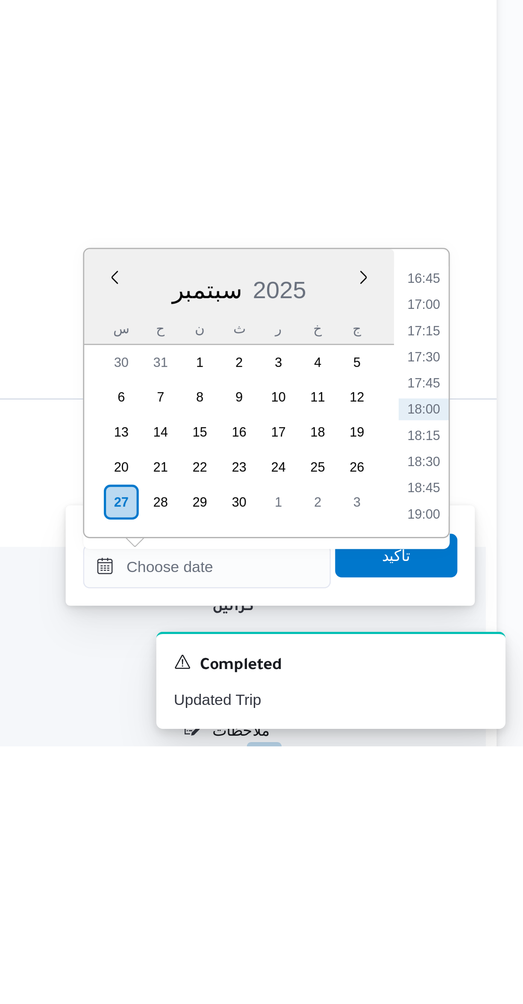
click at [477, 817] on li "16:45" at bounding box center [484, 821] width 20 height 9
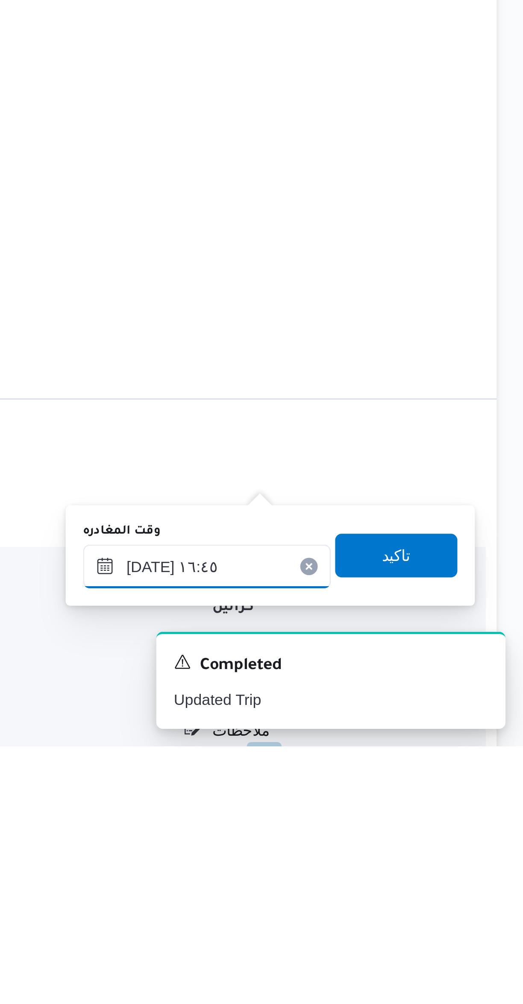
scroll to position [114, 0]
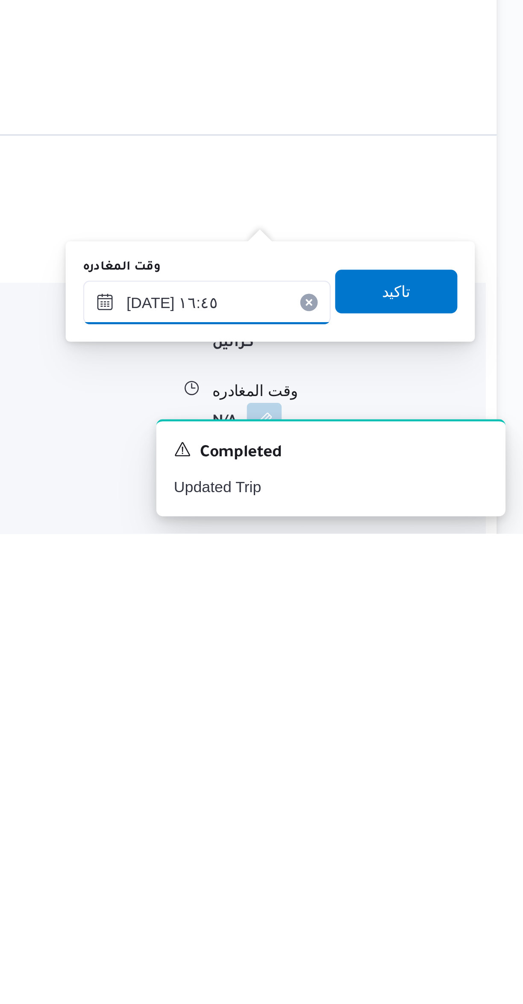
click at [400, 910] on input "[DATE] ١٦:٤٥" at bounding box center [399, 913] width 97 height 17
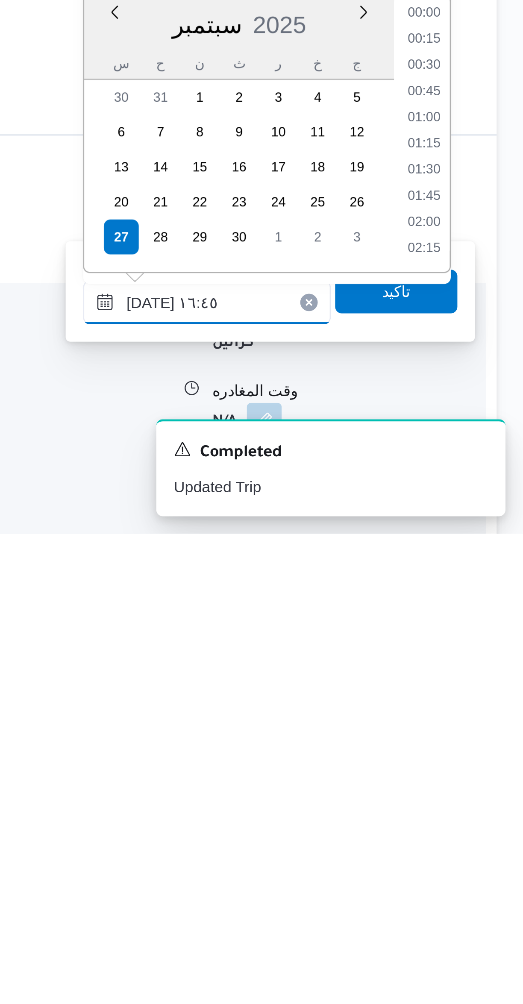
scroll to position [635, 0]
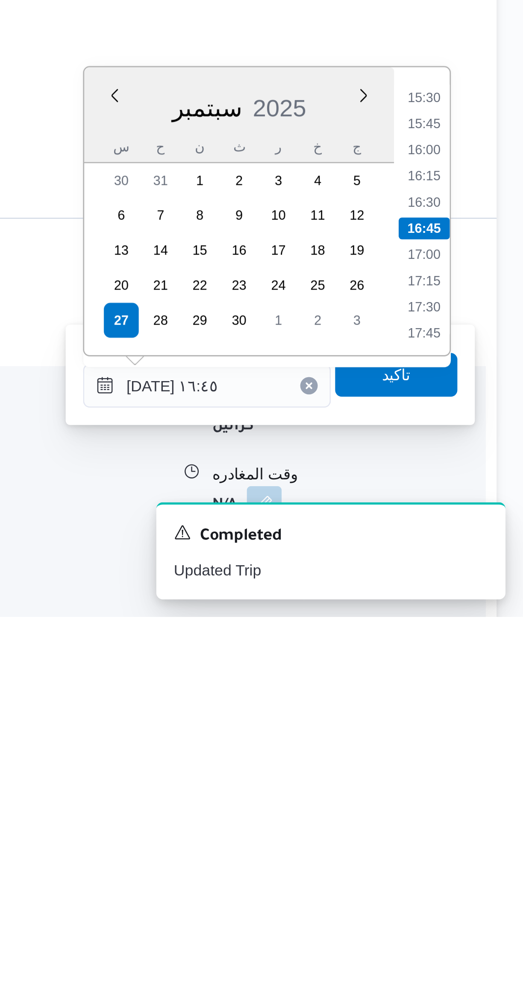
click at [479, 802] on li "15:30" at bounding box center [484, 800] width 20 height 9
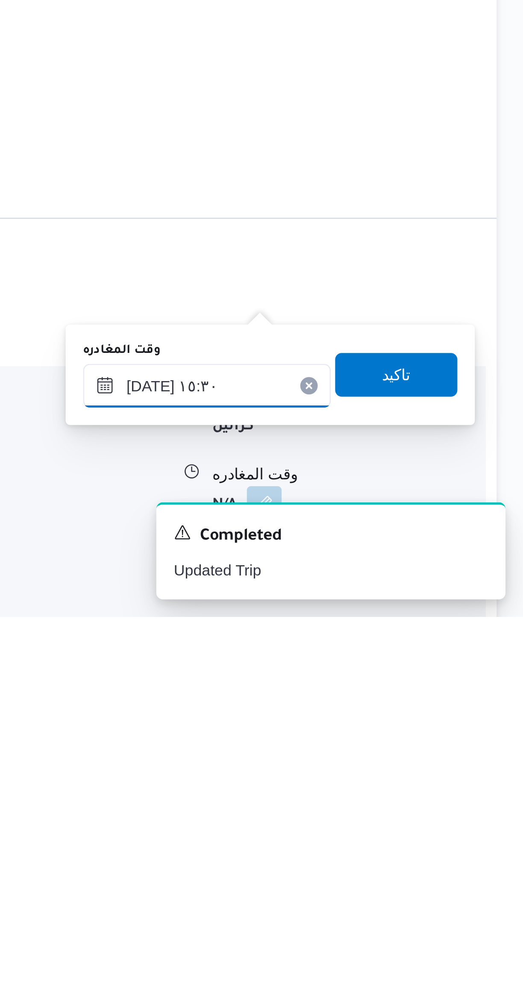
click at [409, 918] on input "[DATE] ١٥:٣٠" at bounding box center [399, 913] width 97 height 17
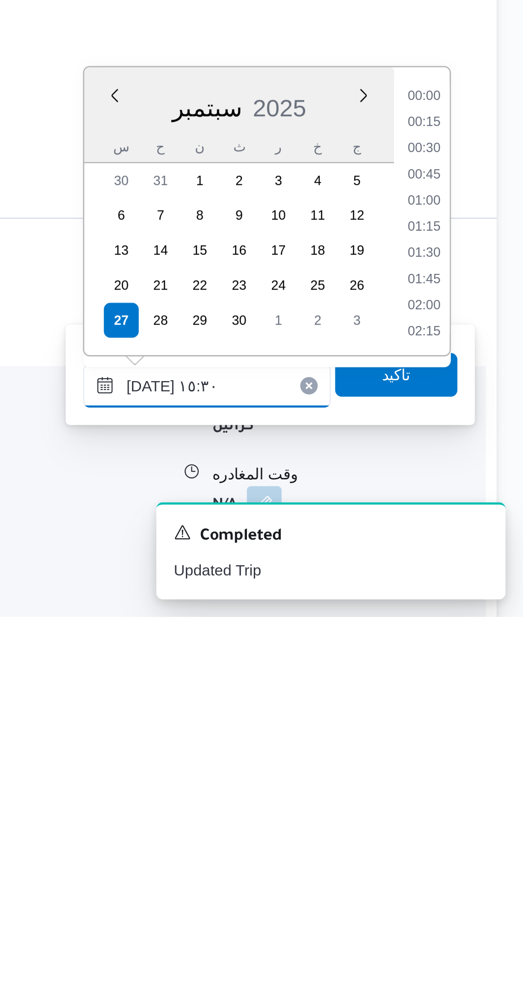
scroll to position [584, 0]
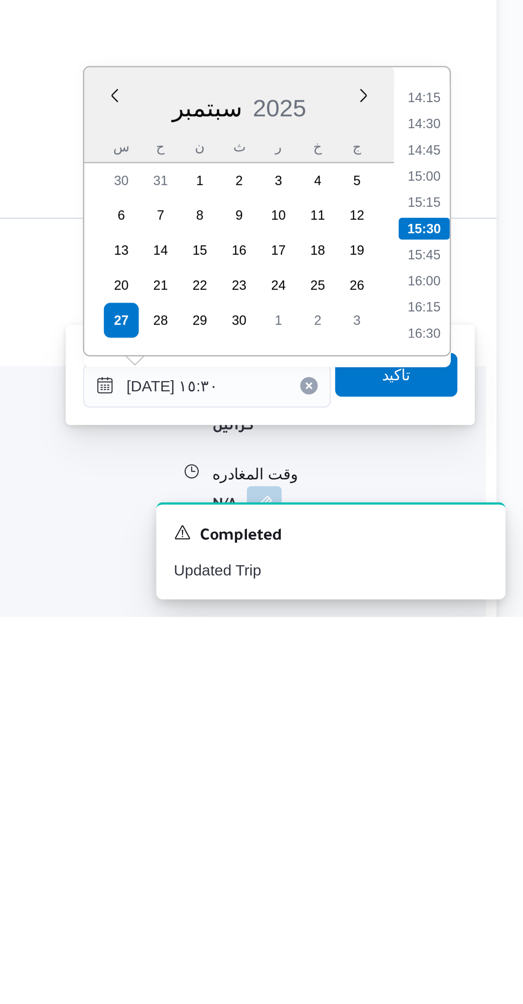
click at [484, 810] on li "14:30" at bounding box center [484, 811] width 20 height 9
type input "[DATE] ١٤:٣٠"
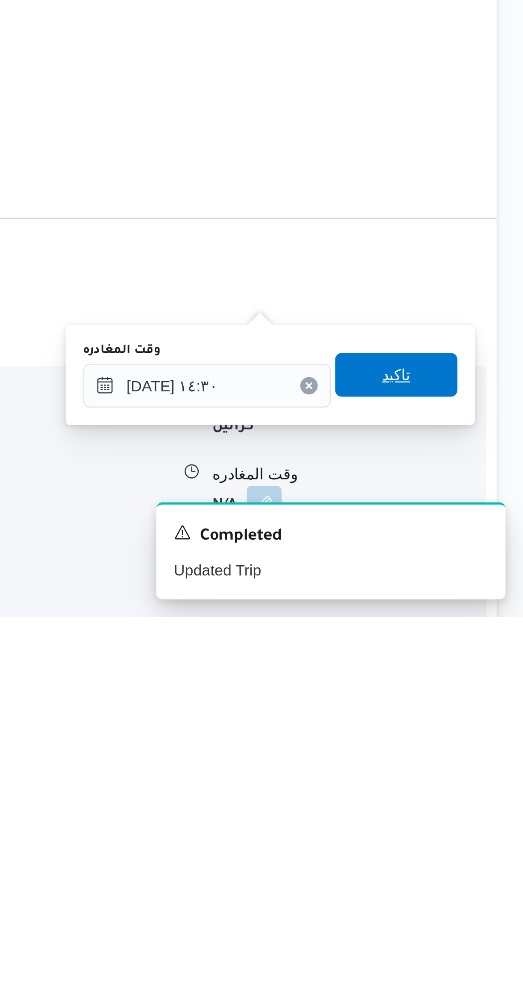
click at [456, 909] on span "تاكيد" at bounding box center [474, 909] width 48 height 17
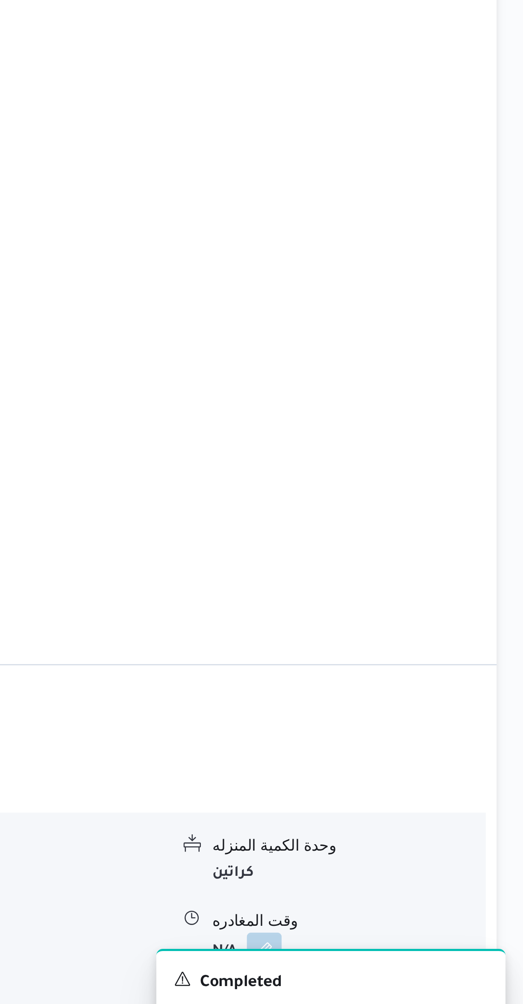
scroll to position [113, 0]
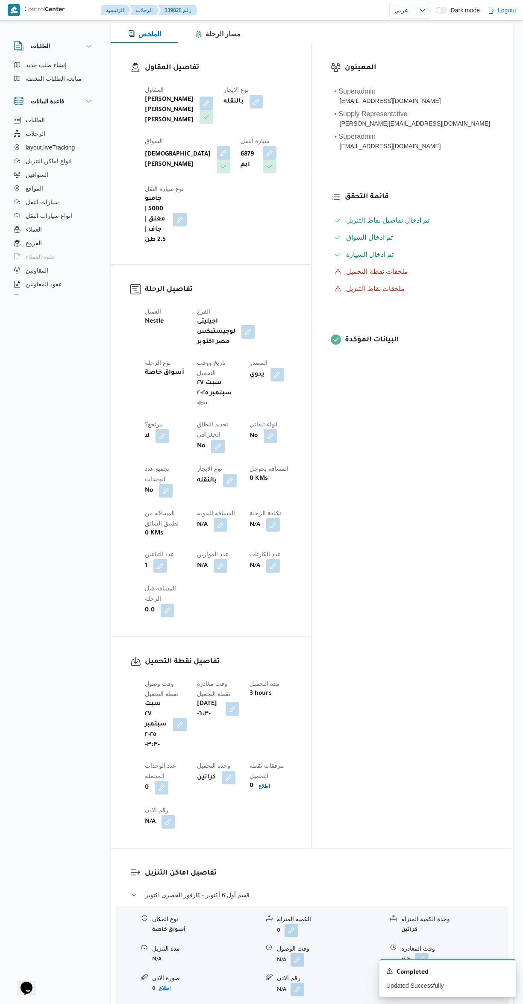
click at [266, 518] on button "button" at bounding box center [273, 525] width 14 height 14
click at [425, 868] on h3 "تفاصيل اماكن التنزيل" at bounding box center [319, 874] width 349 height 12
click at [214, 518] on button "button" at bounding box center [221, 525] width 14 height 14
click at [133, 449] on input "المسافه اليدويه" at bounding box center [146, 449] width 85 height 17
type input "45"
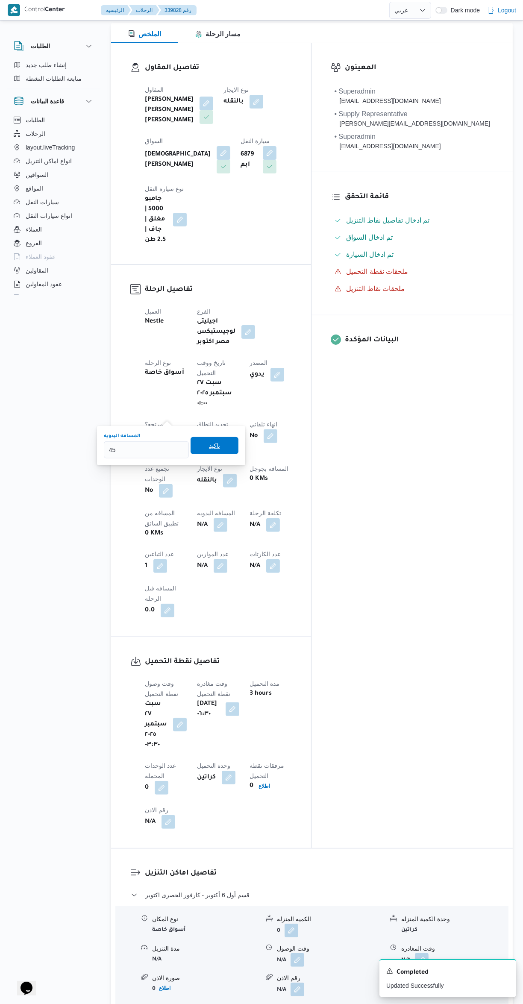
click at [209, 445] on span "تاكيد" at bounding box center [214, 446] width 11 height 10
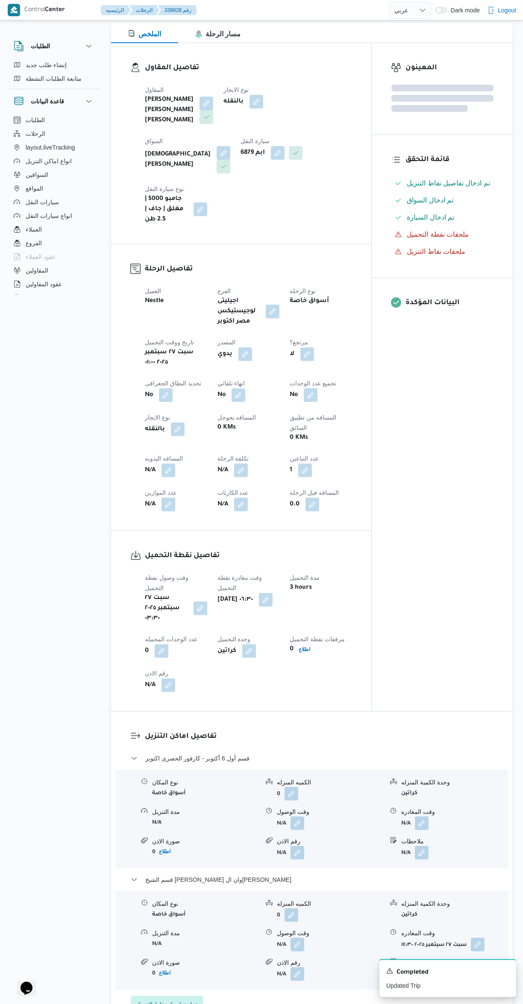
click at [451, 505] on div "المعينون قائمة التحقق تم ادخال تفاصيل نفاط التنزيل تم ادخال السواق تم ادخال الس…" at bounding box center [442, 377] width 141 height 668
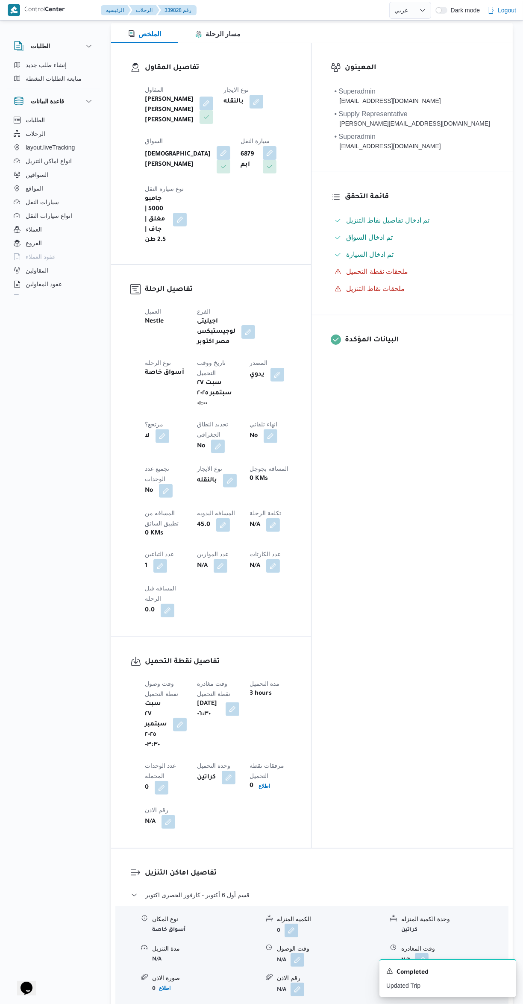
scroll to position [0, 0]
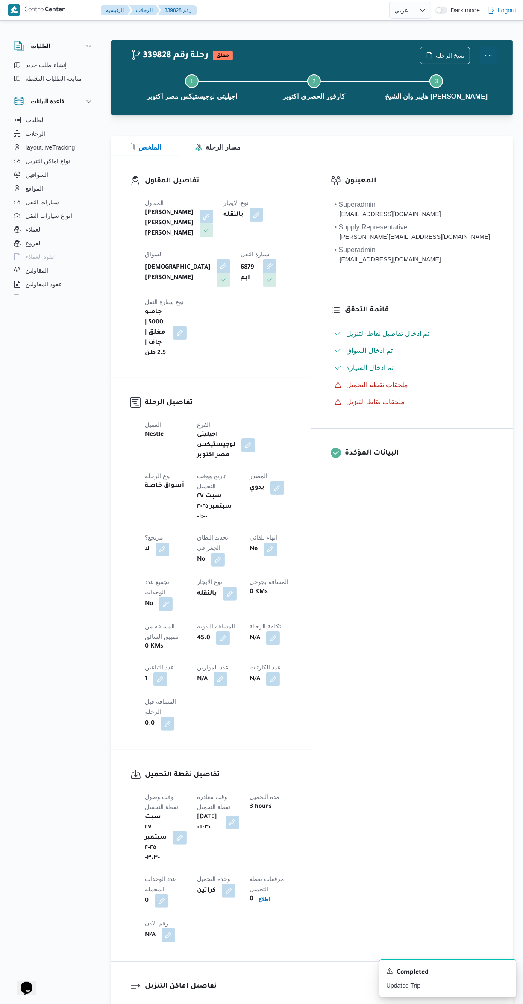
click at [482, 58] on button "Actions" at bounding box center [488, 55] width 17 height 17
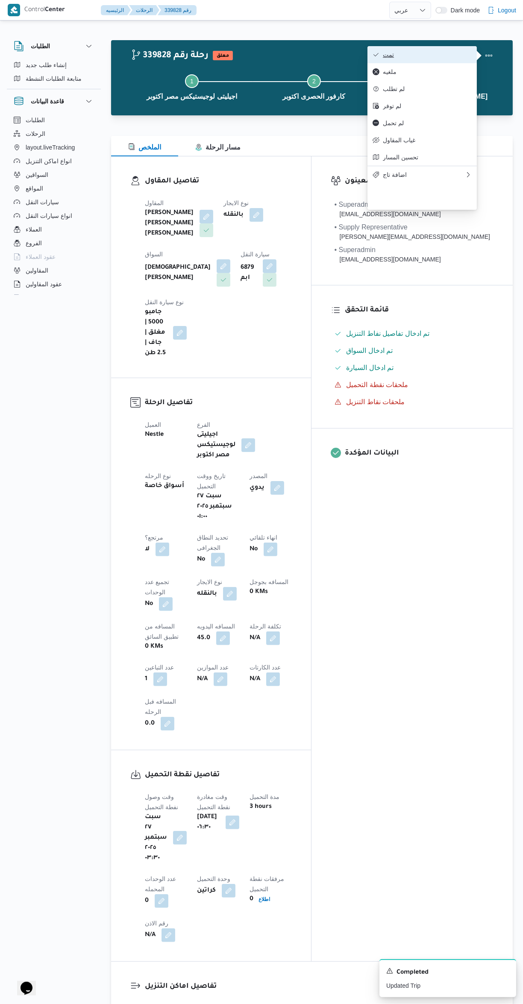
click at [376, 56] on icon "button" at bounding box center [376, 54] width 7 height 7
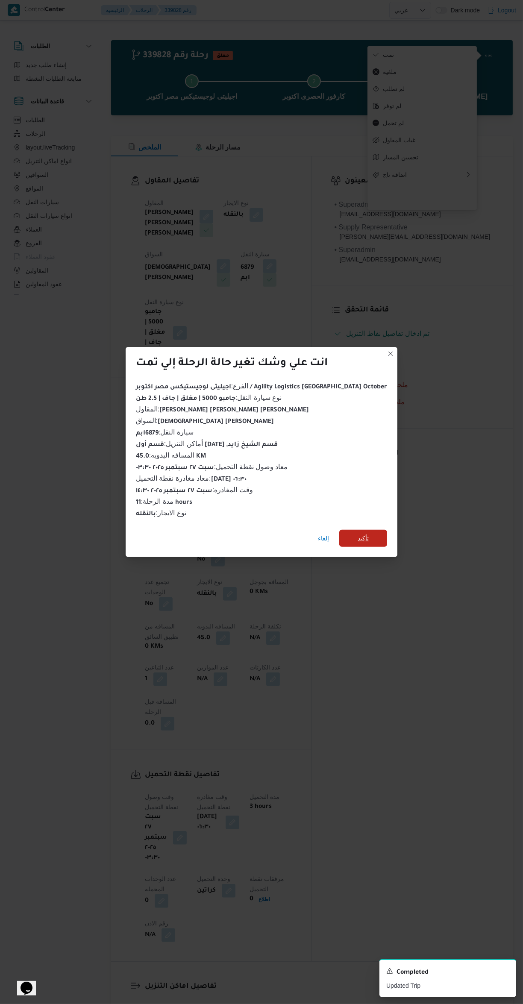
click at [356, 532] on span "تأكيد" at bounding box center [363, 538] width 48 height 17
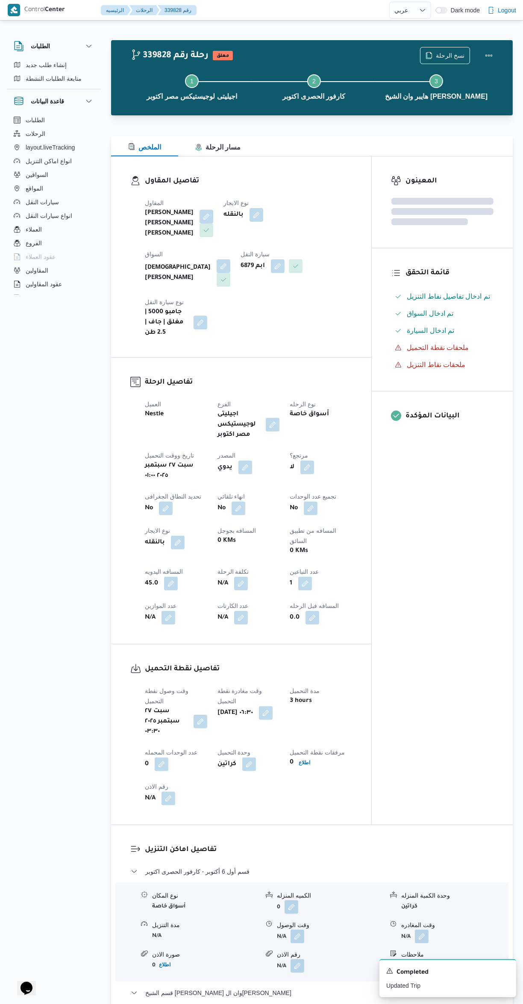
click at [472, 594] on div "المعينون قائمة التحقق تم ادخال تفاصيل نفاط التنزيل تم ادخال السواق تم ادخال الس…" at bounding box center [442, 490] width 141 height 668
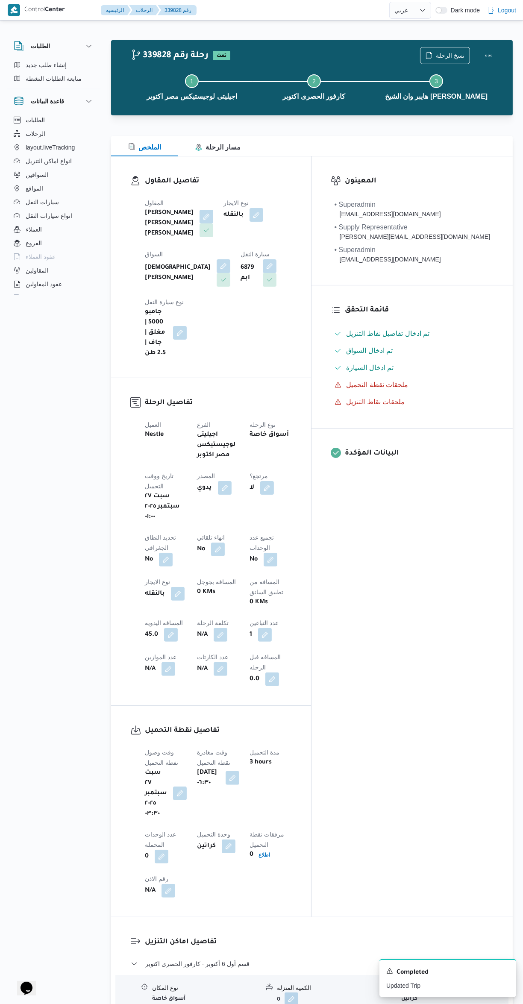
select select "ar"
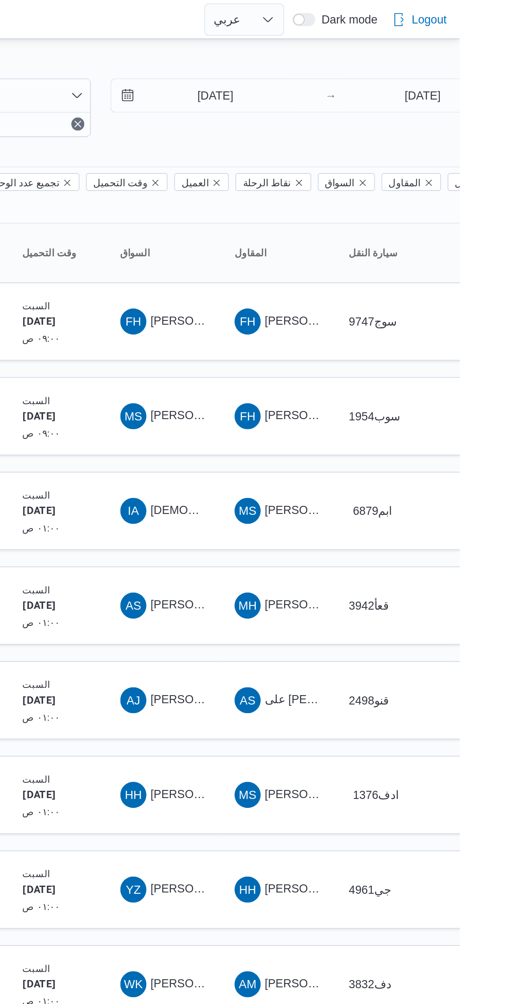
click at [377, 165] on span "[PERSON_NAME]" at bounding box center [385, 168] width 49 height 7
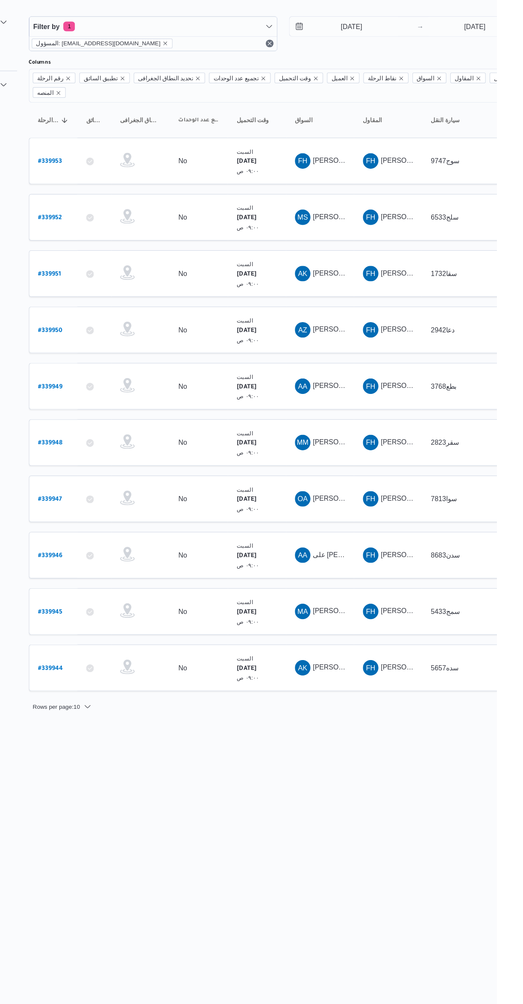
click at [367, 261] on span "AK [PERSON_NAME][DATE] [PERSON_NAME][DATE]" at bounding box center [367, 268] width 44 height 14
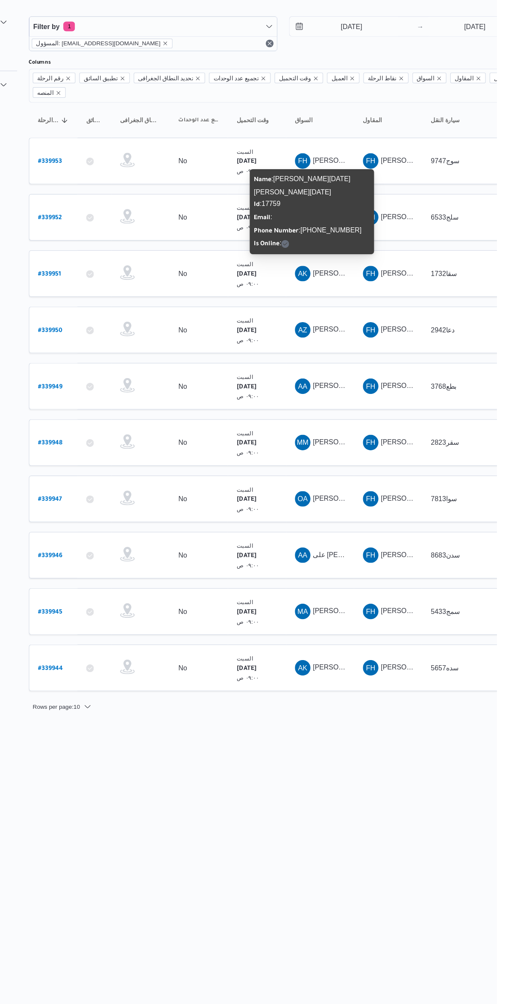
click at [130, 262] on link "# 339951" at bounding box center [129, 268] width 20 height 12
select select "ar"
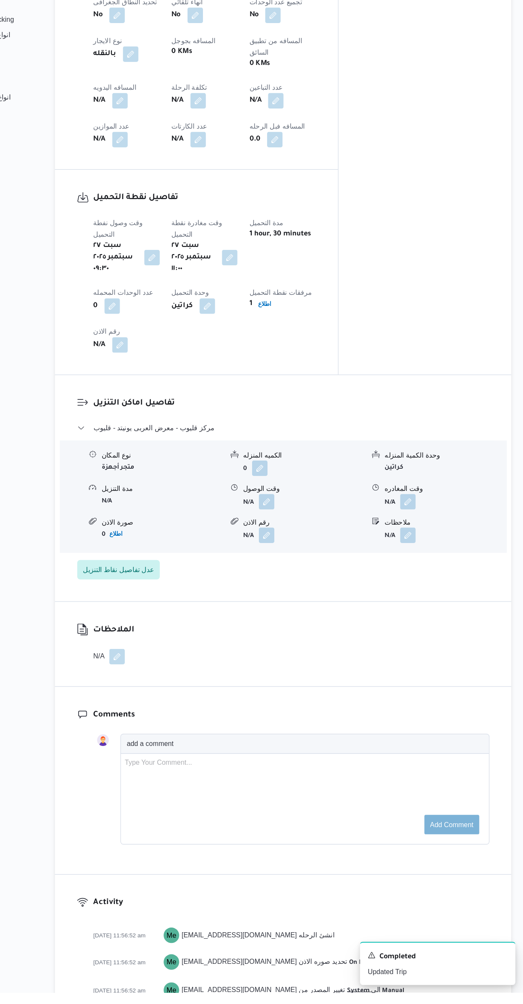
scroll to position [409, 0]
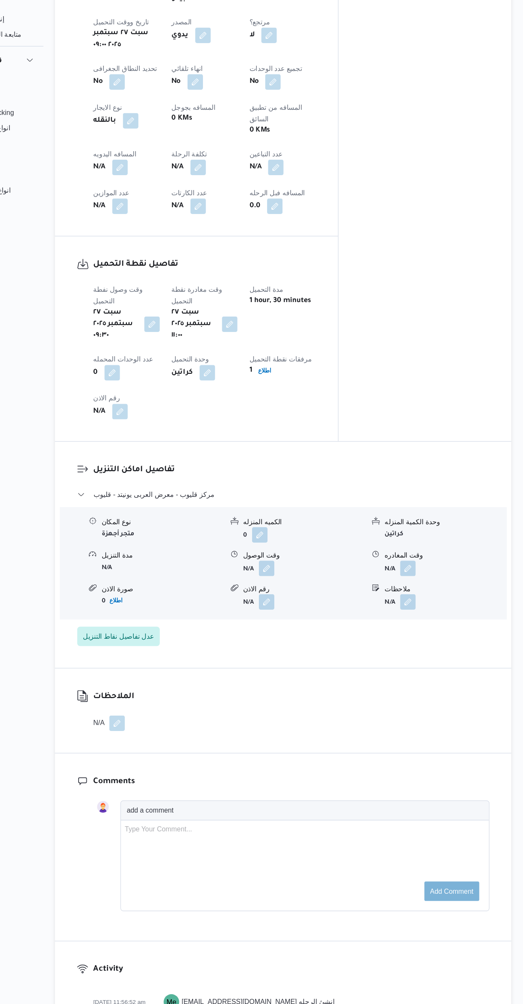
click at [291, 542] on button "button" at bounding box center [298, 549] width 14 height 14
click at [270, 514] on input "وقت الوصول" at bounding box center [274, 517] width 97 height 17
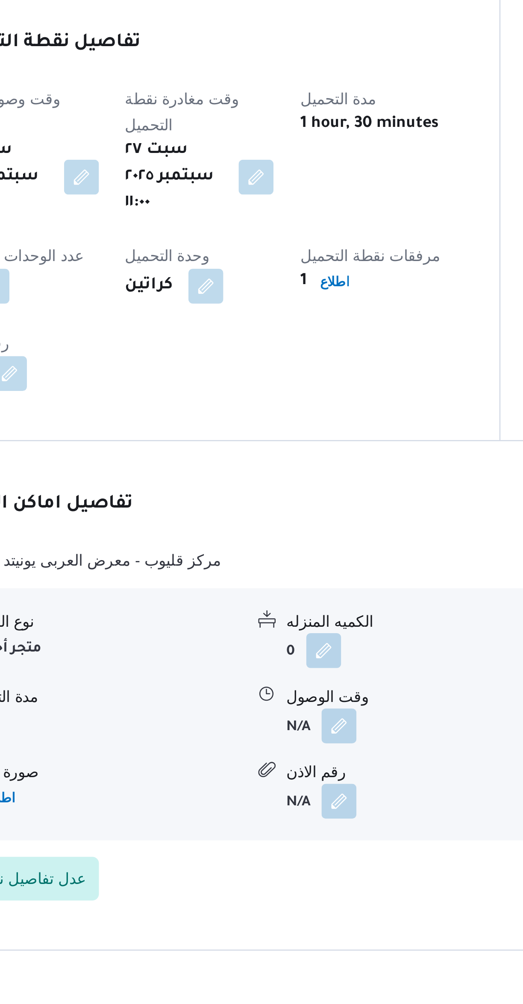
scroll to position [276, 0]
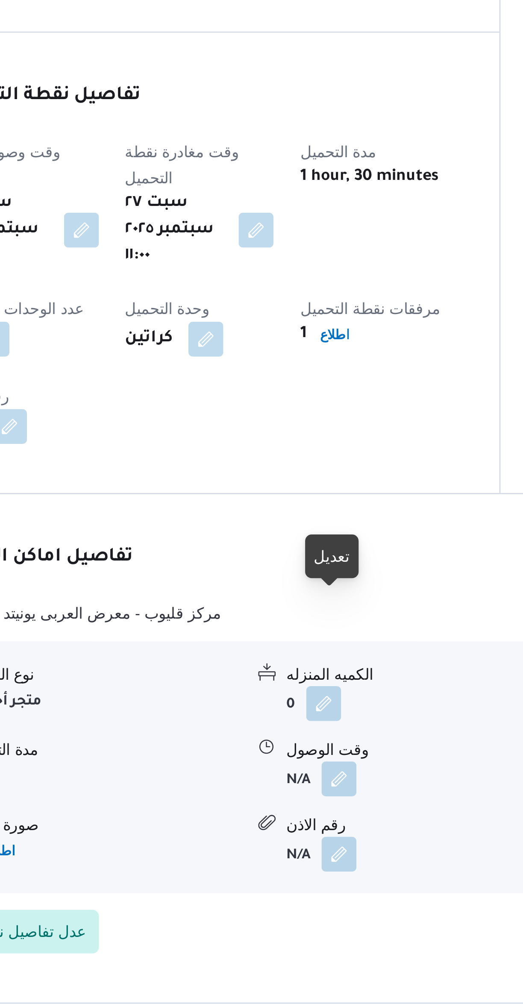
click at [291, 674] on button "button" at bounding box center [298, 681] width 14 height 14
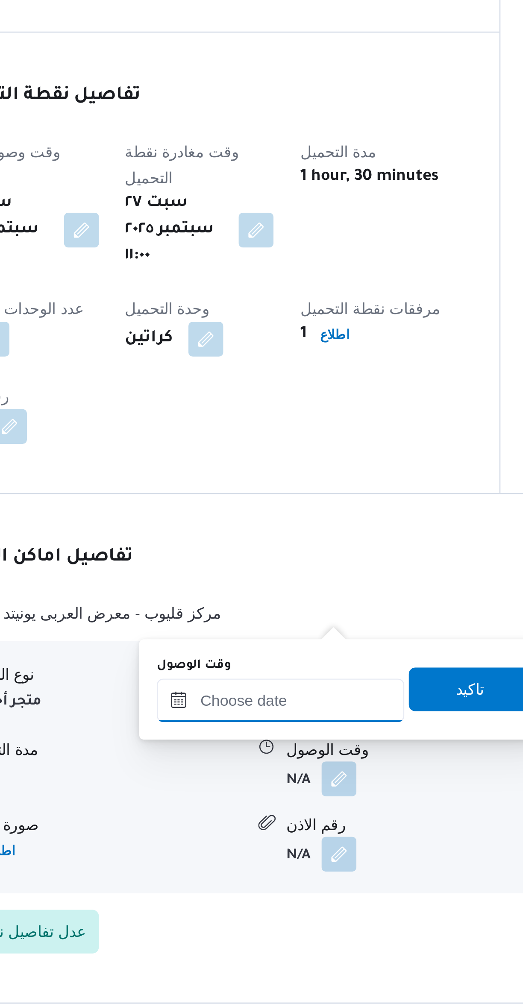
click at [265, 652] on input "وقت الوصول" at bounding box center [274, 649] width 97 height 17
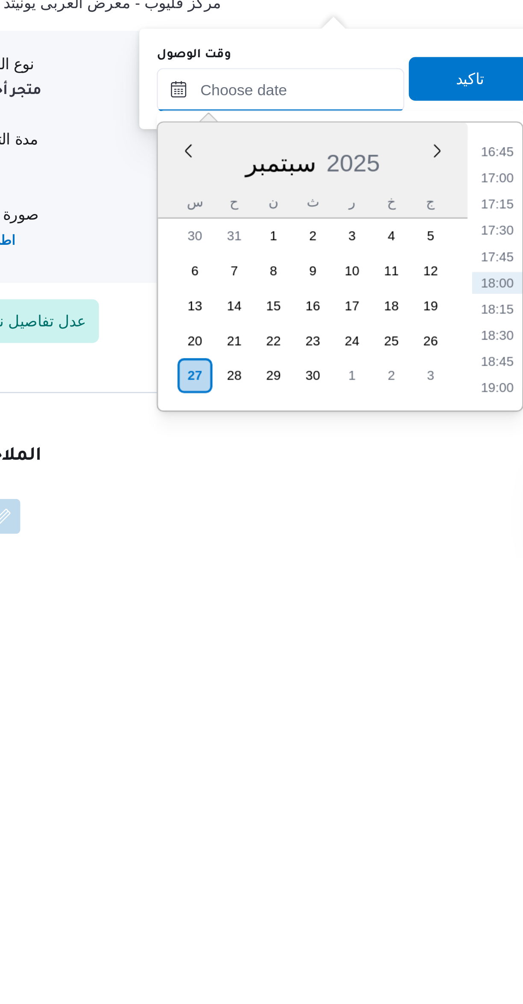
scroll to position [106, 0]
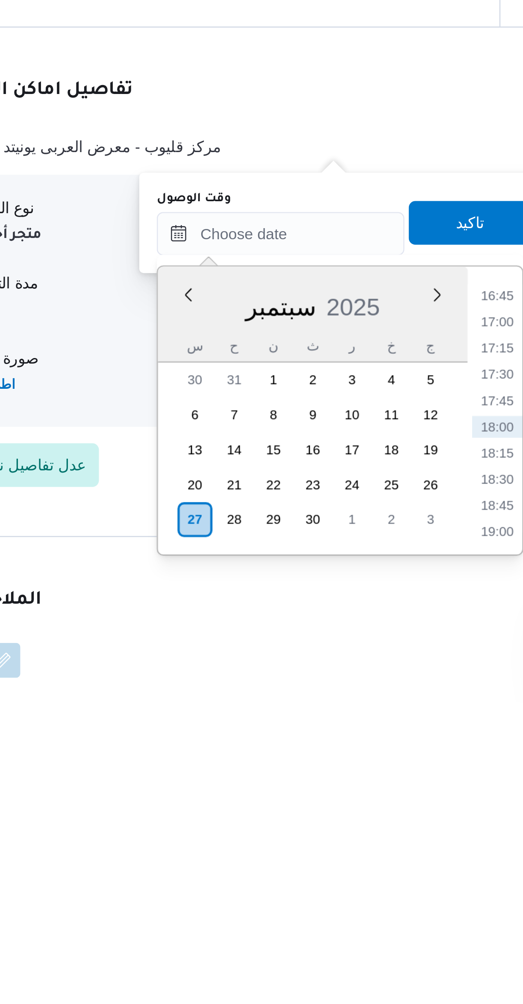
click at [353, 846] on li "16:45" at bounding box center [360, 845] width 20 height 9
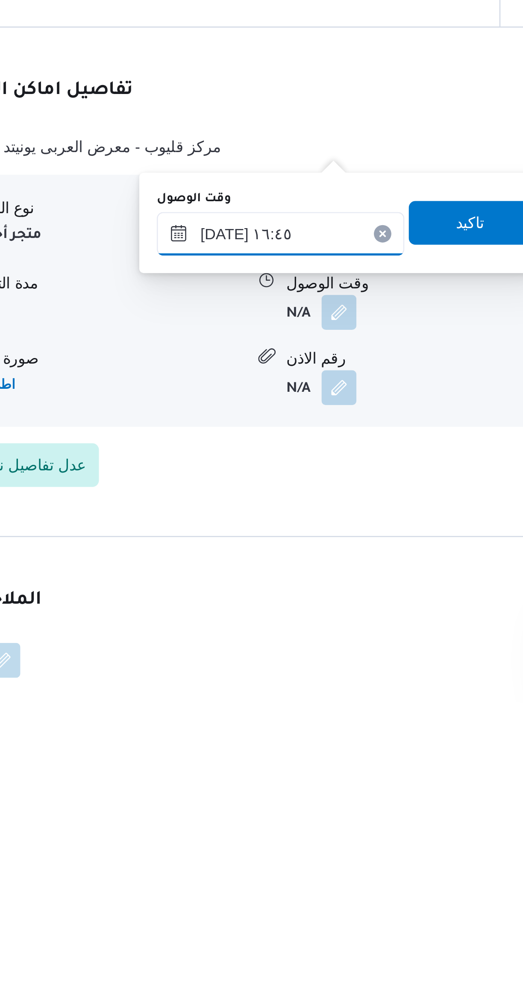
click at [270, 820] on input "[DATE] ١٦:٤٥" at bounding box center [274, 820] width 97 height 17
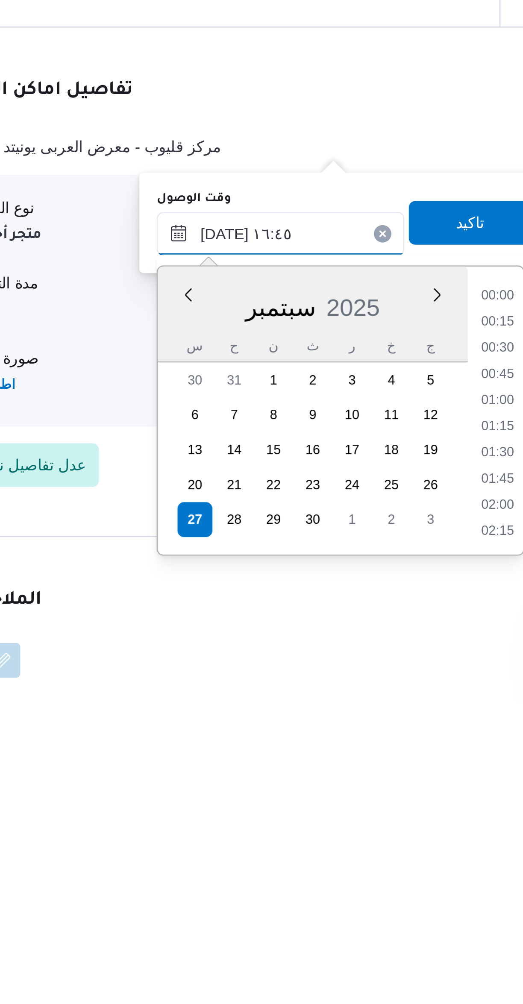
scroll to position [635, 0]
click at [353, 845] on li "15:30" at bounding box center [360, 845] width 20 height 9
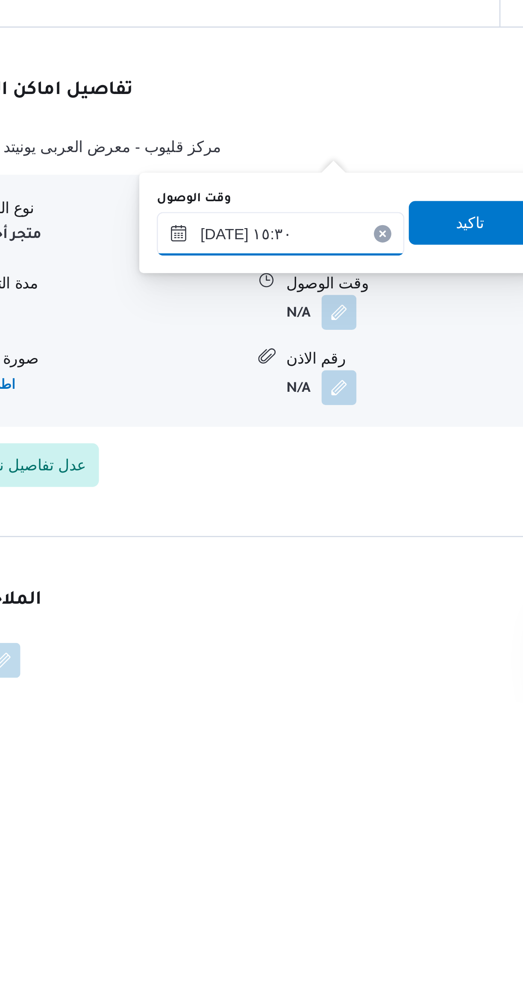
click at [285, 824] on input "[DATE] ١٥:٣٠" at bounding box center [274, 820] width 97 height 17
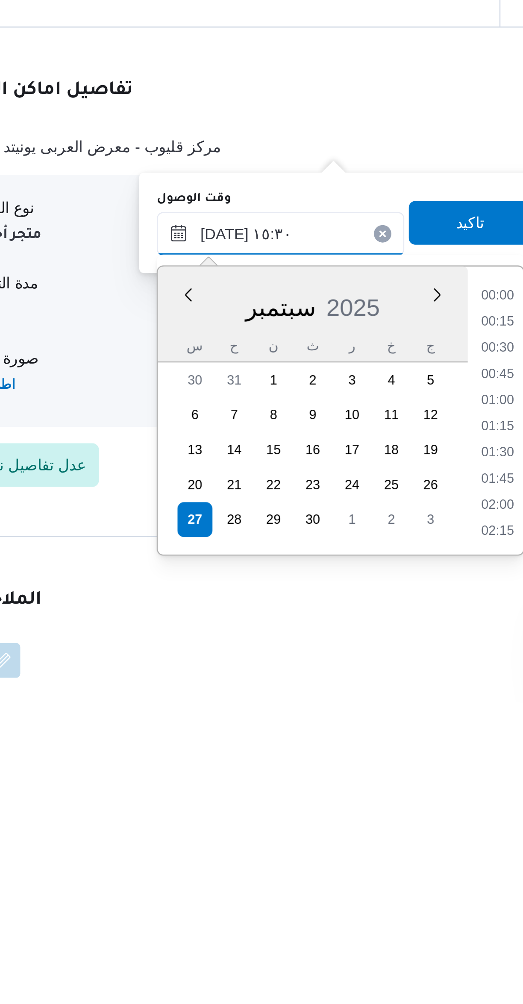
scroll to position [584, 0]
click at [357, 873] on li "15:00" at bounding box center [360, 876] width 20 height 9
type input "[DATE] ١٥:٠٠"
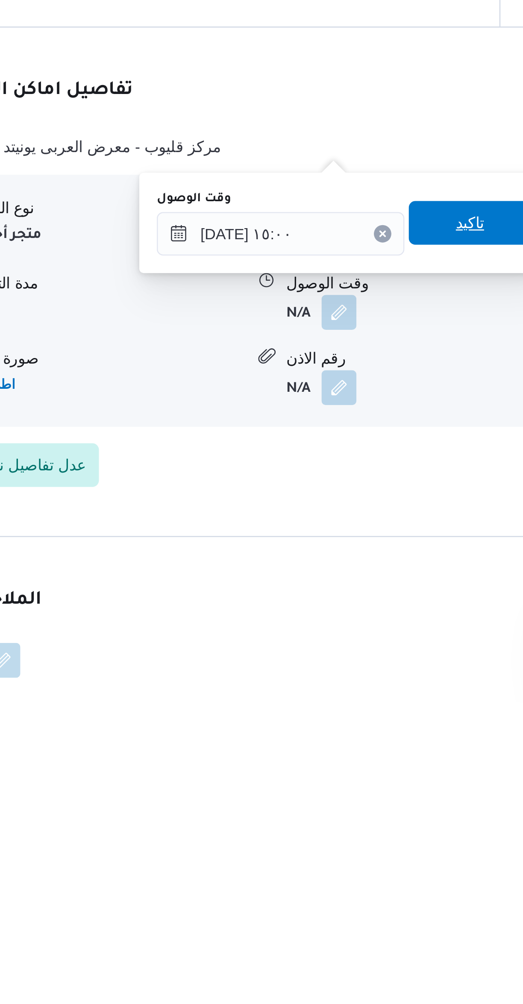
click at [330, 814] on span "تاكيد" at bounding box center [349, 816] width 48 height 17
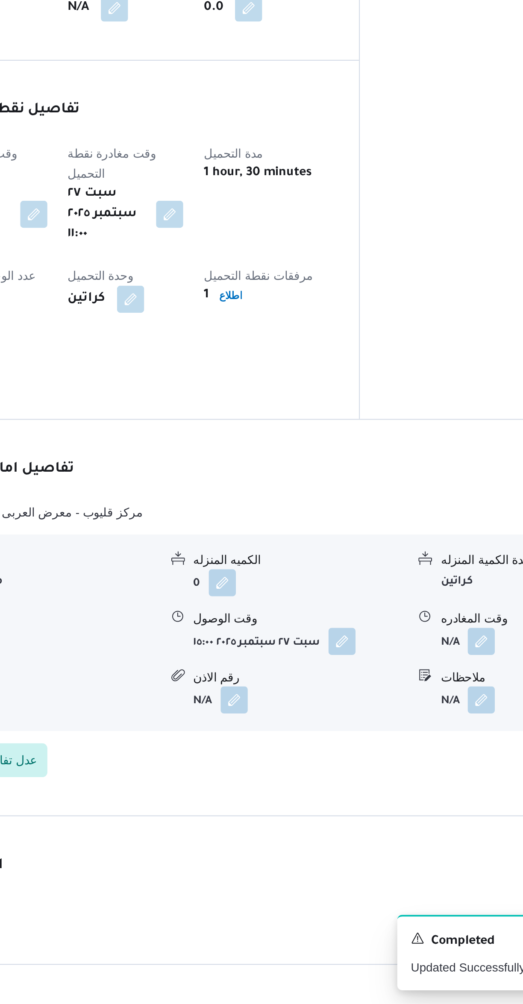
scroll to position [158, 0]
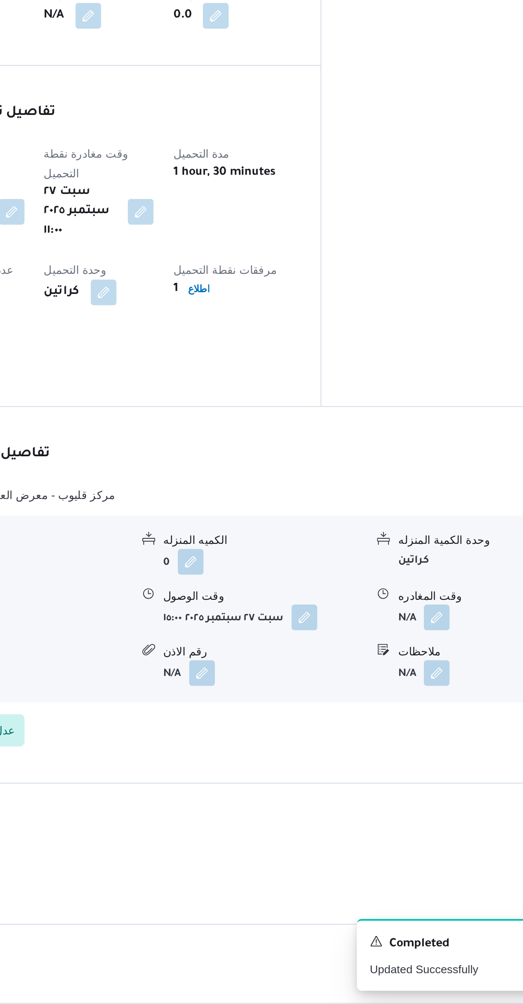
click at [425, 793] on button "button" at bounding box center [422, 800] width 14 height 14
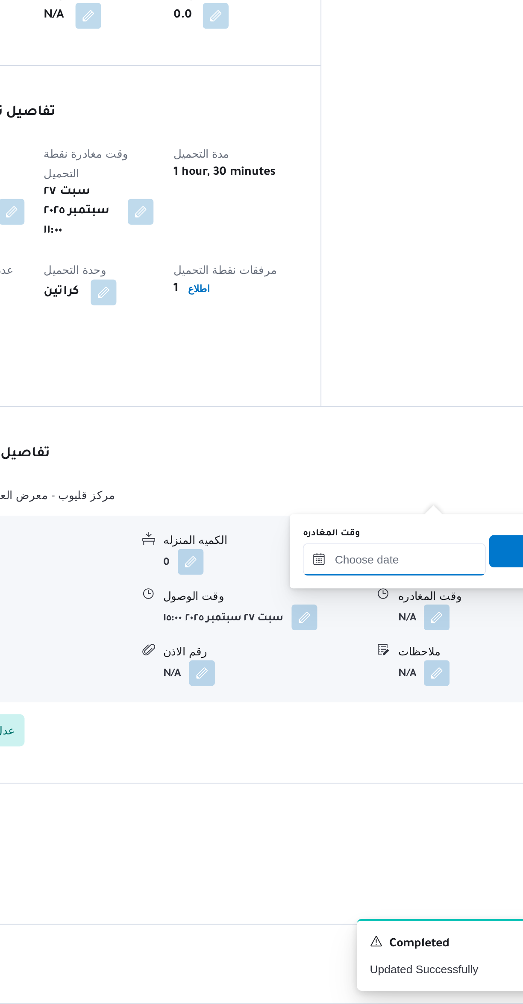
click at [382, 766] on input "وقت المغادره" at bounding box center [399, 768] width 97 height 17
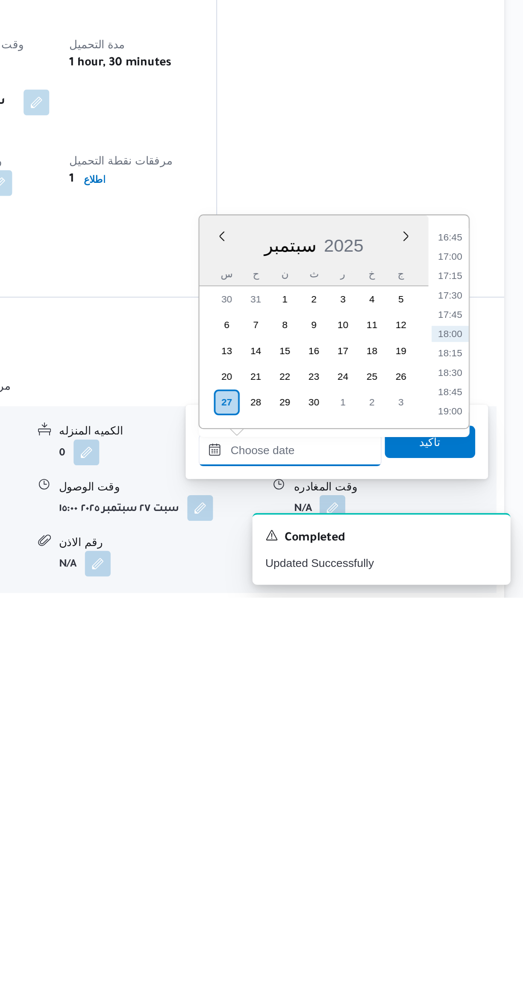
scroll to position [1, 0]
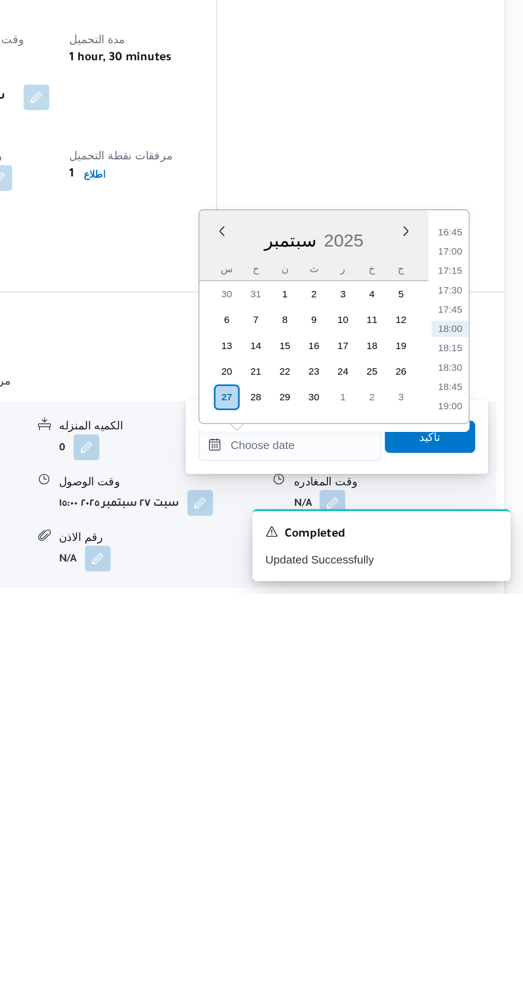
click at [481, 843] on li "17:30" at bounding box center [484, 843] width 20 height 9
type input "[DATE] ١٧:٣٠"
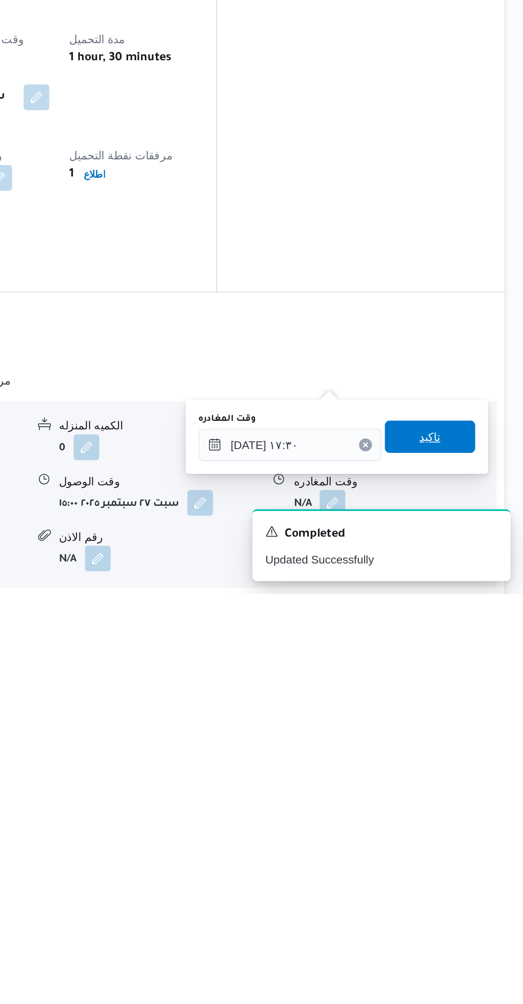
click at [457, 918] on span "تاكيد" at bounding box center [474, 920] width 48 height 17
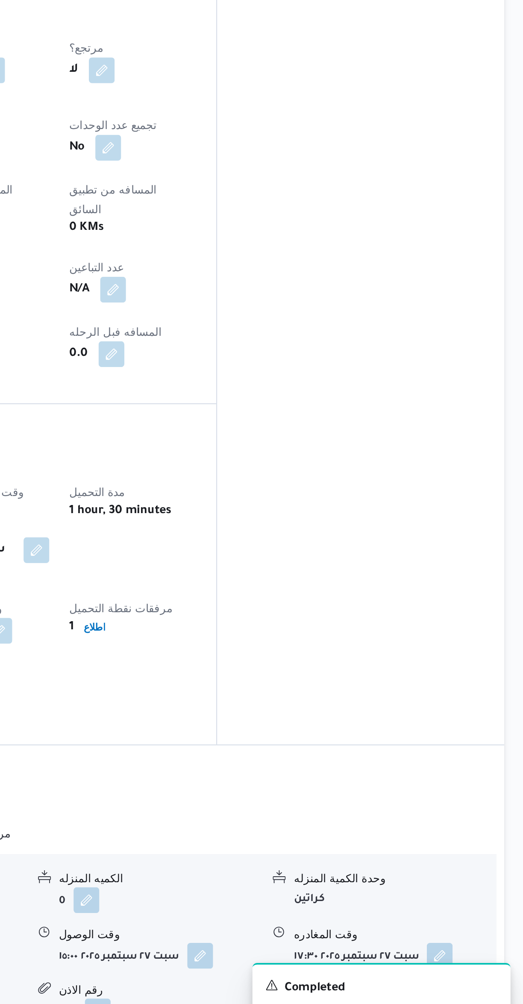
scroll to position [0, 0]
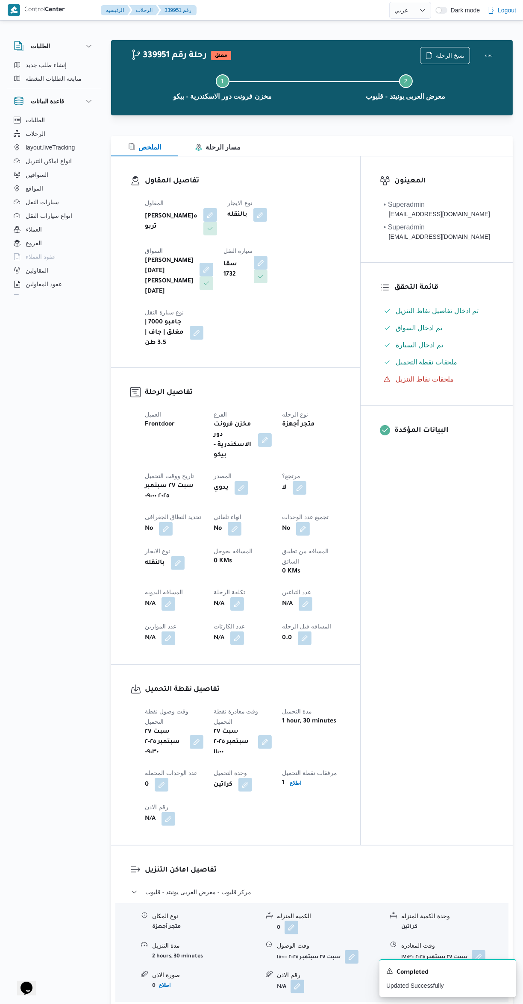
click at [165, 597] on button "button" at bounding box center [169, 604] width 14 height 14
click at [131, 583] on input "المسافه اليدويه" at bounding box center [146, 583] width 85 height 17
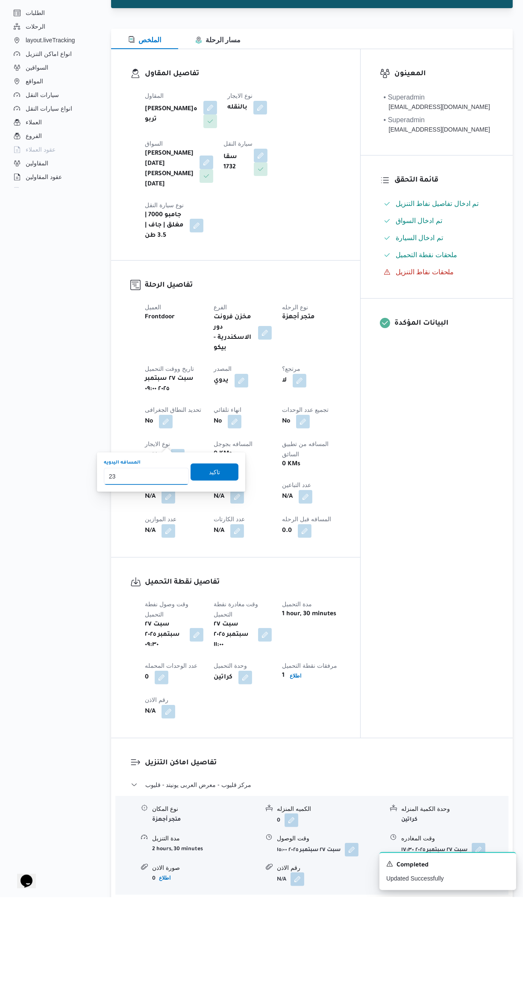
type input "230"
click at [216, 582] on span "تاكيد" at bounding box center [215, 579] width 48 height 17
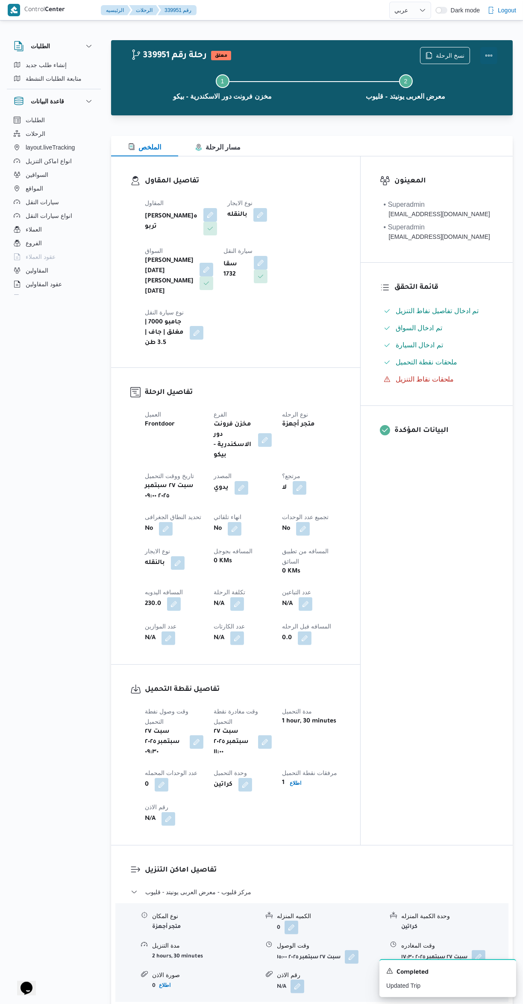
click at [484, 60] on button "Actions" at bounding box center [488, 55] width 17 height 17
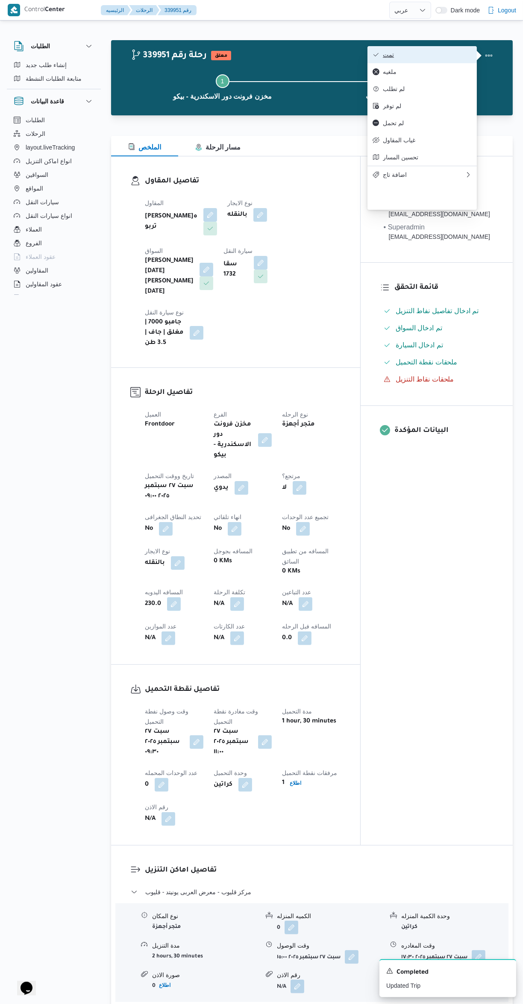
click at [376, 56] on icon "button" at bounding box center [376, 54] width 7 height 7
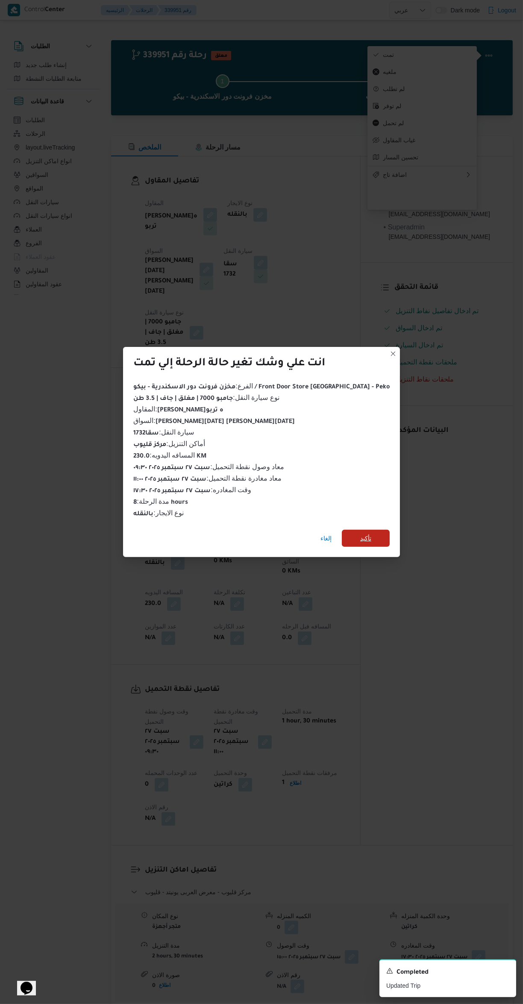
click at [370, 532] on span "تأكيد" at bounding box center [366, 538] width 48 height 17
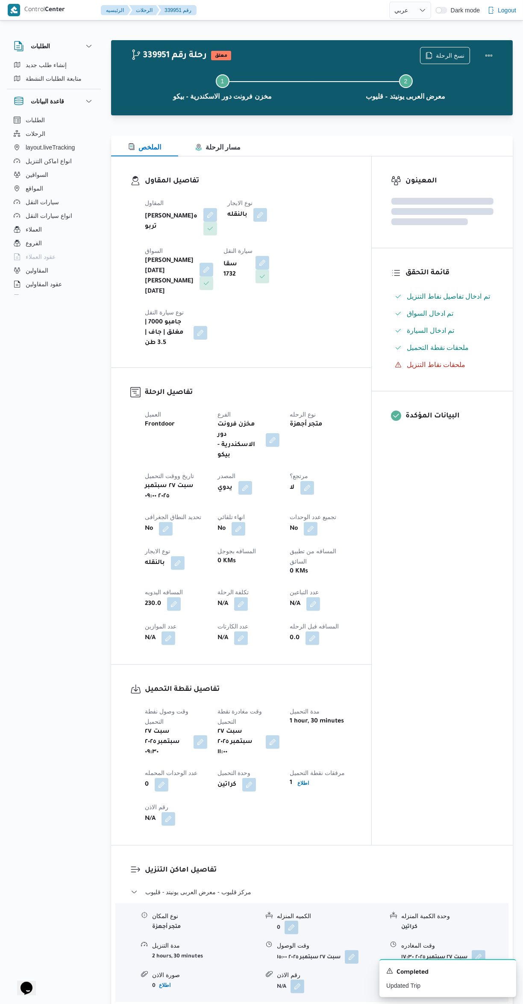
click at [444, 624] on div "المعينون قائمة التحقق تم ادخال تفاصيل نفاط التنزيل تم ادخال السواق تم ادخال الس…" at bounding box center [442, 500] width 141 height 689
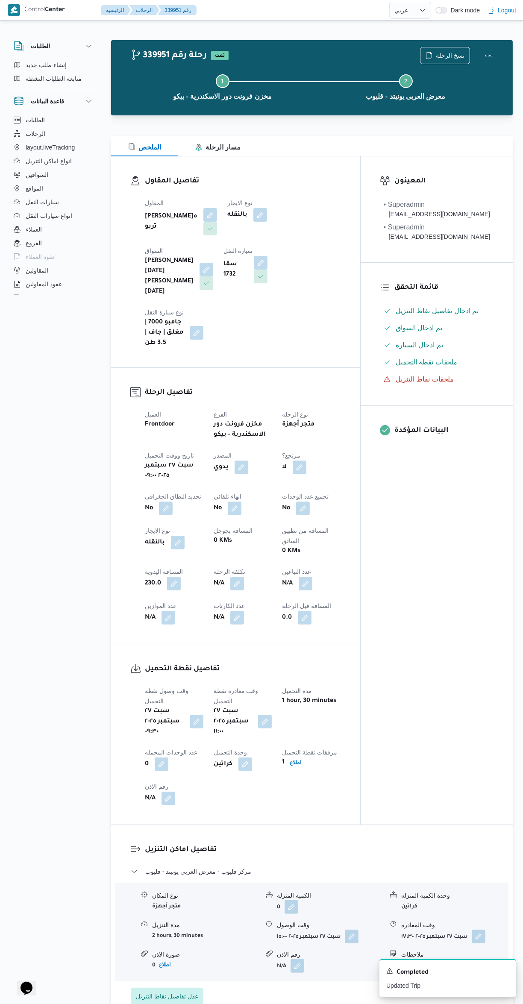
select select "ar"
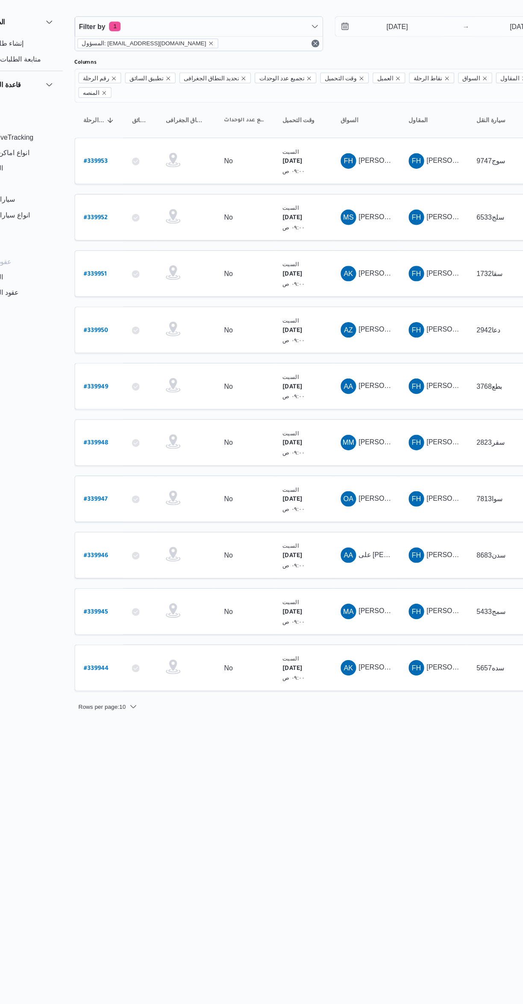
click at [130, 563] on b "# 339945" at bounding box center [129, 566] width 21 height 6
select select "ar"
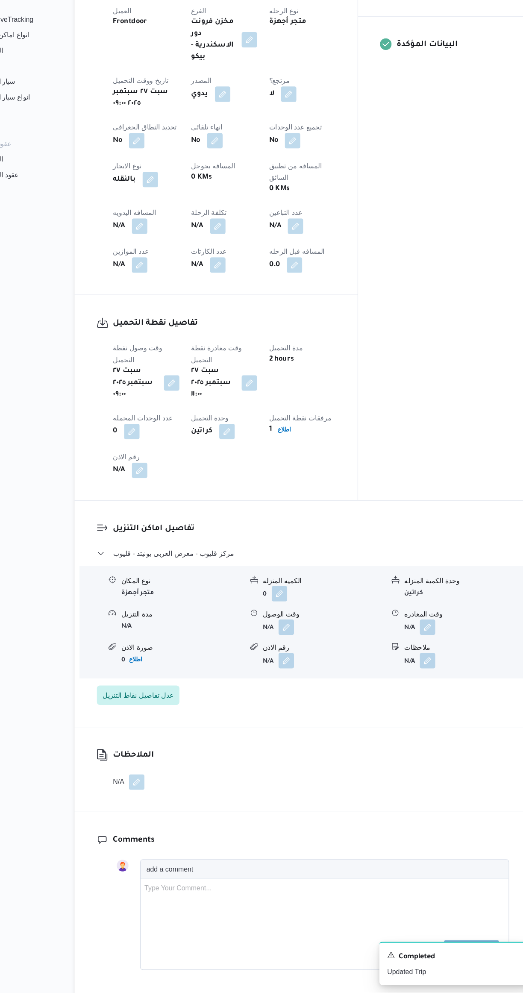
scroll to position [266, 0]
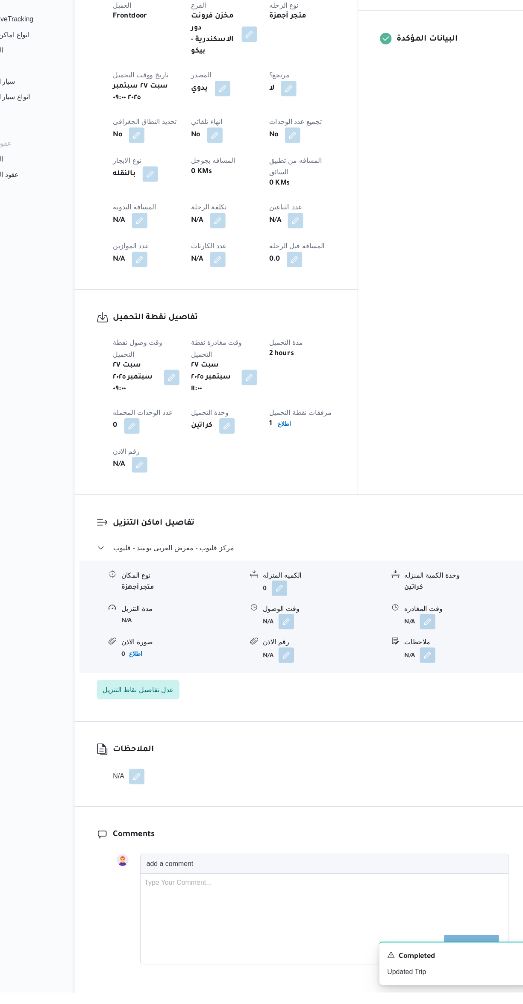
click at [292, 671] on button "button" at bounding box center [298, 678] width 14 height 14
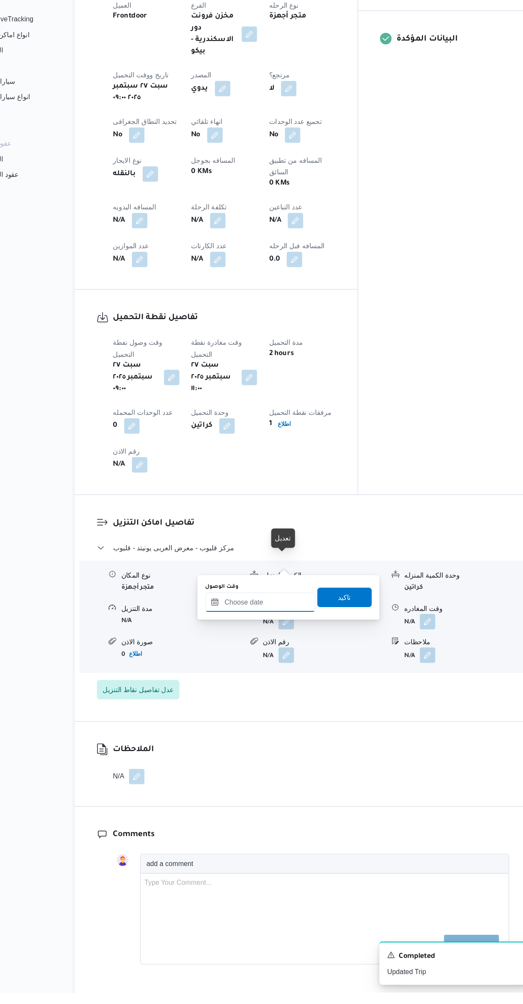
click at [269, 660] on input "وقت الوصول" at bounding box center [274, 660] width 97 height 17
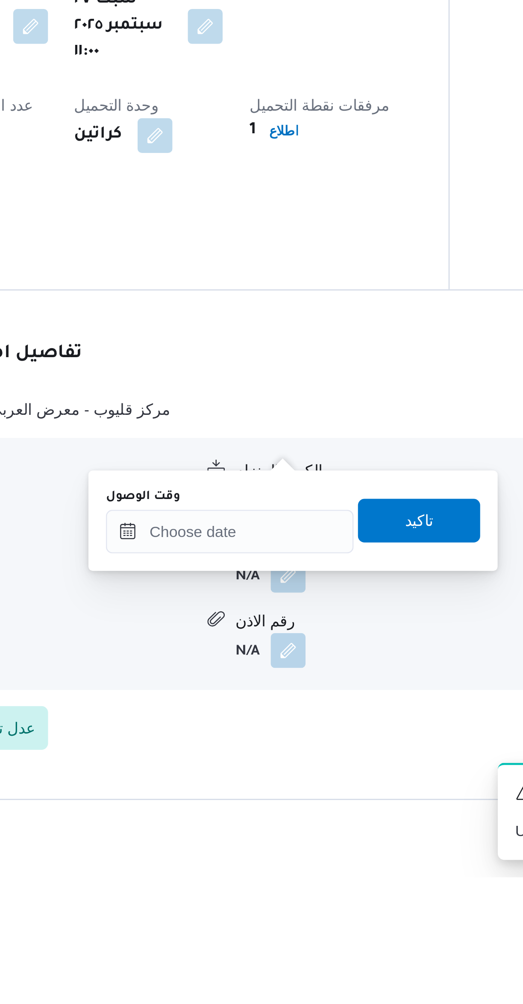
scroll to position [57, 0]
click at [270, 870] on input "وقت الوصول" at bounding box center [274, 869] width 97 height 17
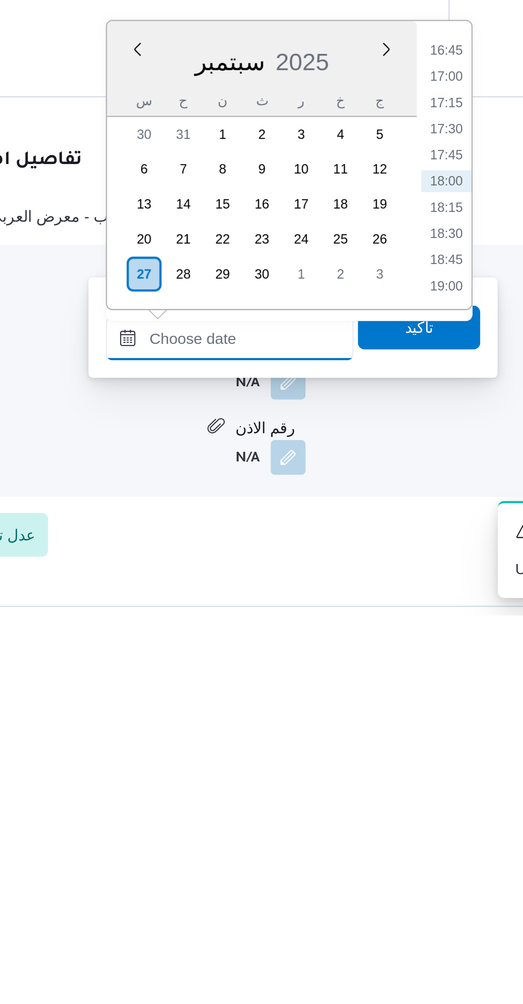
scroll to position [31, 0]
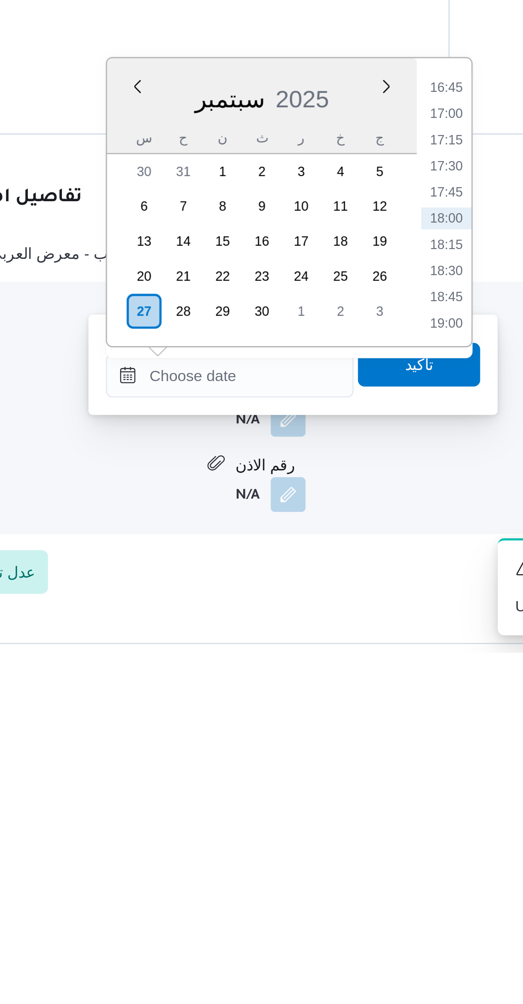
click at [353, 783] on li "16:45" at bounding box center [360, 783] width 20 height 9
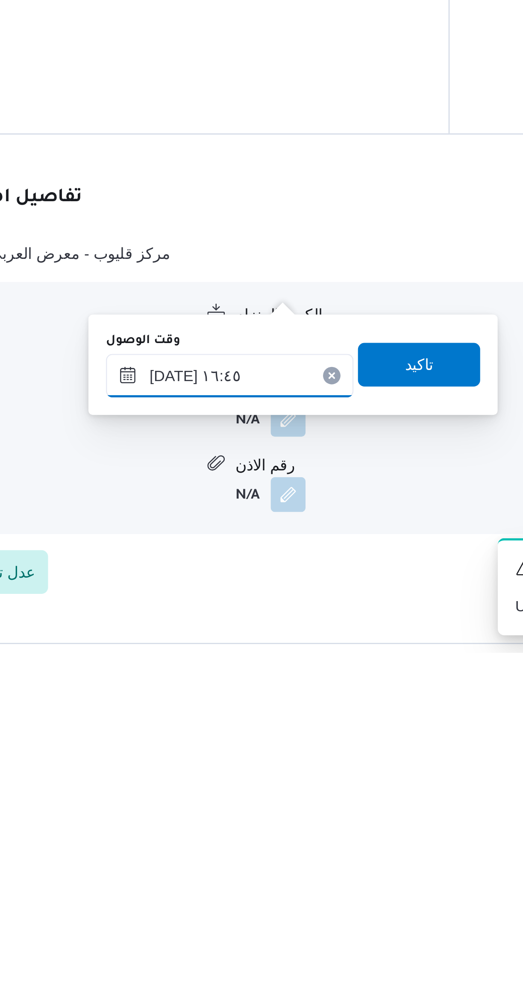
click at [277, 897] on input "[DATE] ١٦:٤٥" at bounding box center [274, 895] width 97 height 17
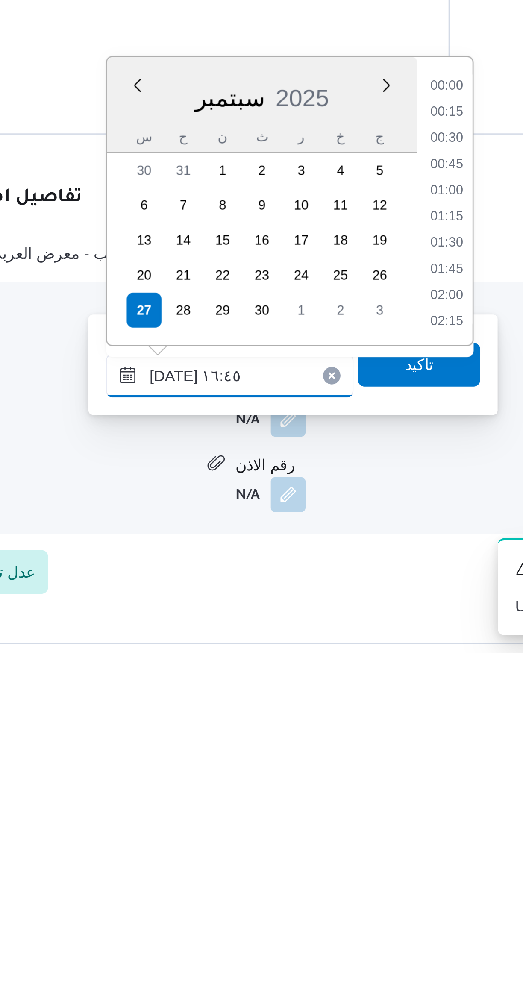
scroll to position [635, 0]
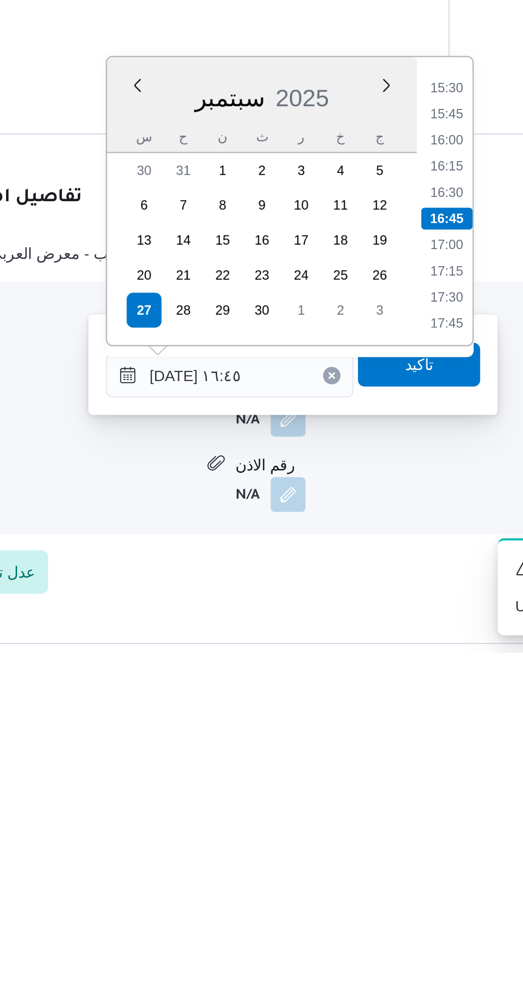
click at [356, 779] on li "15:30" at bounding box center [360, 783] width 20 height 9
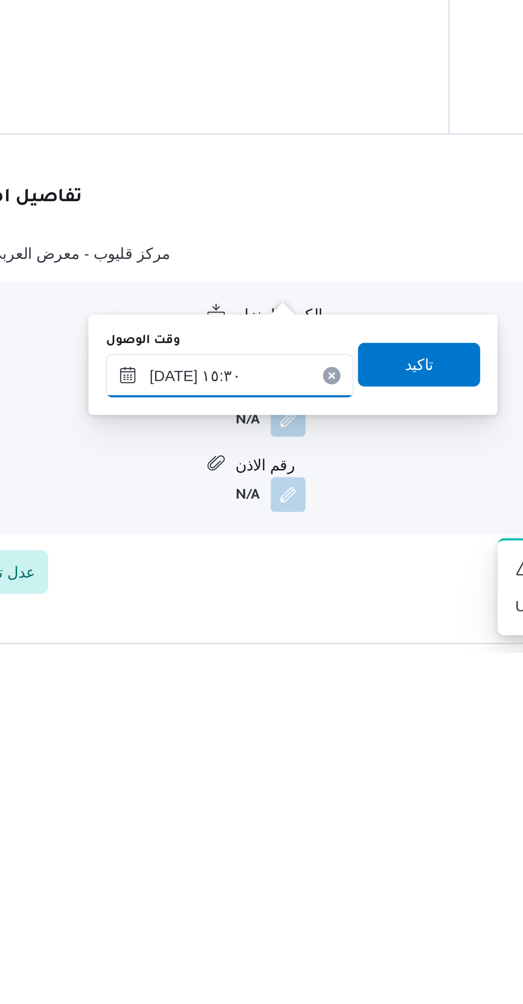
click at [279, 894] on input "[DATE] ١٥:٣٠" at bounding box center [274, 895] width 97 height 17
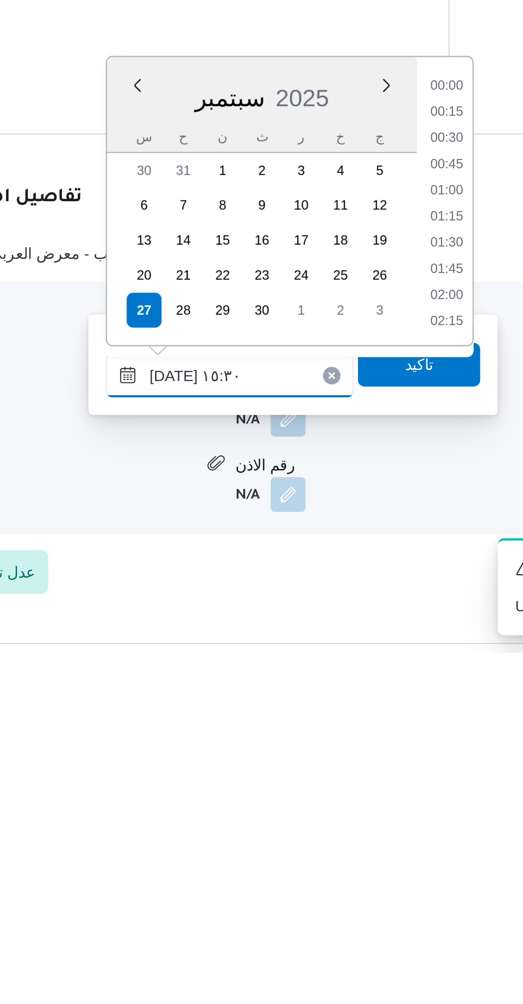
scroll to position [584, 0]
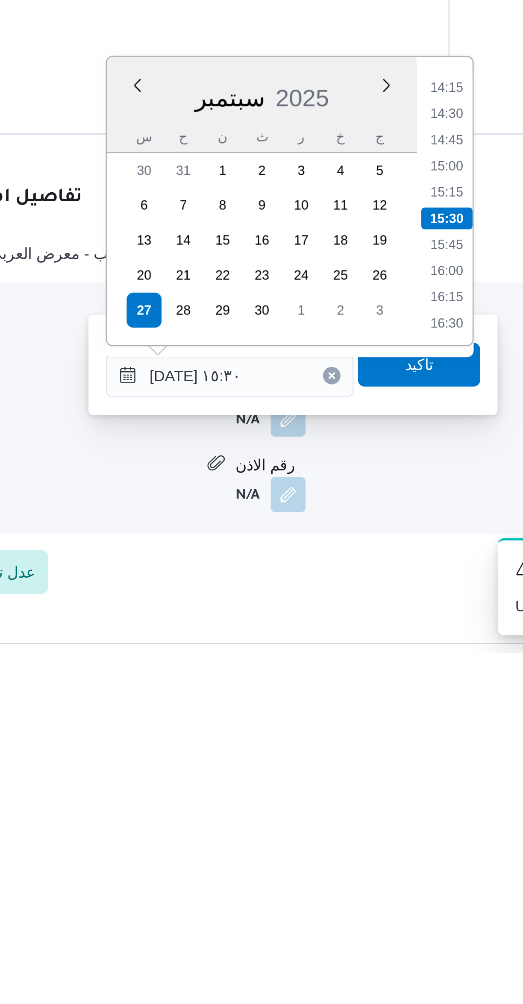
click at [357, 811] on li "15:00" at bounding box center [360, 813] width 20 height 9
type input "[DATE] ١٥:٠٠"
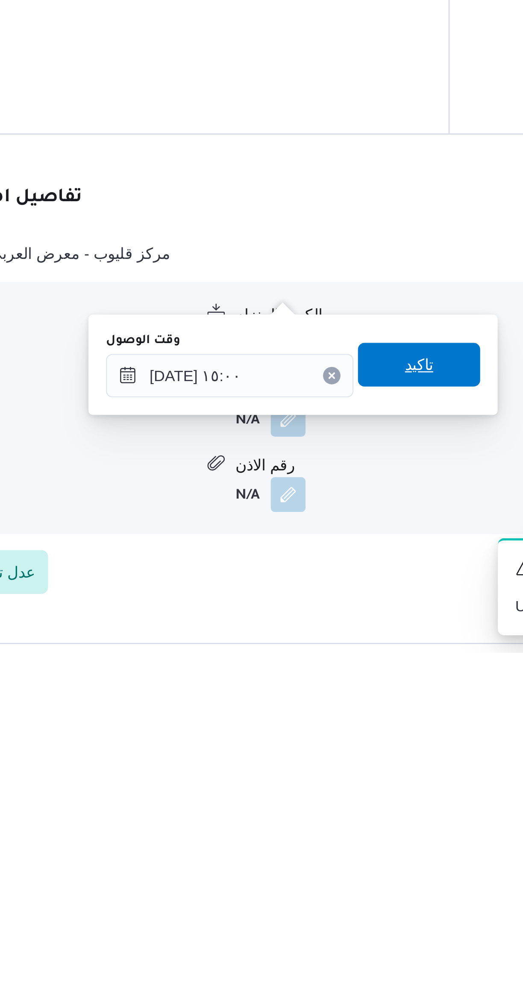
click at [329, 891] on span "تاكيد" at bounding box center [349, 891] width 48 height 17
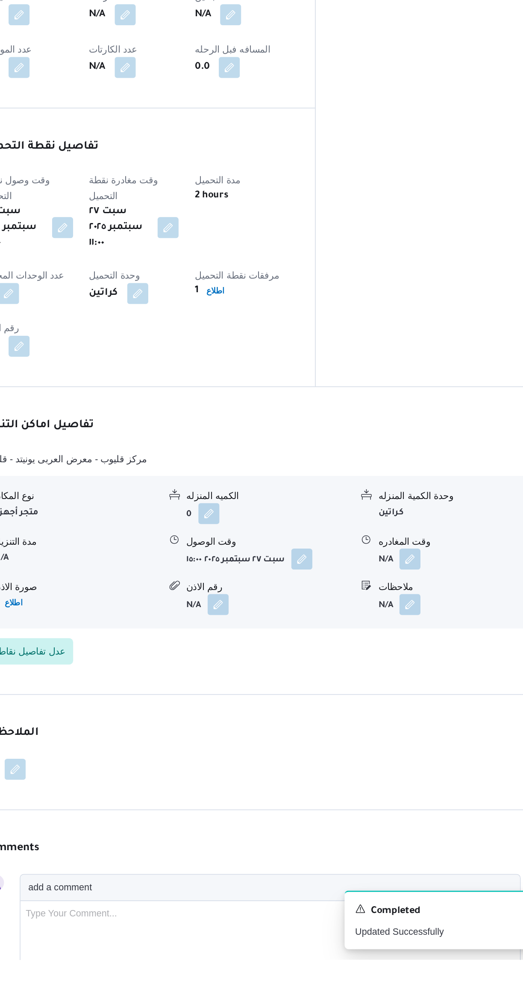
scroll to position [216, 0]
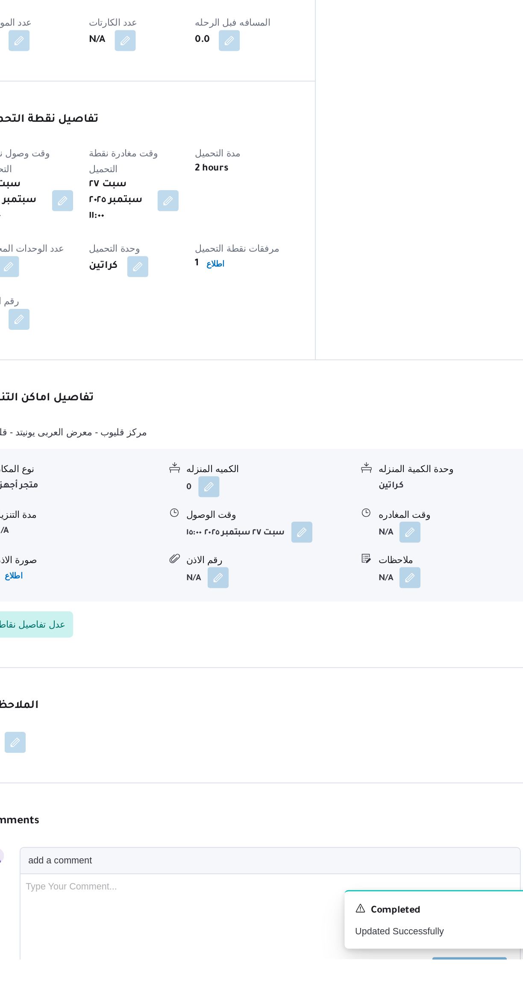
click at [415, 720] on button "button" at bounding box center [422, 727] width 14 height 14
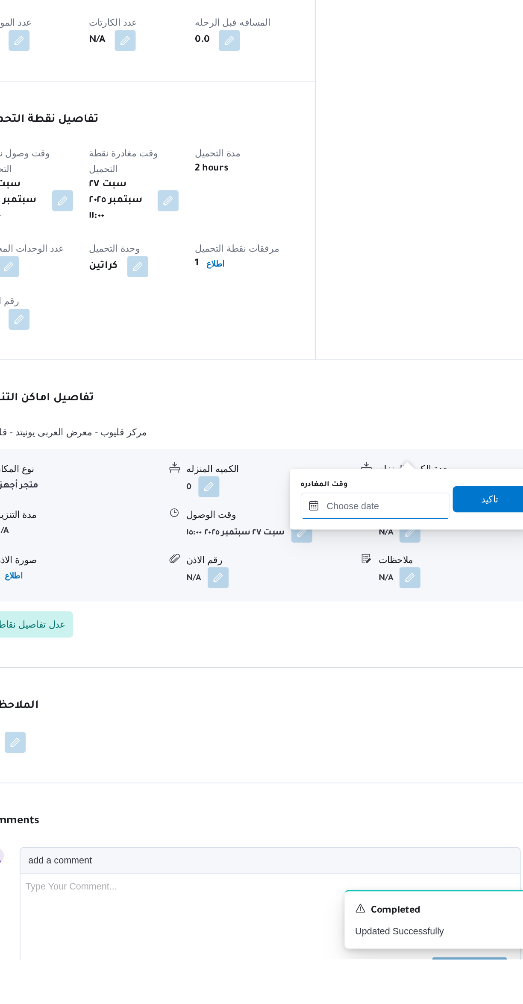
click at [391, 717] on input "وقت المغادره" at bounding box center [399, 710] width 97 height 17
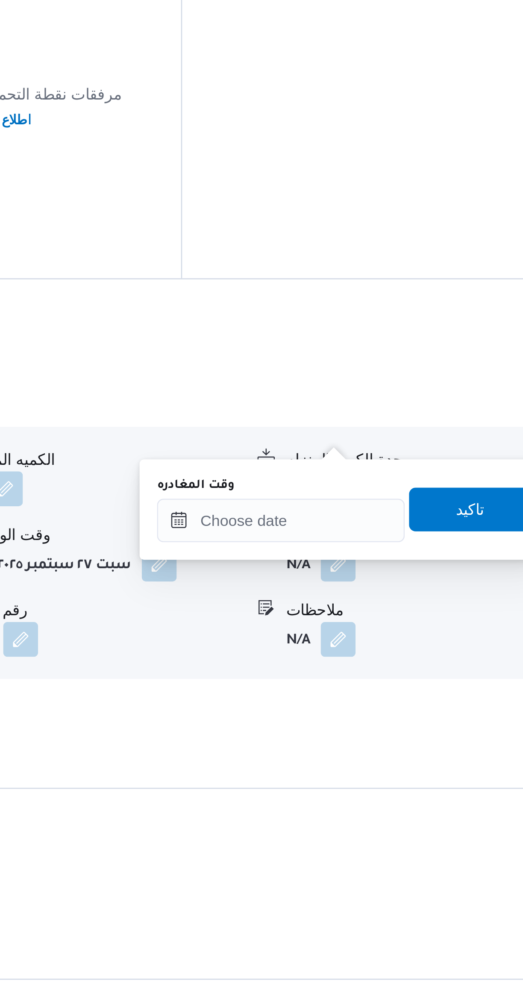
scroll to position [167, 0]
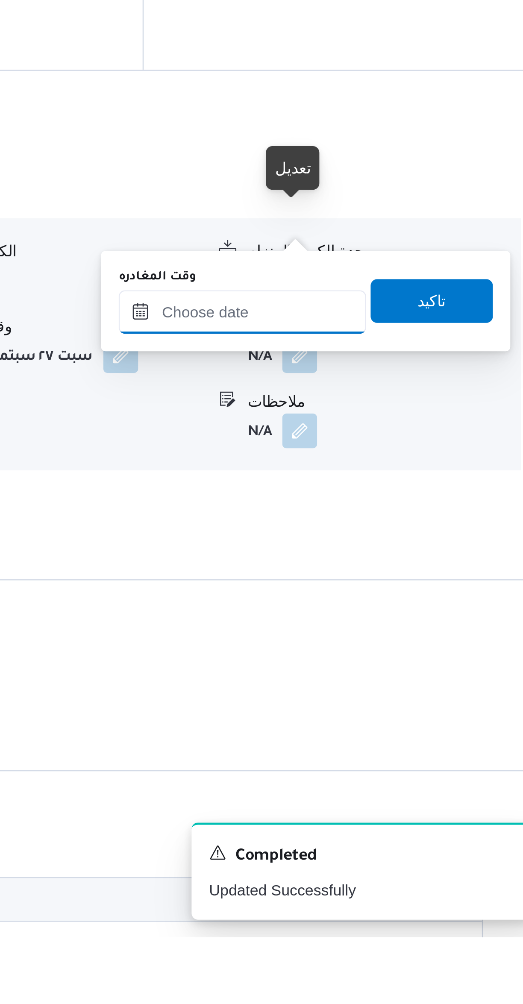
click at [390, 761] on input "وقت المغادره" at bounding box center [399, 759] width 97 height 17
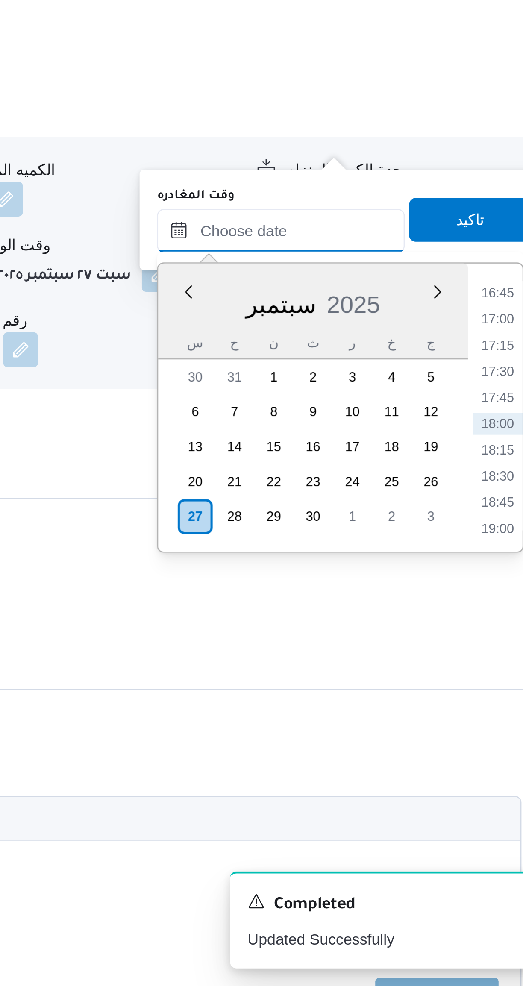
scroll to position [218, 0]
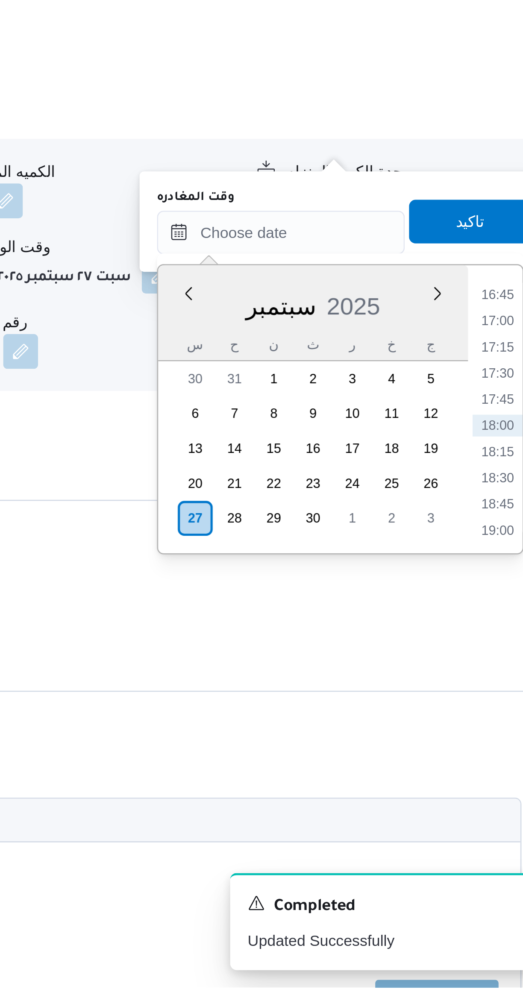
click at [479, 761] on li "17:30" at bounding box center [484, 763] width 20 height 9
type input "[DATE] ١٧:٣٠"
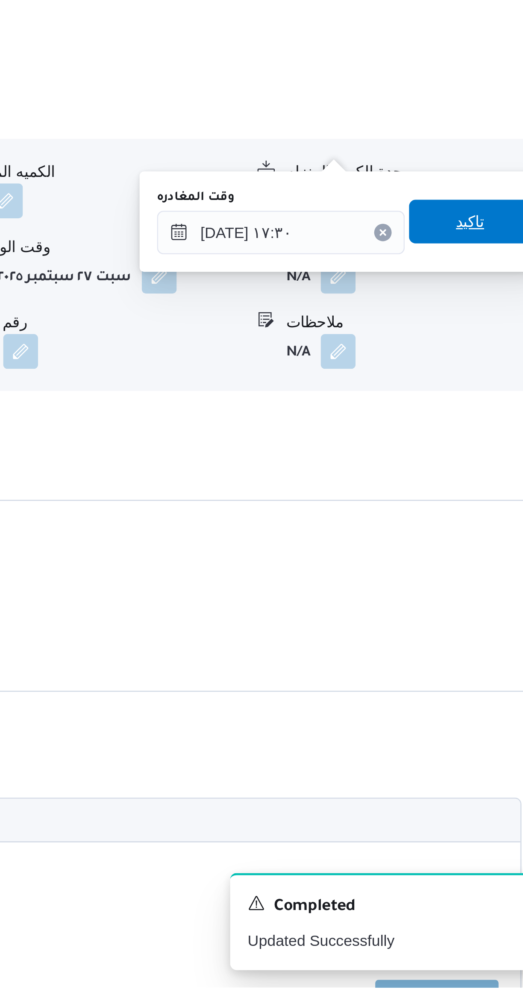
click at [468, 707] on span "تاكيد" at bounding box center [473, 704] width 11 height 10
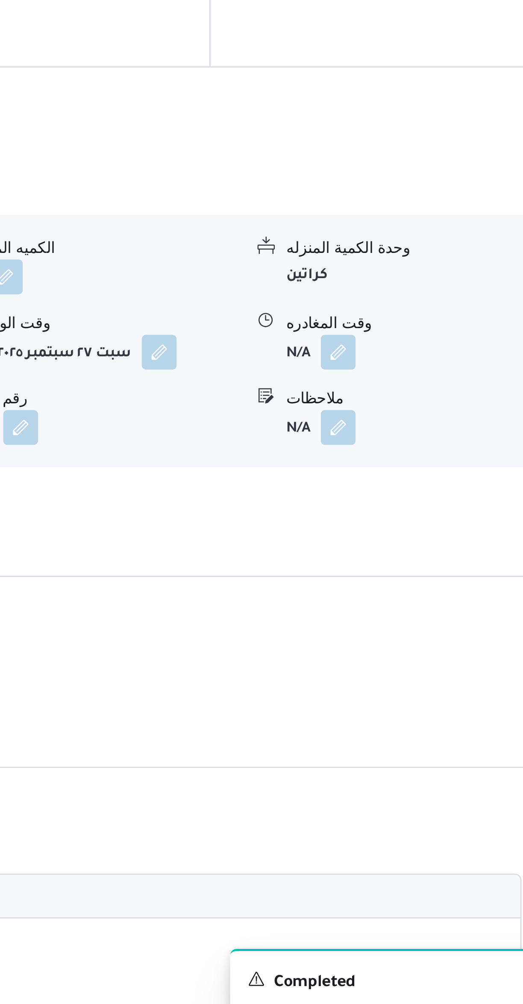
scroll to position [206, 0]
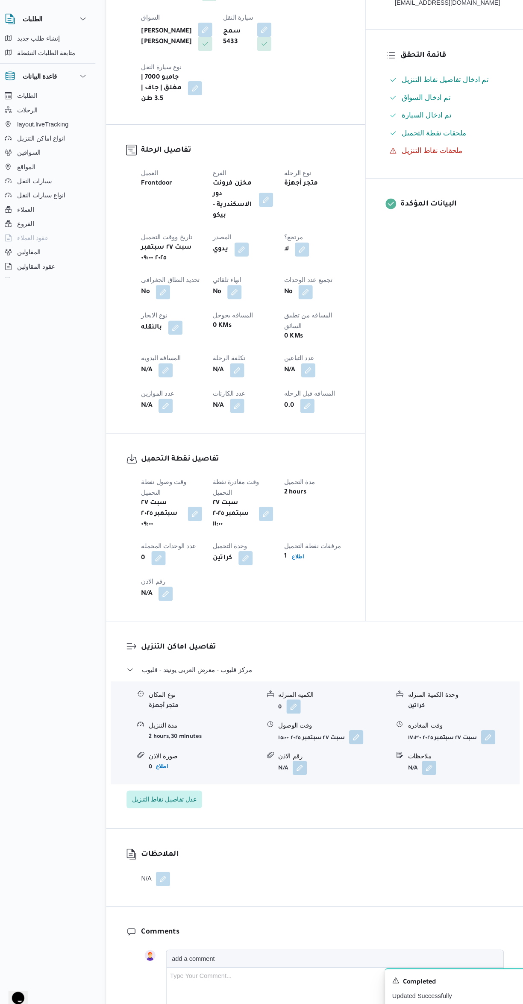
click at [163, 377] on button "button" at bounding box center [169, 384] width 14 height 14
click at [135, 362] on label "المسافه اليدويه" at bounding box center [122, 363] width 37 height 7
click at [135, 369] on input "المسافه اليدويه" at bounding box center [146, 377] width 85 height 17
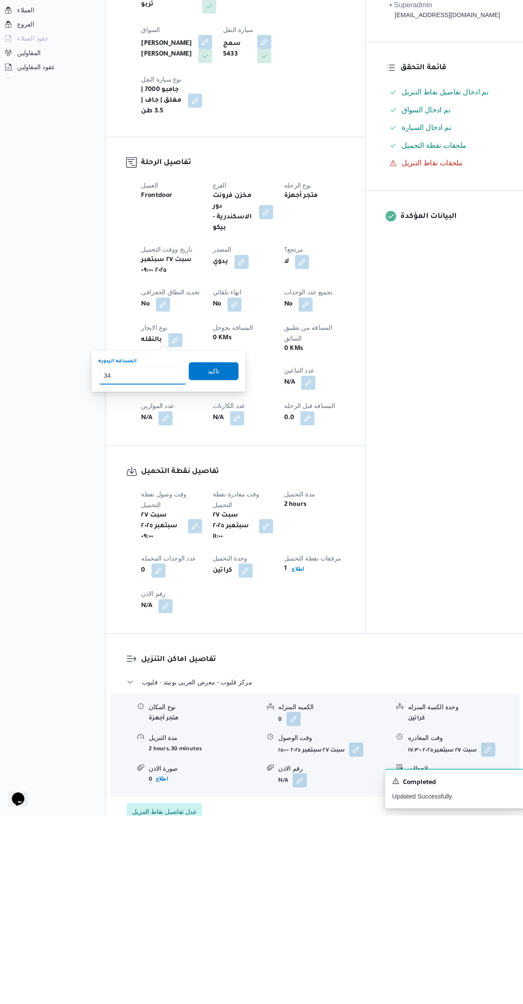
type input "3"
type input "230"
click at [197, 576] on span "تاكيد" at bounding box center [215, 576] width 48 height 17
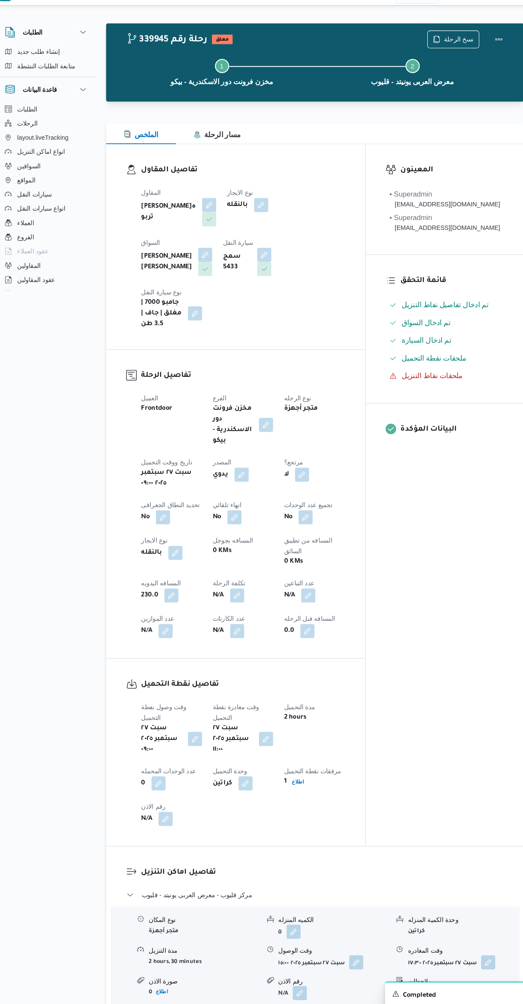
scroll to position [0, 0]
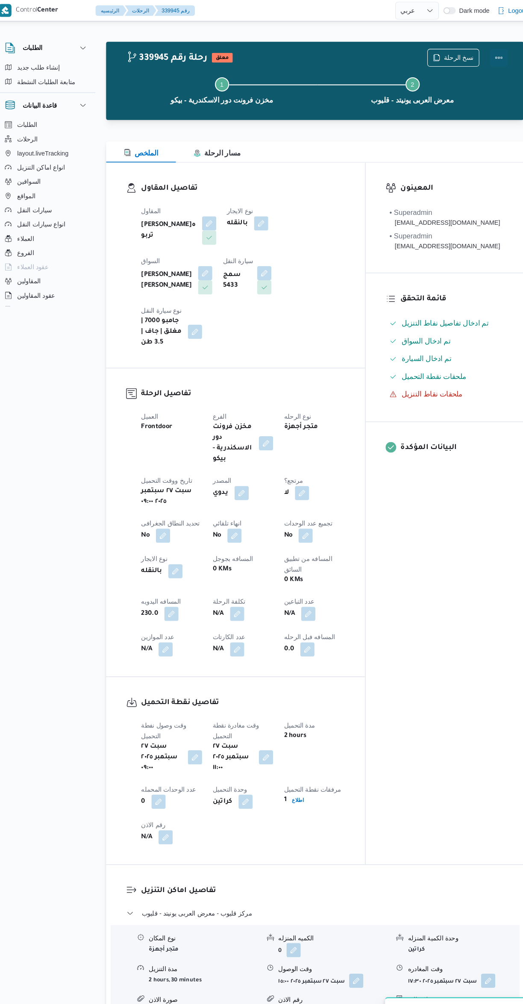
click at [487, 55] on button "Actions" at bounding box center [488, 55] width 17 height 17
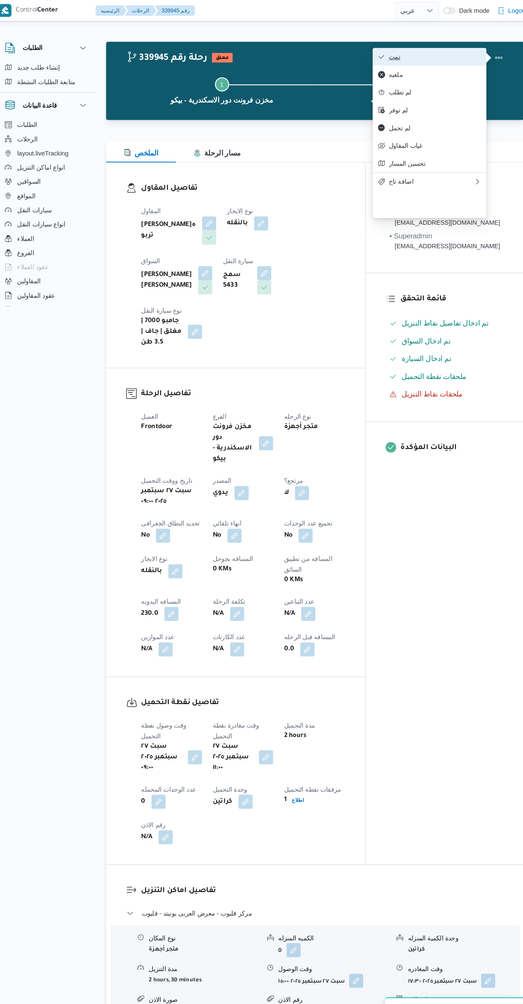
click at [376, 56] on icon "button" at bounding box center [376, 54] width 7 height 7
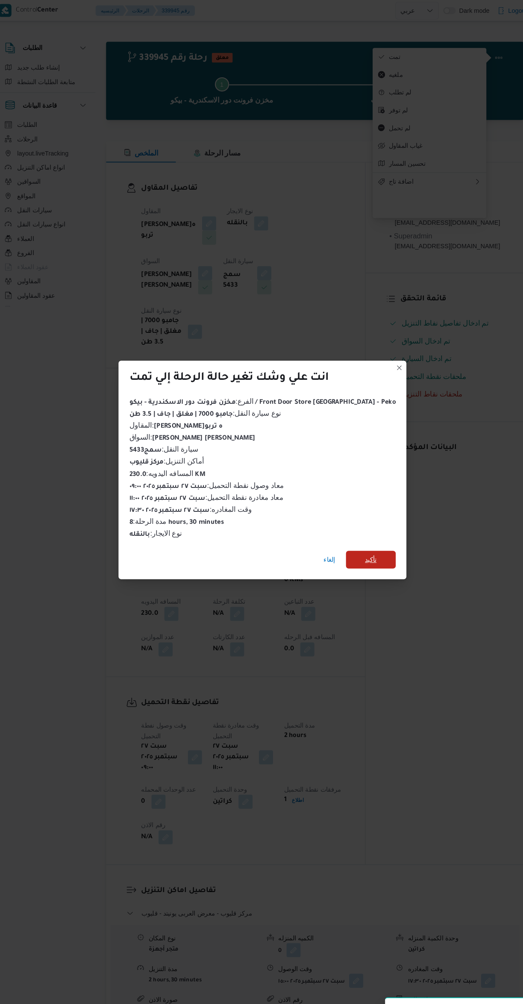
click at [370, 535] on span "تأكيد" at bounding box center [366, 538] width 48 height 17
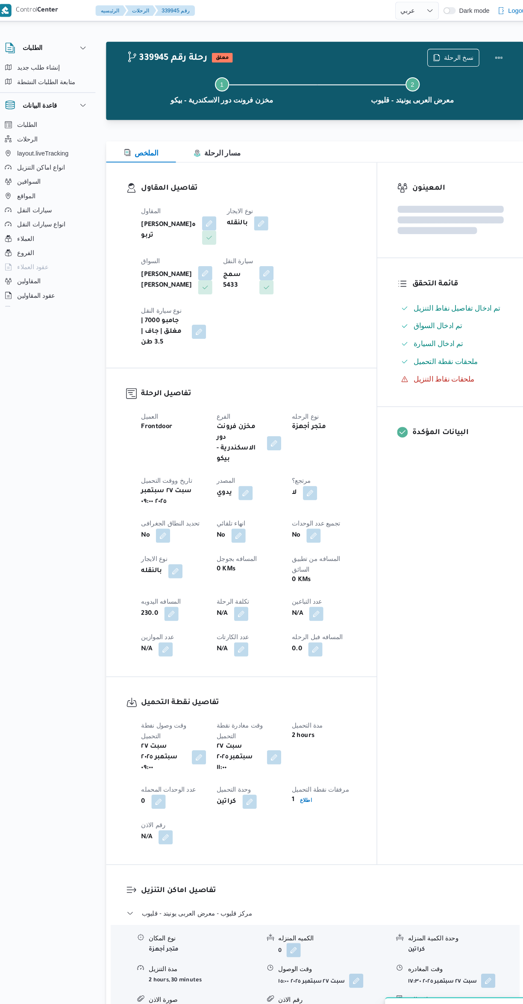
click at [425, 608] on div "المعينون قائمة التحقق تم ادخال تفاصيل نفاط التنزيل تم ادخال السواق تم ادخال الس…" at bounding box center [442, 493] width 141 height 675
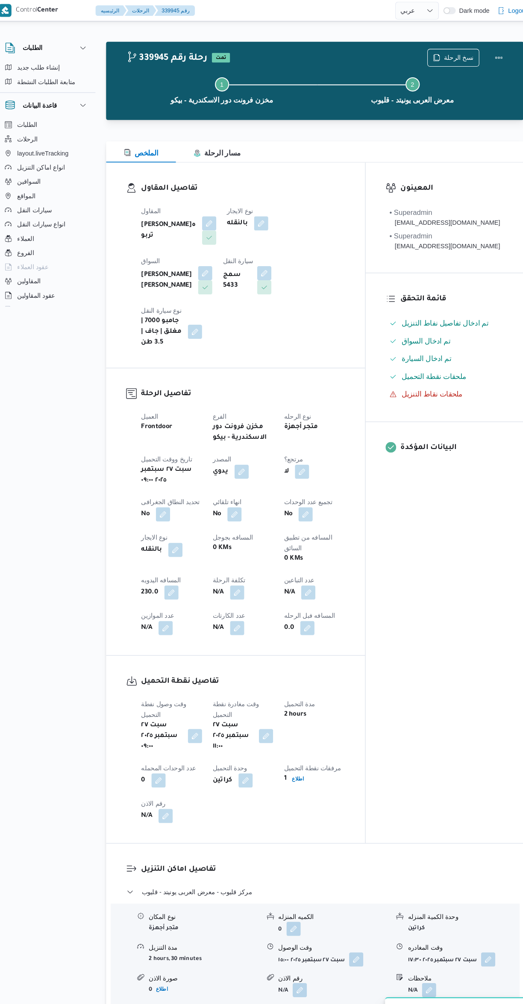
select select "ar"
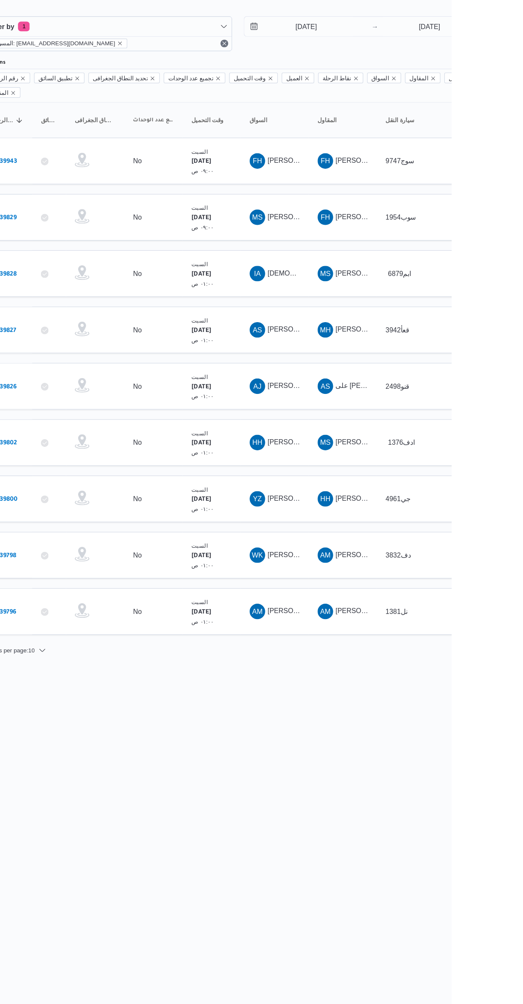
click at [381, 214] on span "[PERSON_NAME]" at bounding box center [385, 217] width 49 height 7
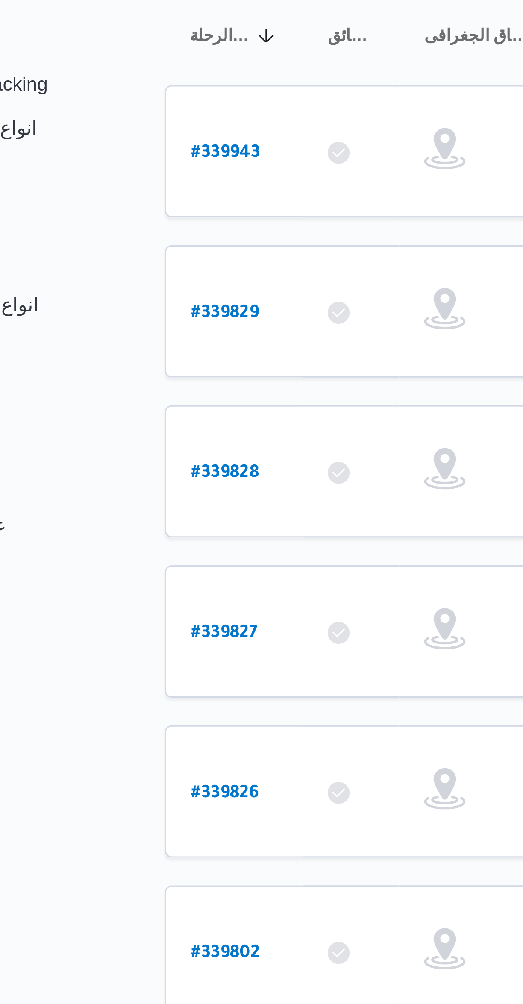
click at [129, 216] on b "# 339829" at bounding box center [129, 219] width 21 height 6
select select "ar"
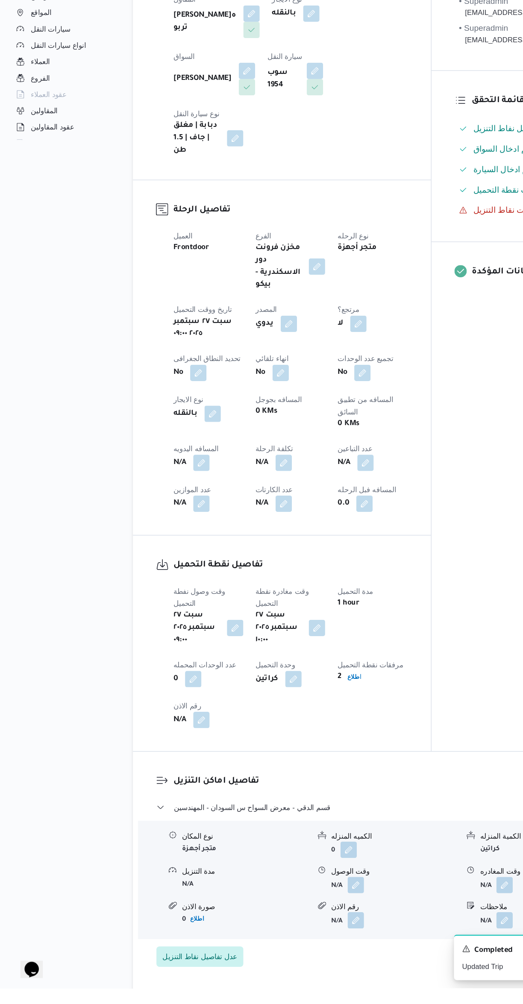
scroll to position [26, 0]
click at [296, 911] on button "button" at bounding box center [298, 918] width 14 height 14
click at [272, 898] on input "وقت الوصول" at bounding box center [274, 897] width 97 height 17
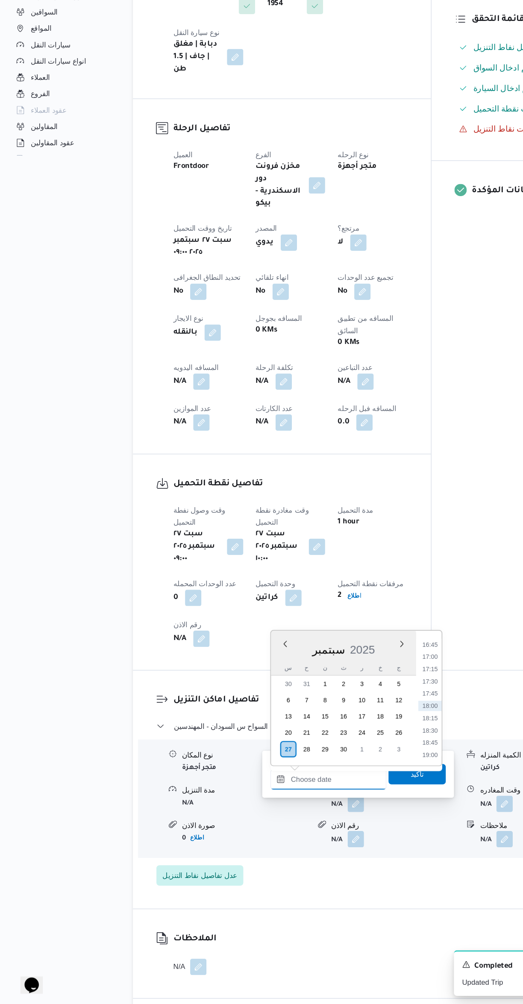
scroll to position [4, 0]
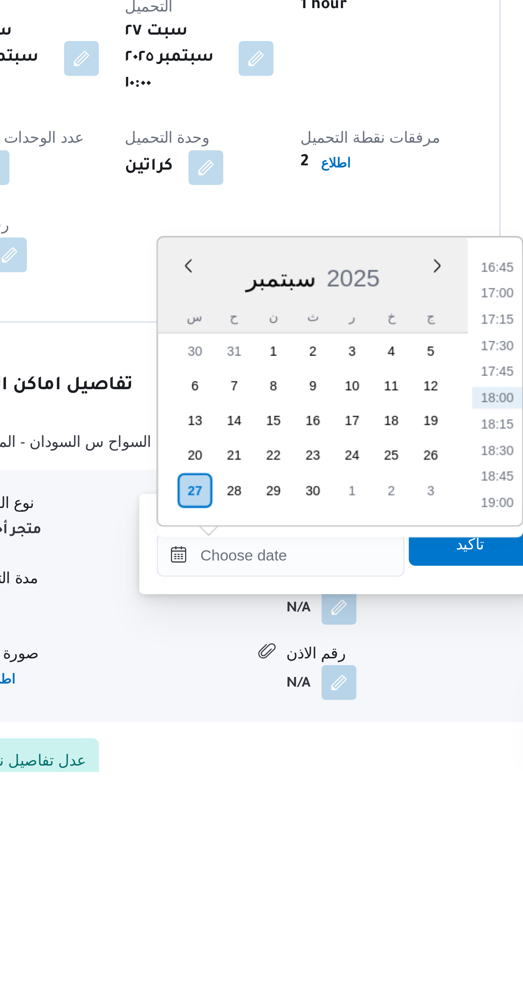
click at [355, 804] on li "16:45" at bounding box center [360, 806] width 20 height 9
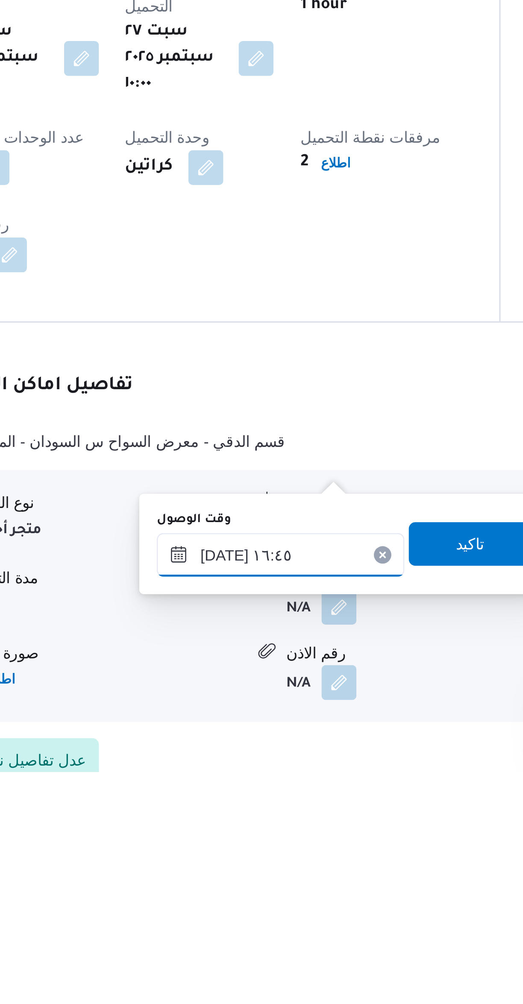
scroll to position [9, 0]
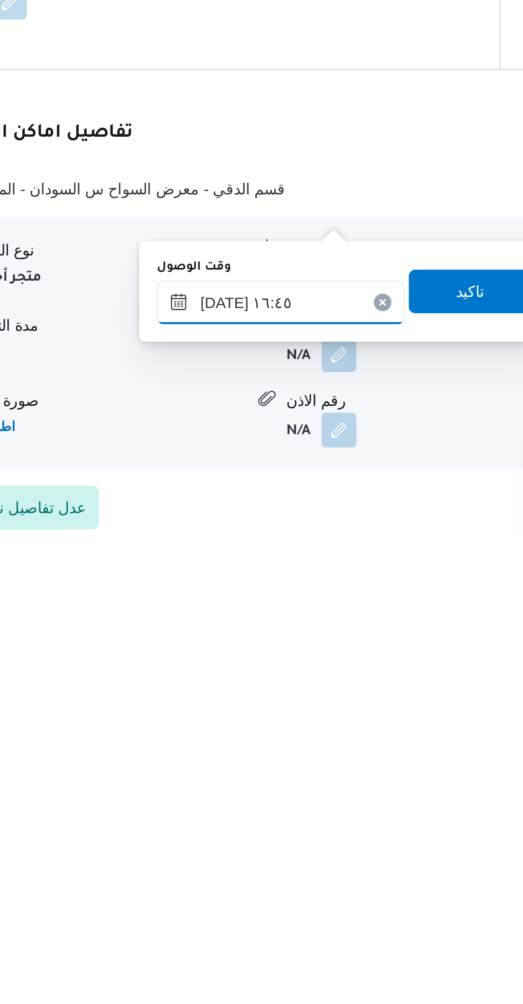
click at [280, 911] on input "[DATE] ١٦:٤٥" at bounding box center [274, 913] width 97 height 17
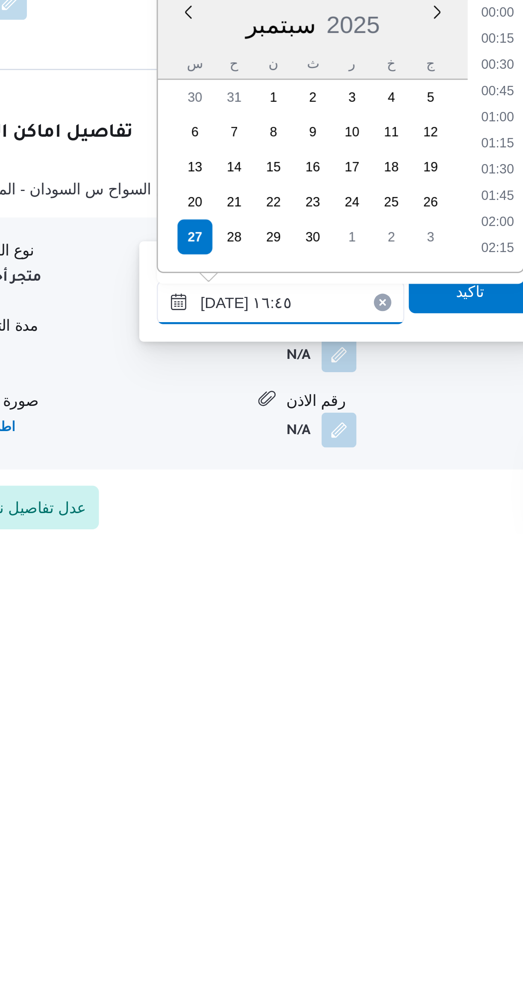
scroll to position [635, 0]
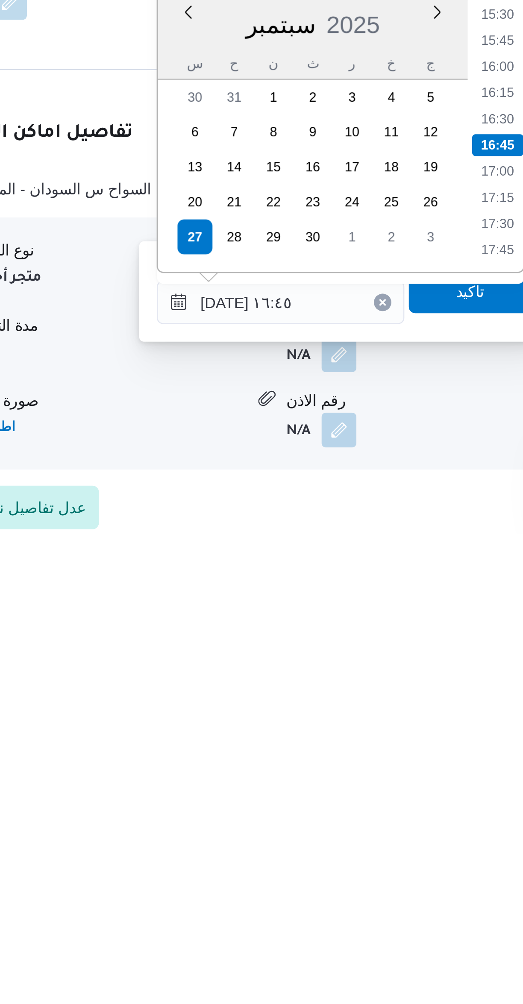
click at [358, 808] on li "15:45" at bounding box center [360, 811] width 20 height 9
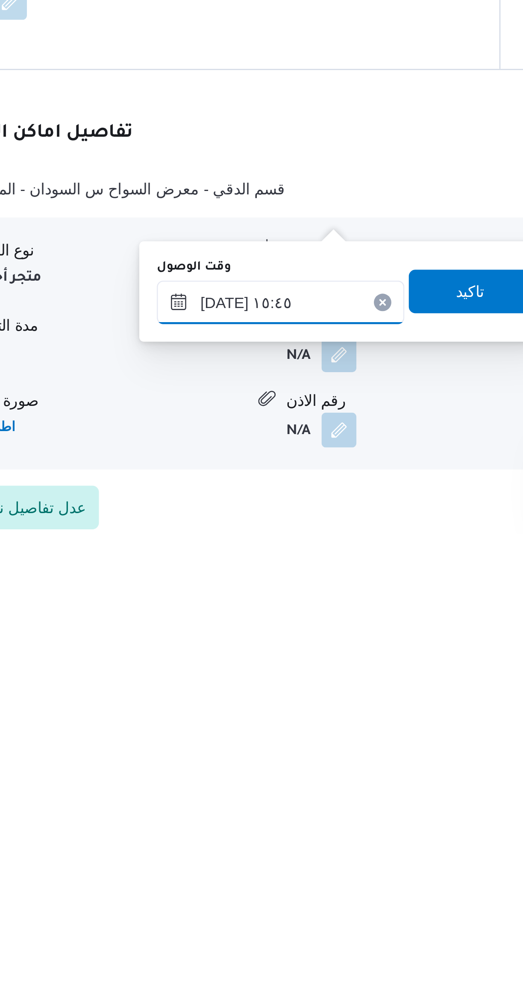
scroll to position [9, 0]
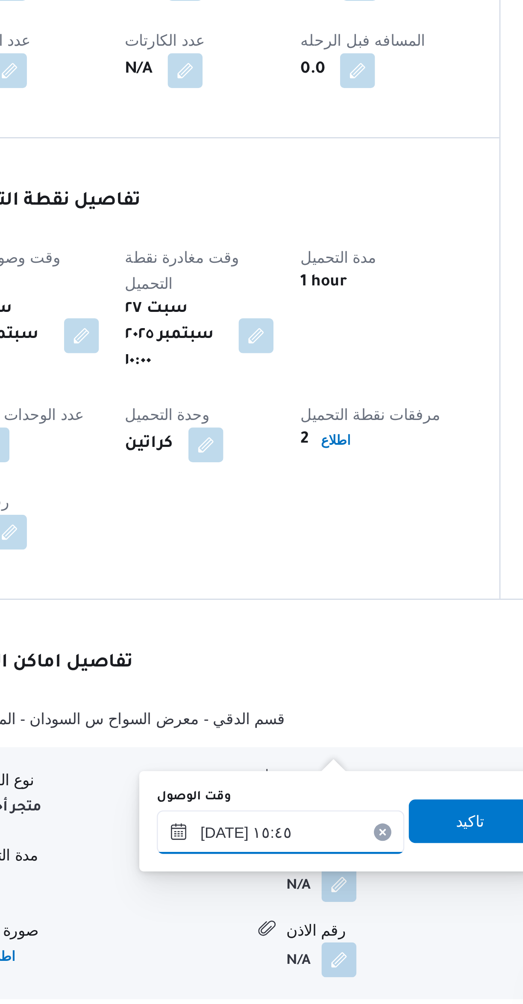
click at [278, 911] on input "[DATE] ١٥:٤٥" at bounding box center [274, 913] width 97 height 17
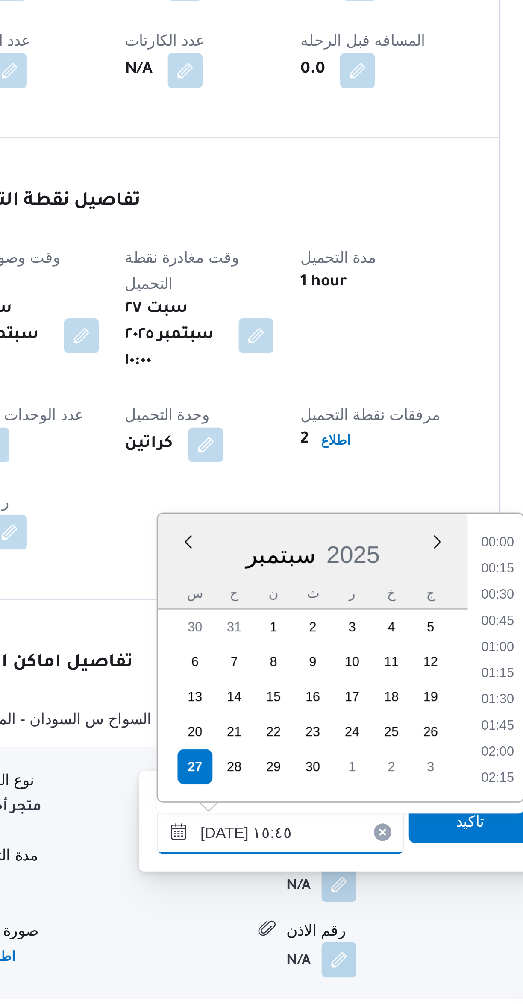
scroll to position [594, 0]
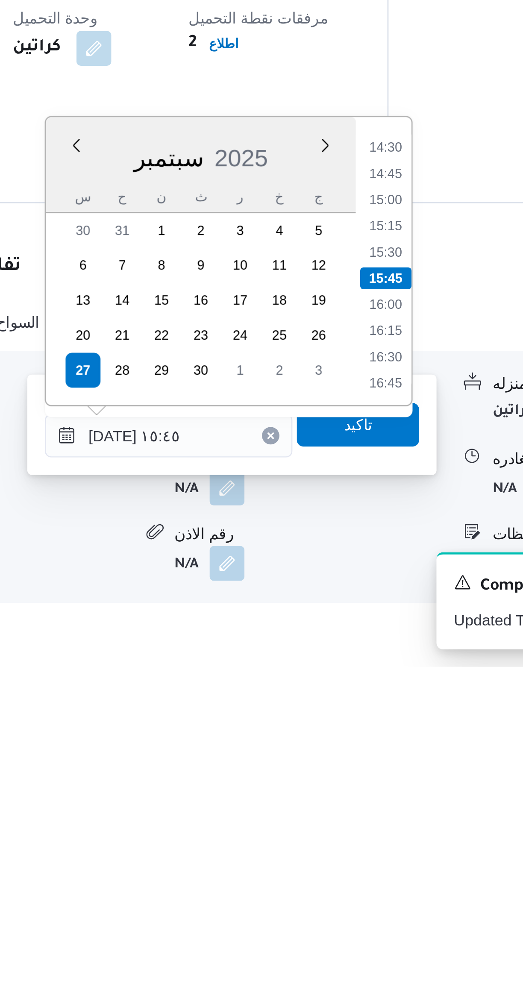
click at [355, 807] on li "14:45" at bounding box center [360, 811] width 20 height 9
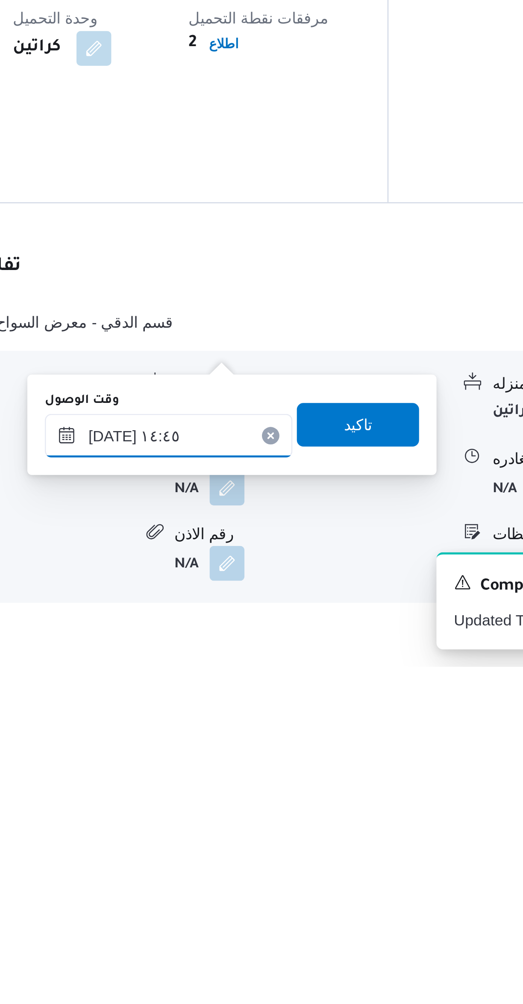
click at [289, 910] on input "[DATE] ١٤:٤٥" at bounding box center [274, 913] width 97 height 17
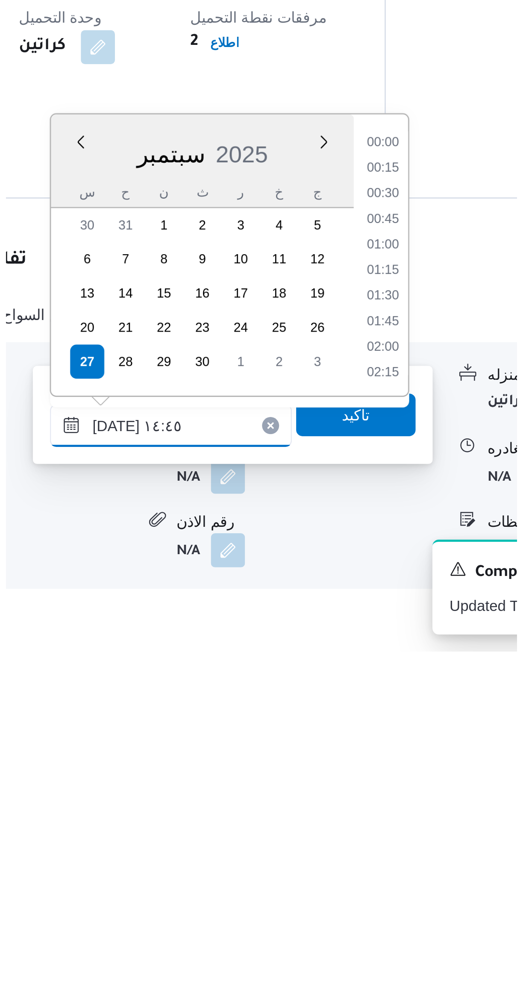
scroll to position [553, 0]
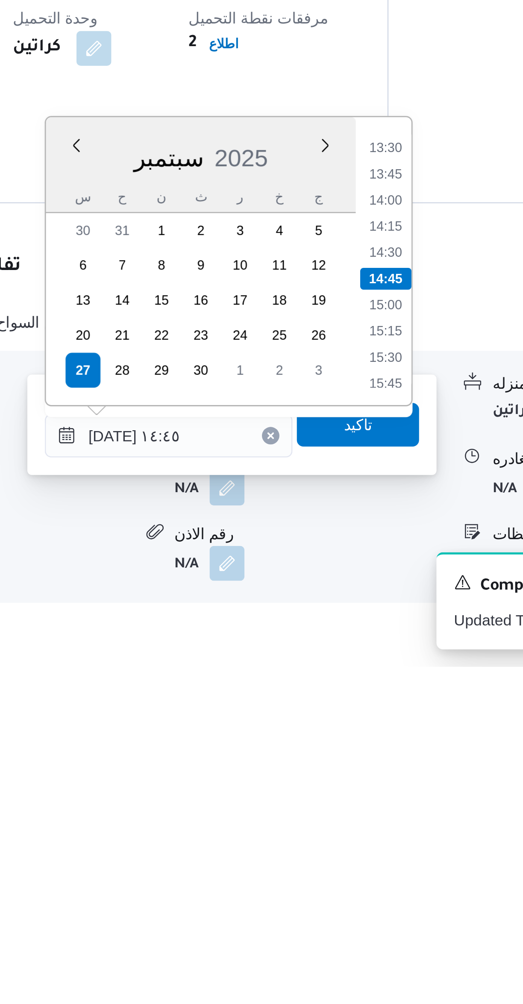
click at [355, 821] on li "14:00" at bounding box center [360, 821] width 20 height 9
type input "[DATE] ١٤:٠٠"
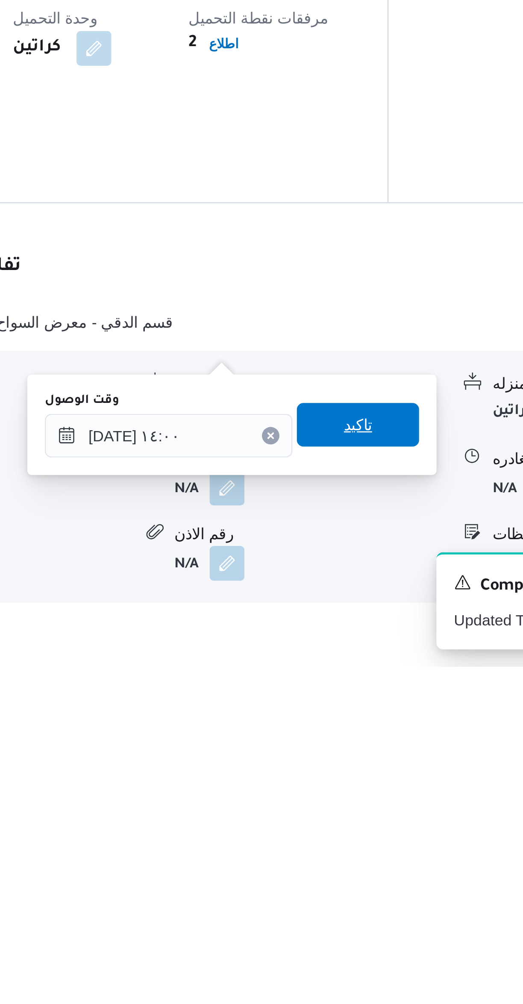
click at [348, 909] on span "تاكيد" at bounding box center [349, 909] width 48 height 17
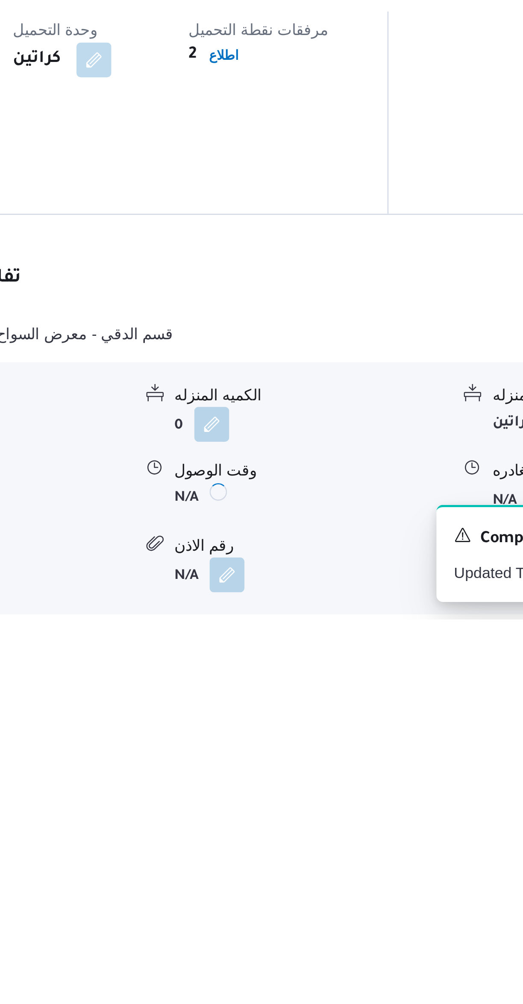
scroll to position [10, 0]
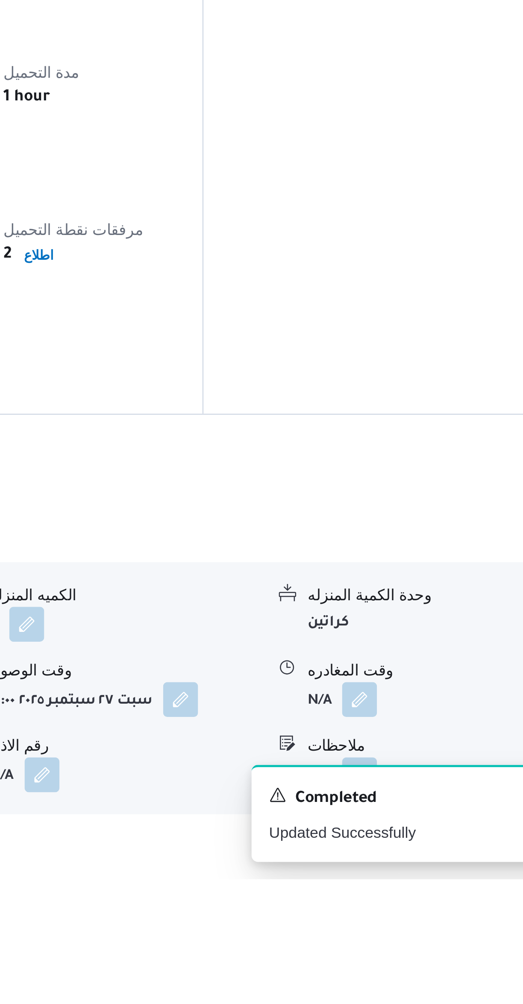
click at [420, 927] on button "button" at bounding box center [422, 934] width 14 height 14
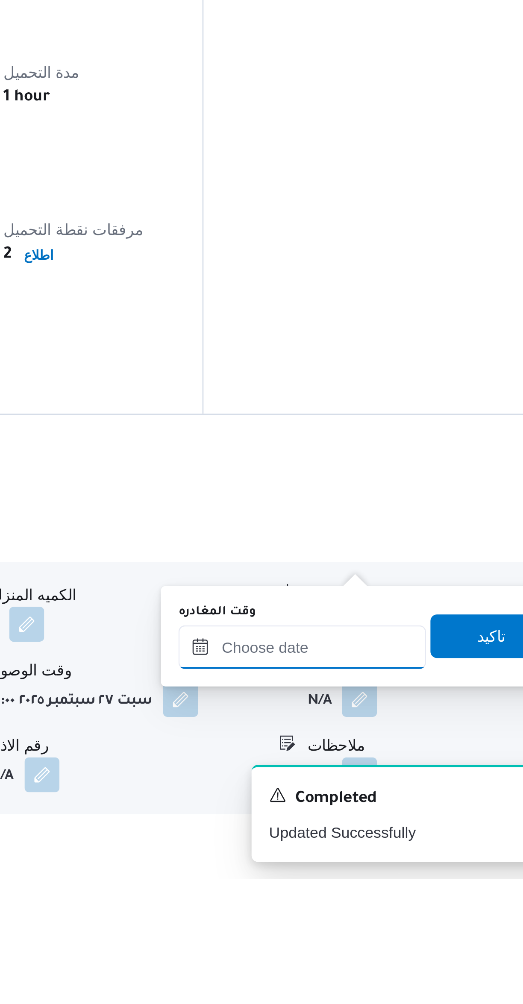
click at [398, 910] on input "وقت المغادره" at bounding box center [399, 913] width 97 height 17
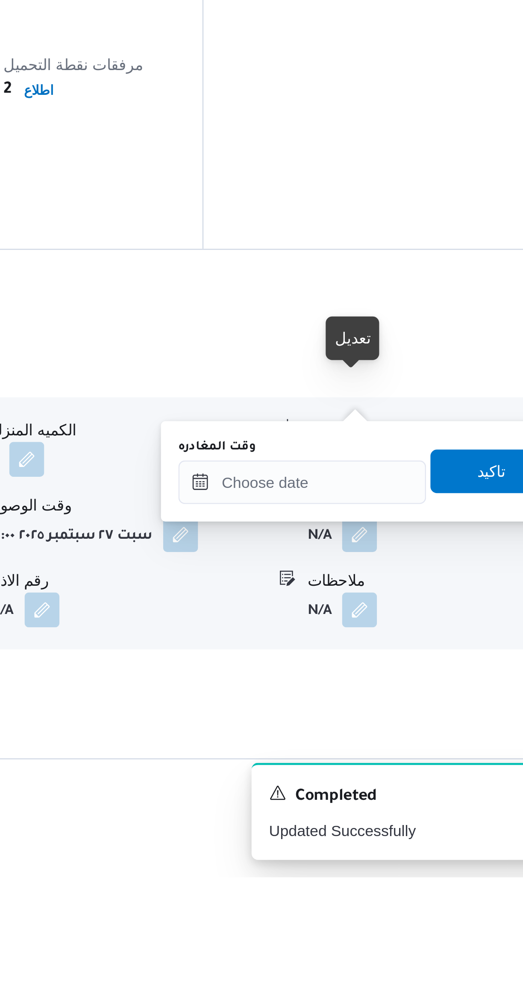
scroll to position [76, 0]
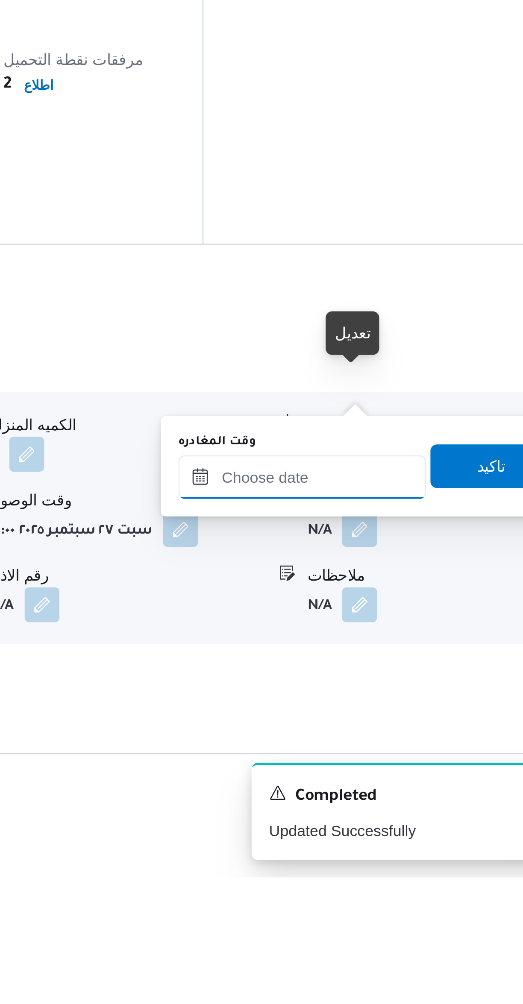
click at [402, 847] on input "وقت المغادره" at bounding box center [399, 847] width 97 height 17
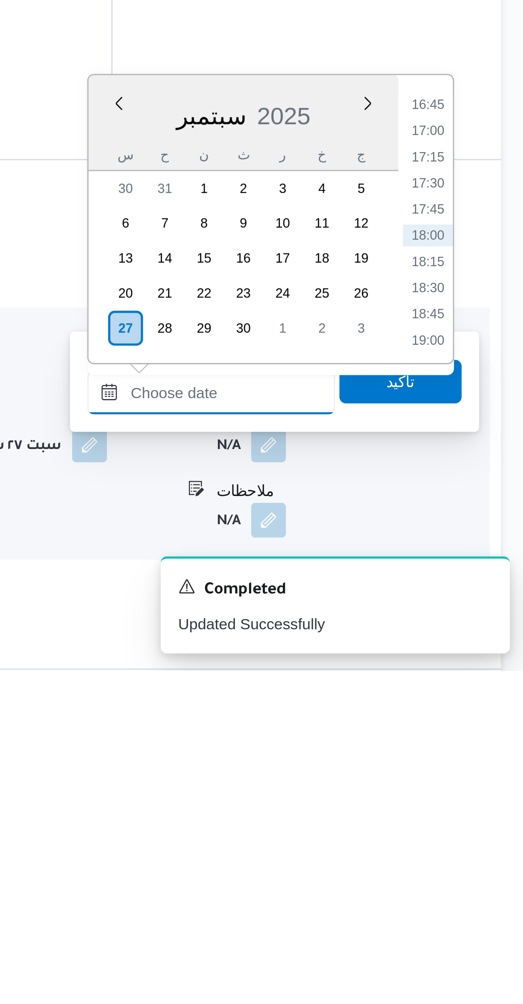
scroll to position [28, 0]
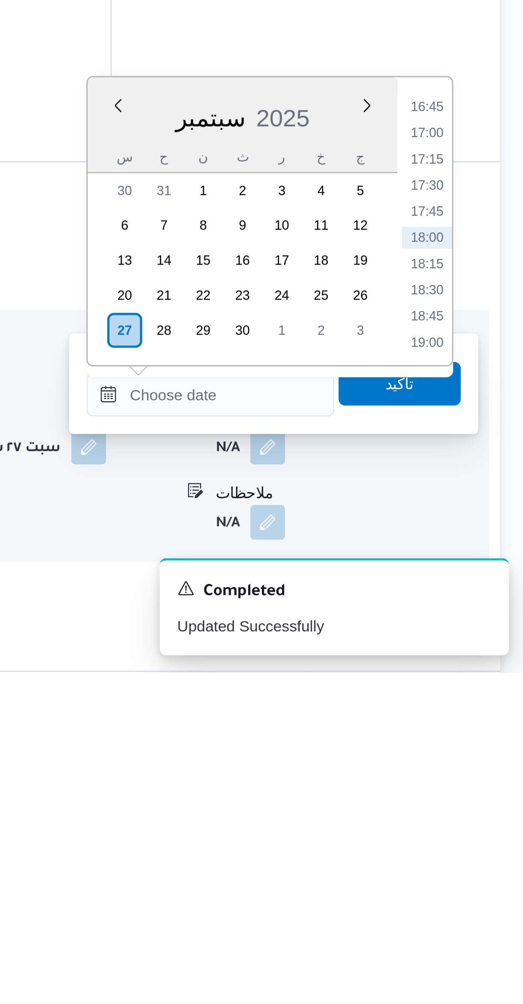
click at [484, 793] on li "17:00" at bounding box center [484, 792] width 20 height 9
type input "[DATE] ١٧:٠٠"
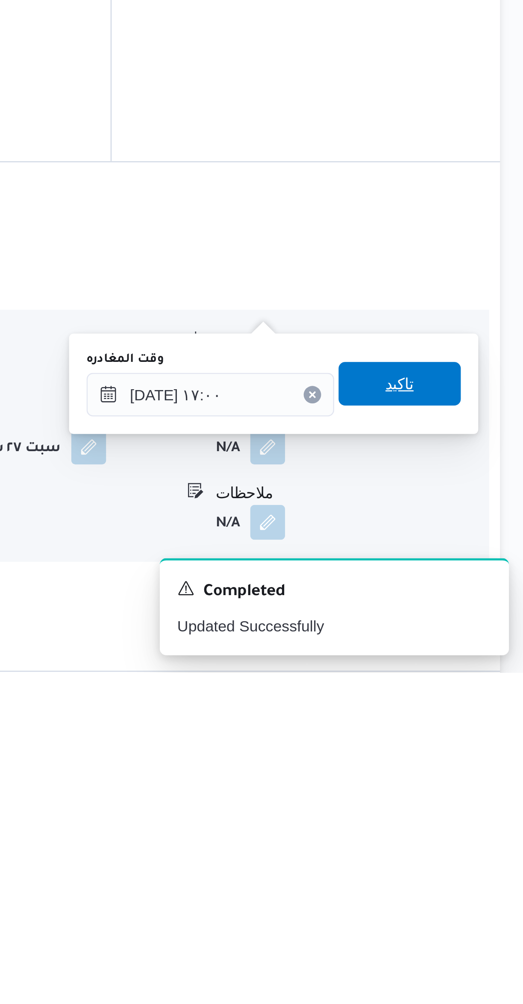
click at [475, 890] on span "تاكيد" at bounding box center [474, 890] width 48 height 17
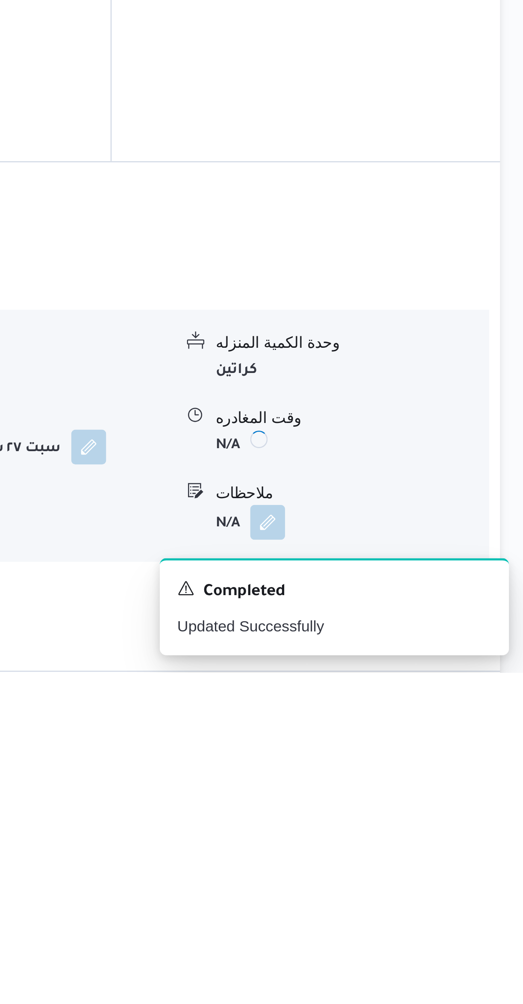
scroll to position [28, 0]
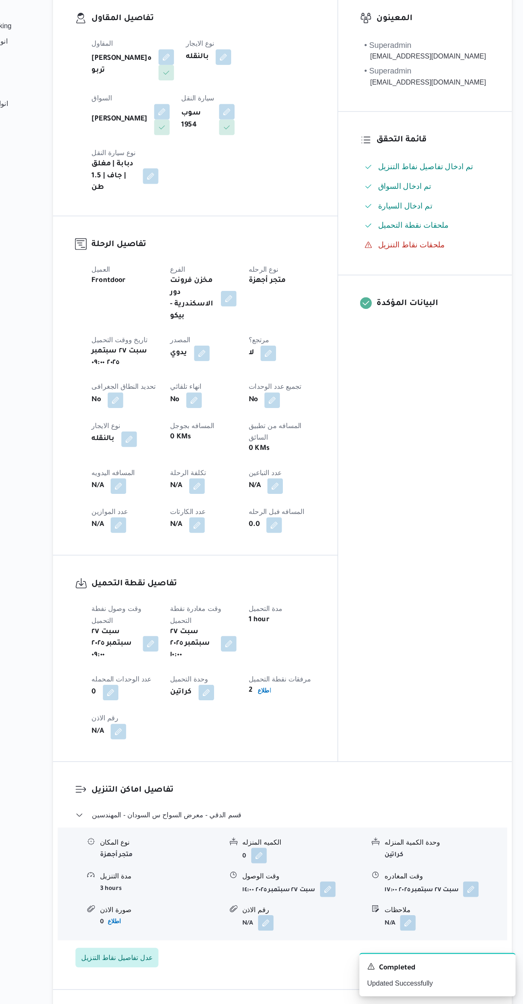
click at [170, 544] on button "button" at bounding box center [169, 551] width 14 height 14
click at [152, 538] on input "المسافه اليدويه" at bounding box center [146, 540] width 85 height 17
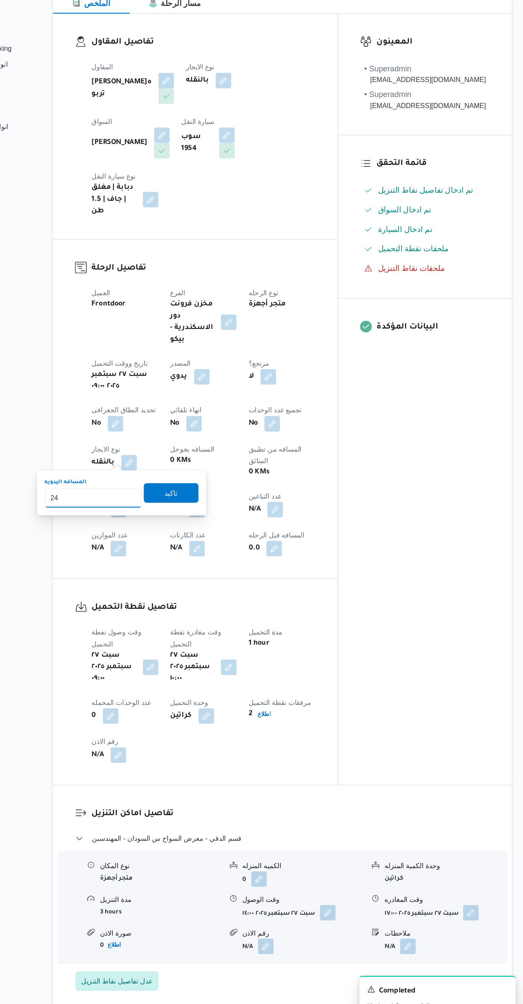
type input "240"
click at [217, 535] on span "تاكيد" at bounding box center [215, 536] width 48 height 17
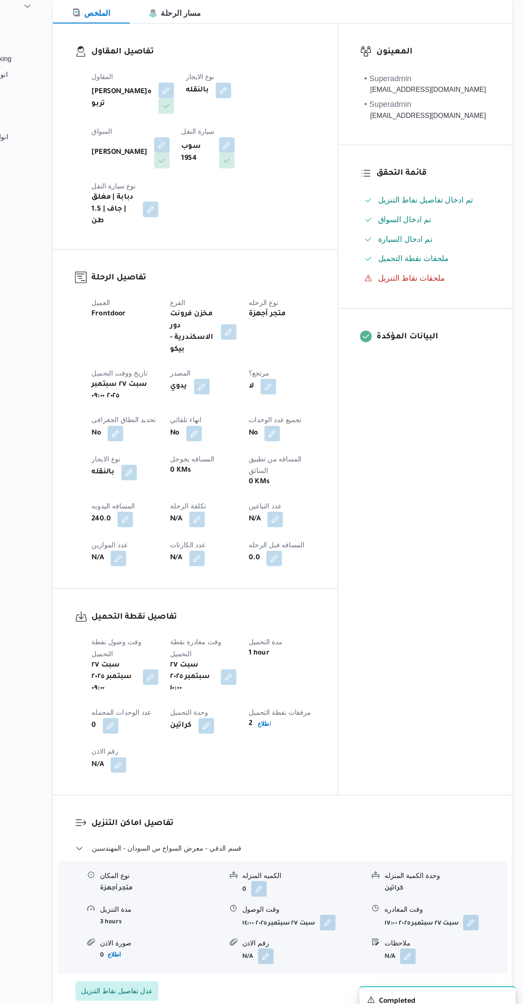
scroll to position [0, 0]
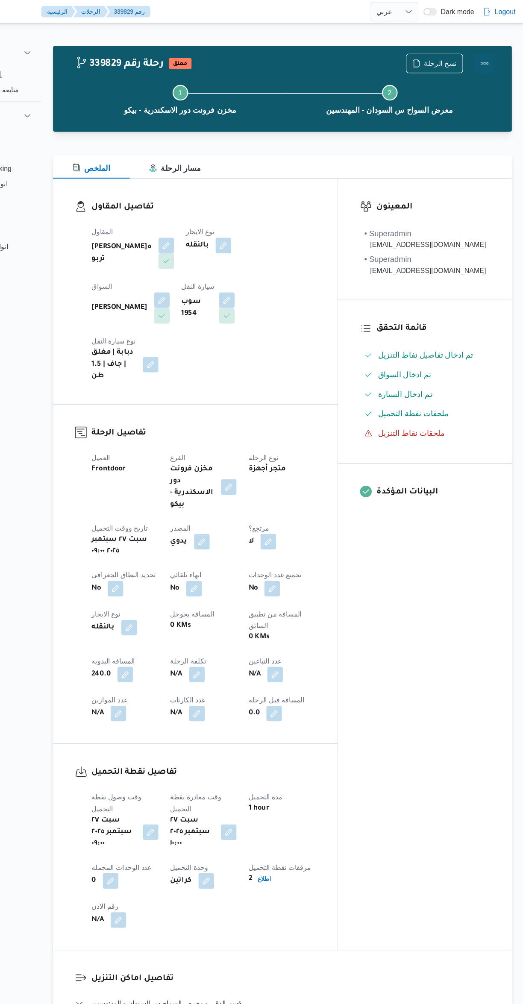
click at [487, 62] on button "Actions" at bounding box center [488, 55] width 17 height 17
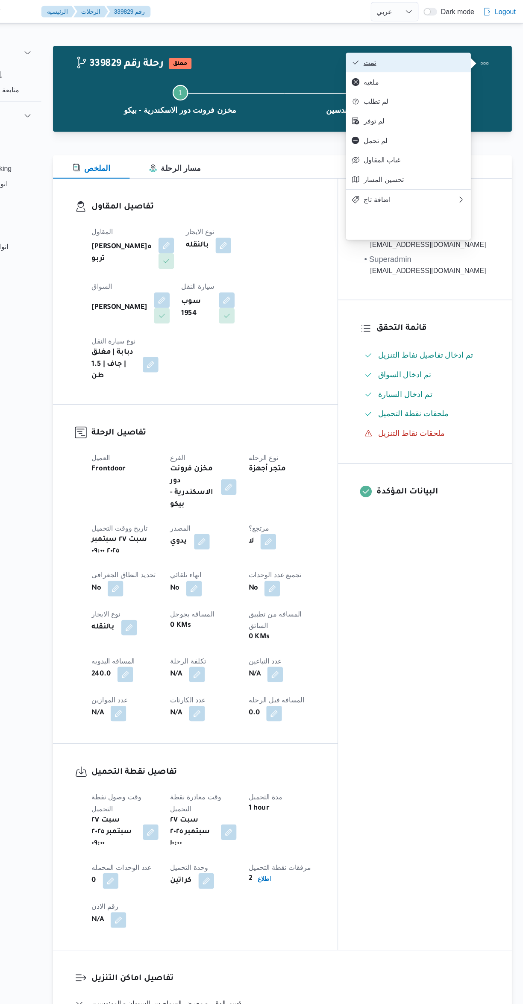
click at [426, 54] on span "تمت" at bounding box center [427, 54] width 89 height 7
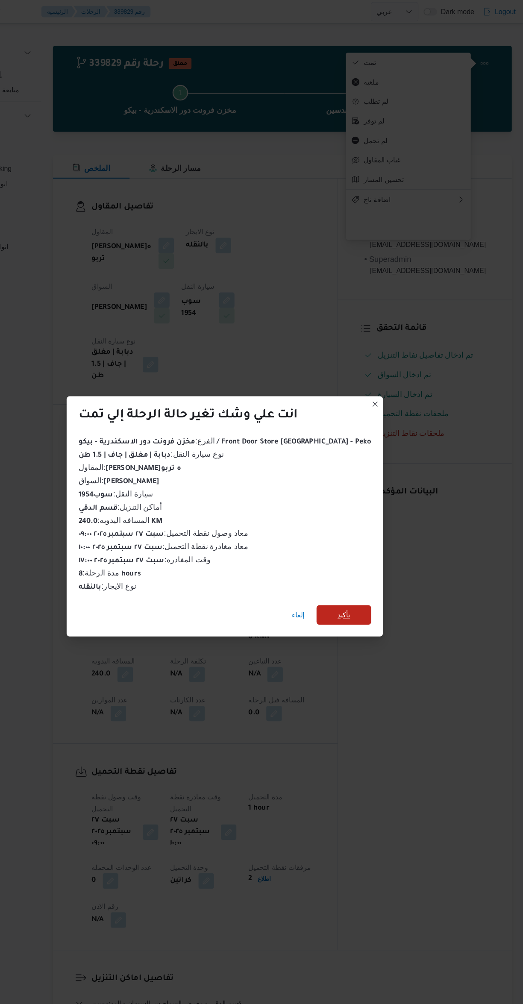
click at [365, 537] on span "تأكيد" at bounding box center [366, 538] width 48 height 17
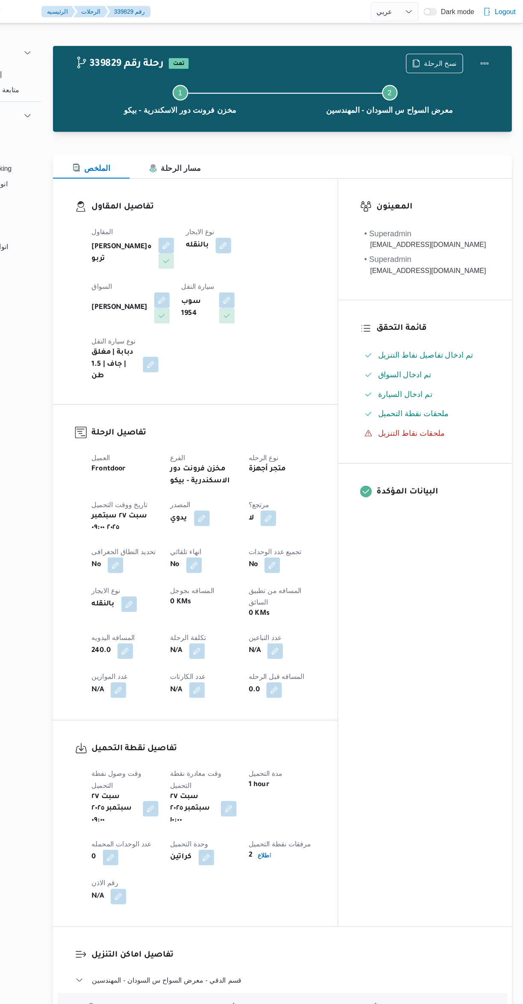
click at [421, 621] on div "المعينون • Superadmin [EMAIL_ADDRESS][DOMAIN_NAME] • Superadmin [EMAIL_ADDRESS]…" at bounding box center [437, 483] width 152 height 655
select select "ar"
